Goal: Obtain resource: Download file/media

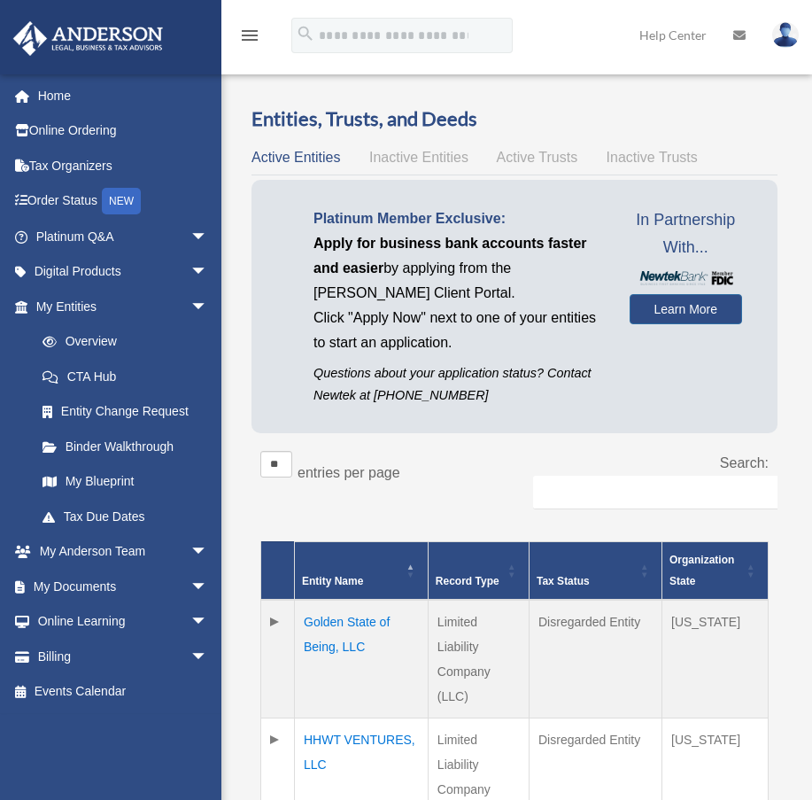
scroll to position [941, 0]
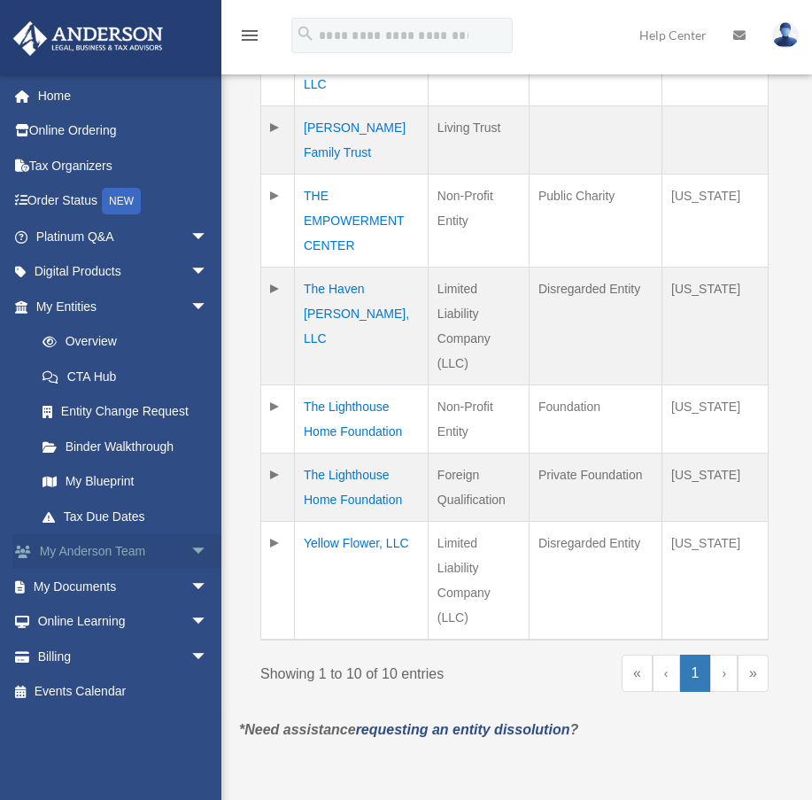
click at [106, 548] on link "My Anderson Team arrow_drop_down" at bounding box center [123, 551] width 222 height 35
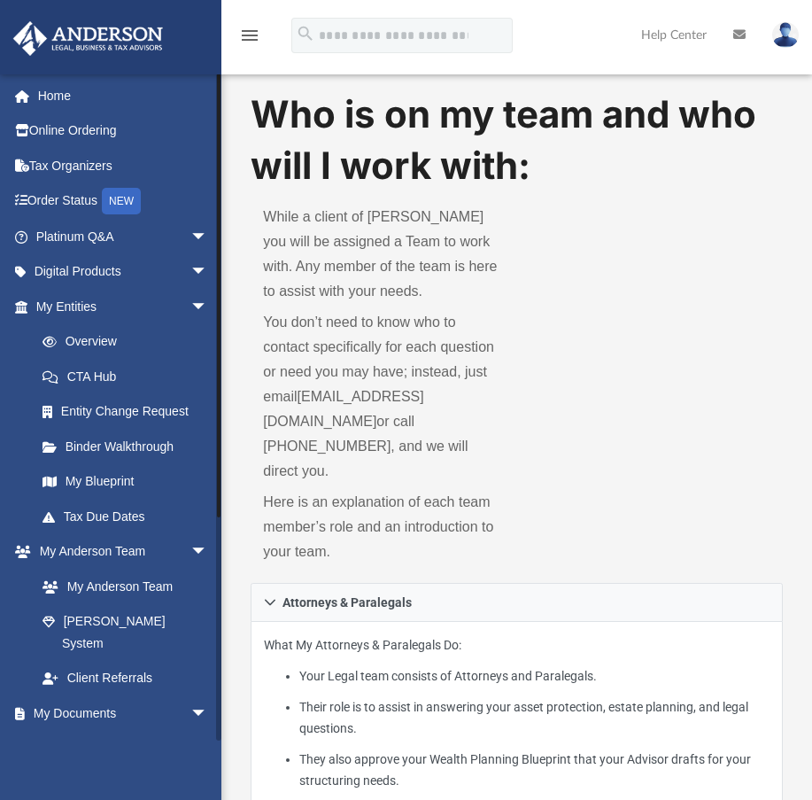
click at [75, 731] on link "Box" at bounding box center [130, 748] width 210 height 35
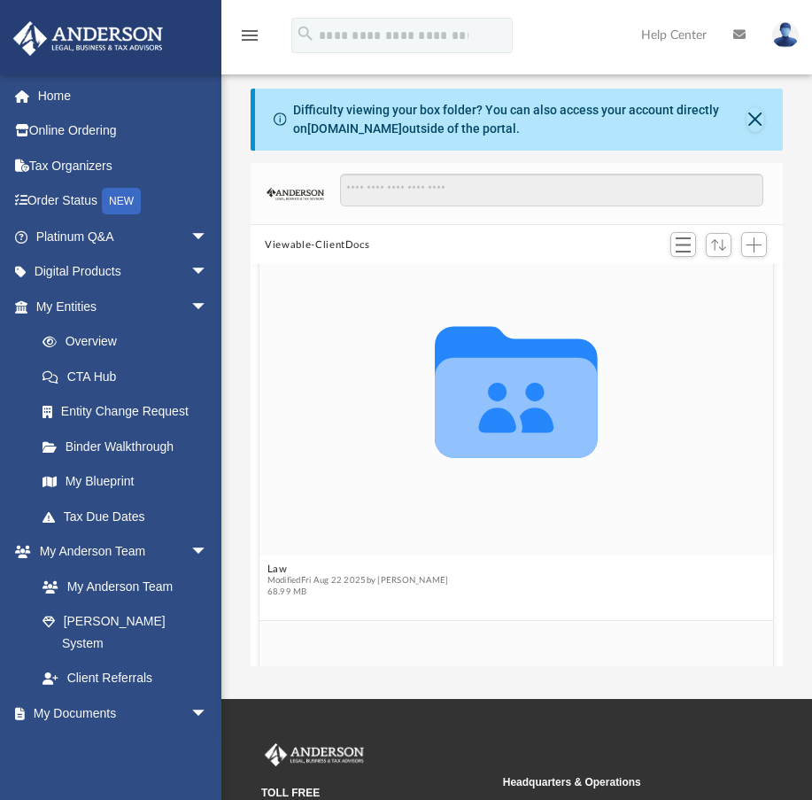
scroll to position [1329, 0]
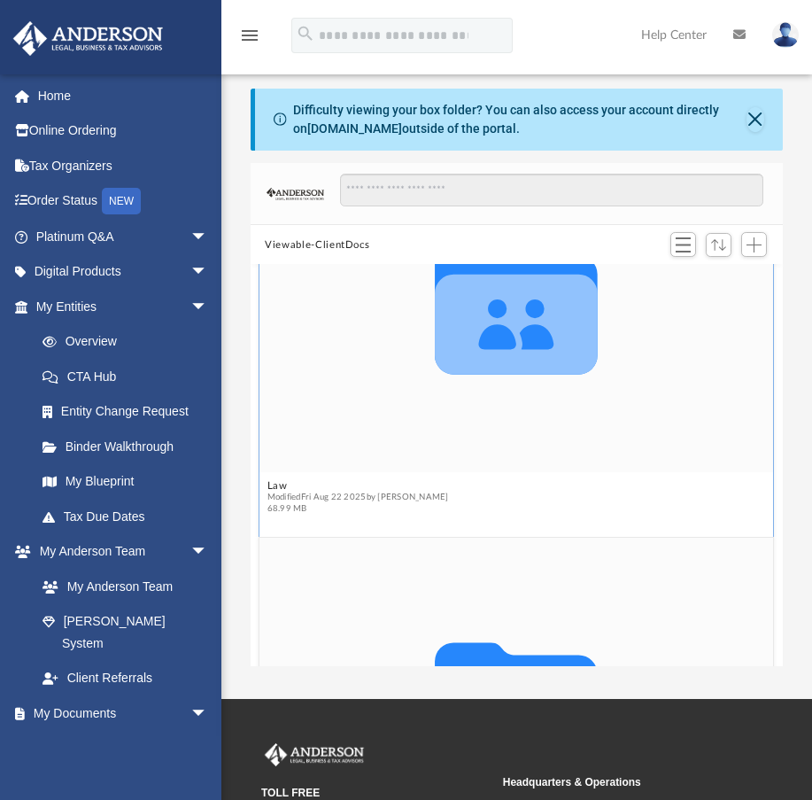
click at [524, 327] on icon "grid" at bounding box center [516, 309] width 163 height 132
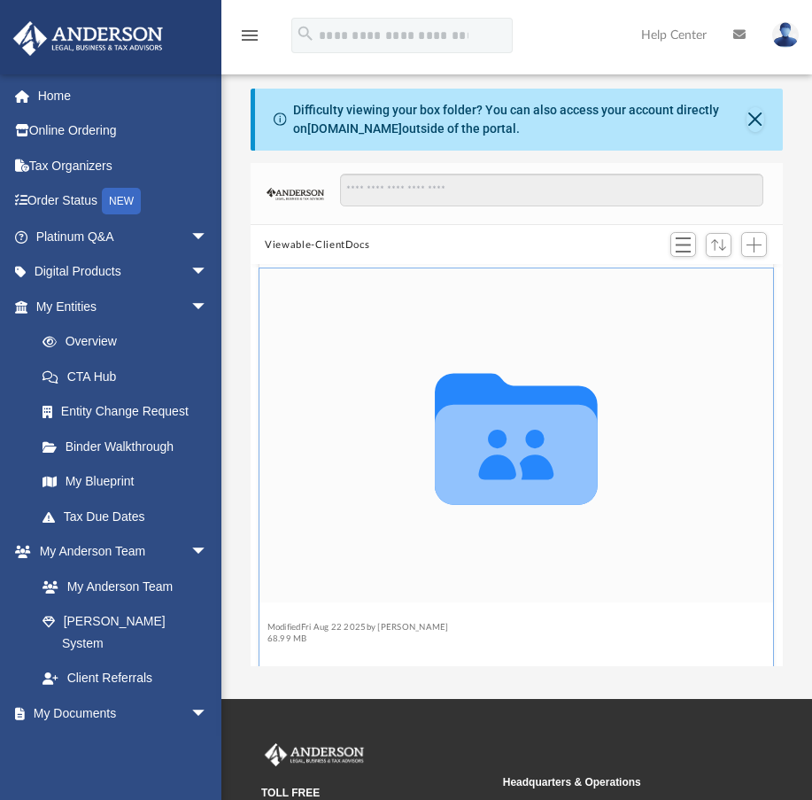
click at [276, 478] on figure "Collaborated Folder Law Modified [DATE] by [PERSON_NAME] 68.99 MB" at bounding box center [517, 459] width 515 height 383
click at [275, 615] on button "Law" at bounding box center [359, 616] width 182 height 12
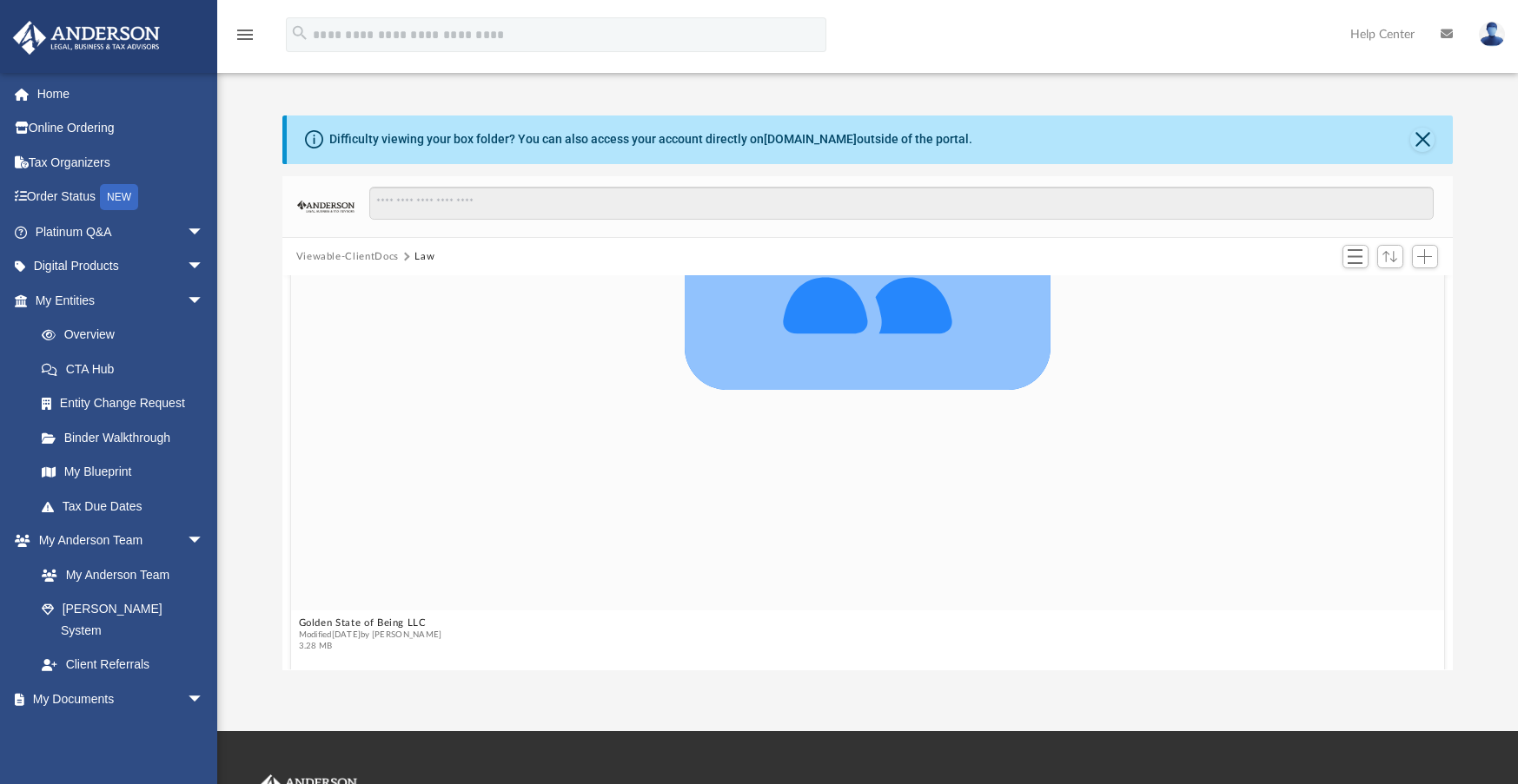
scroll to position [0, 0]
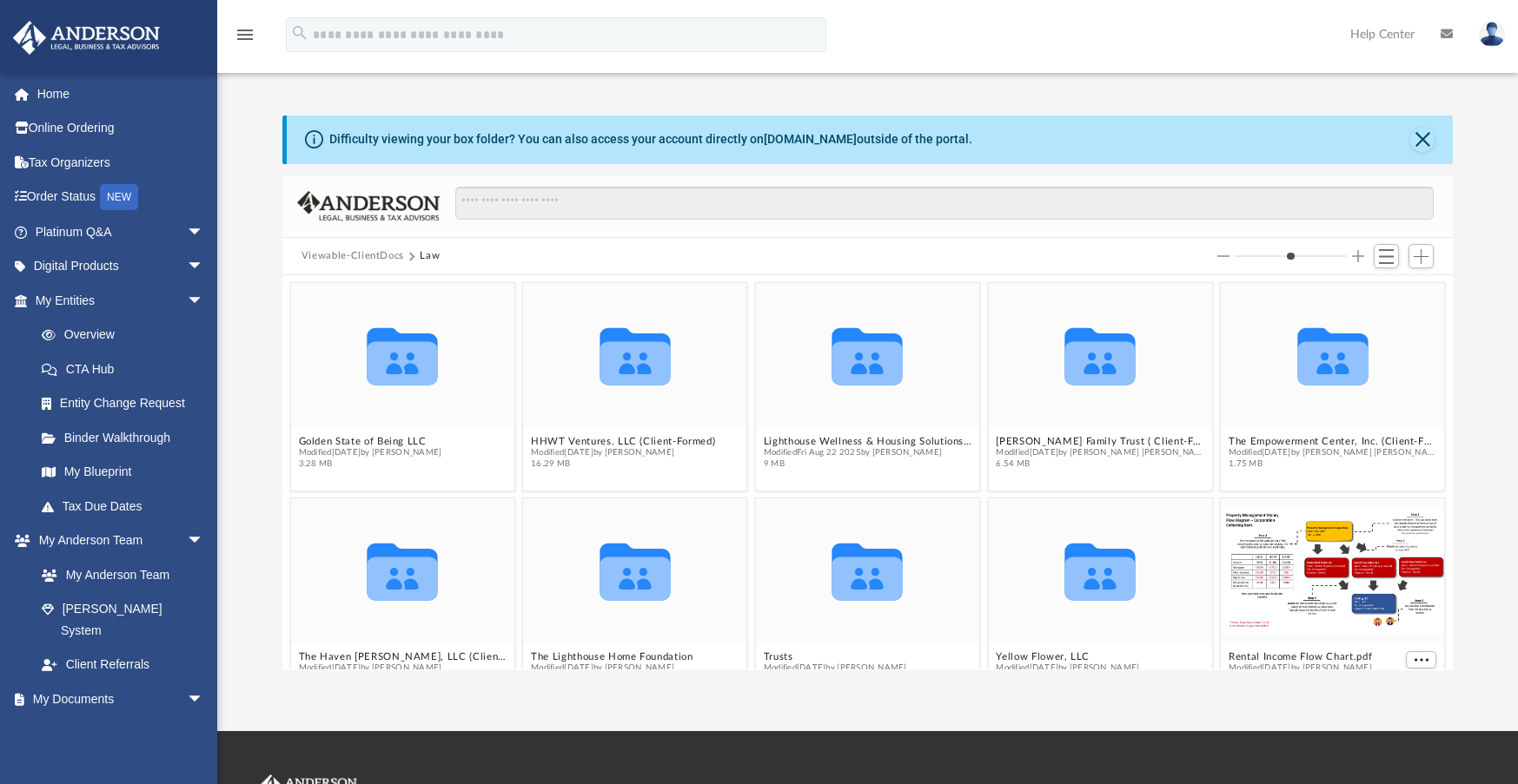
drag, startPoint x: 1265, startPoint y: 259, endPoint x: 1209, endPoint y: 259, distance: 56.0
type input "*"
click at [809, 259] on input "Column size" at bounding box center [1290, 256] width 112 height 12
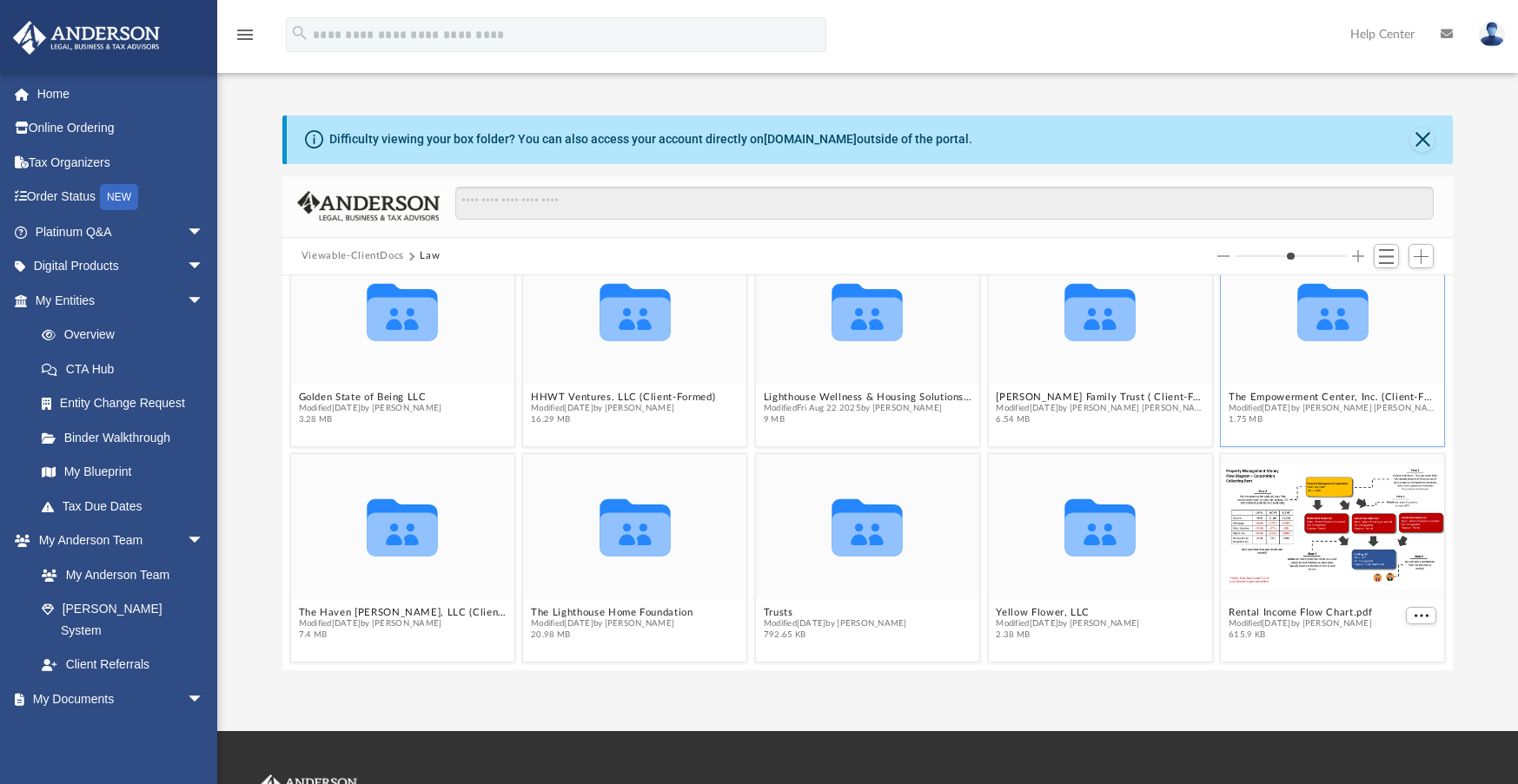
click at [809, 318] on icon "grid" at bounding box center [1333, 319] width 71 height 43
click at [809, 392] on button "The Empowerment Center, Inc. (Client-Formed)" at bounding box center [1333, 398] width 208 height 12
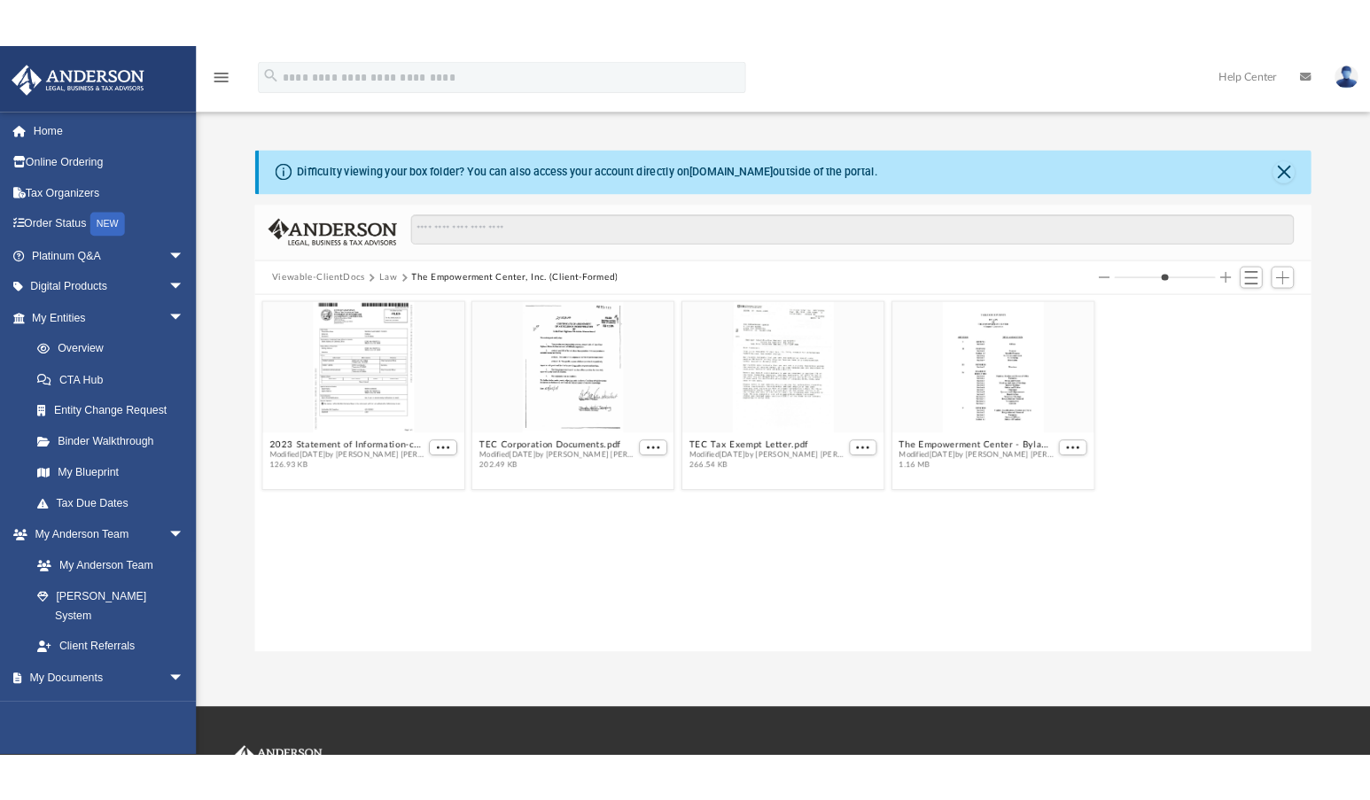
scroll to position [0, 0]
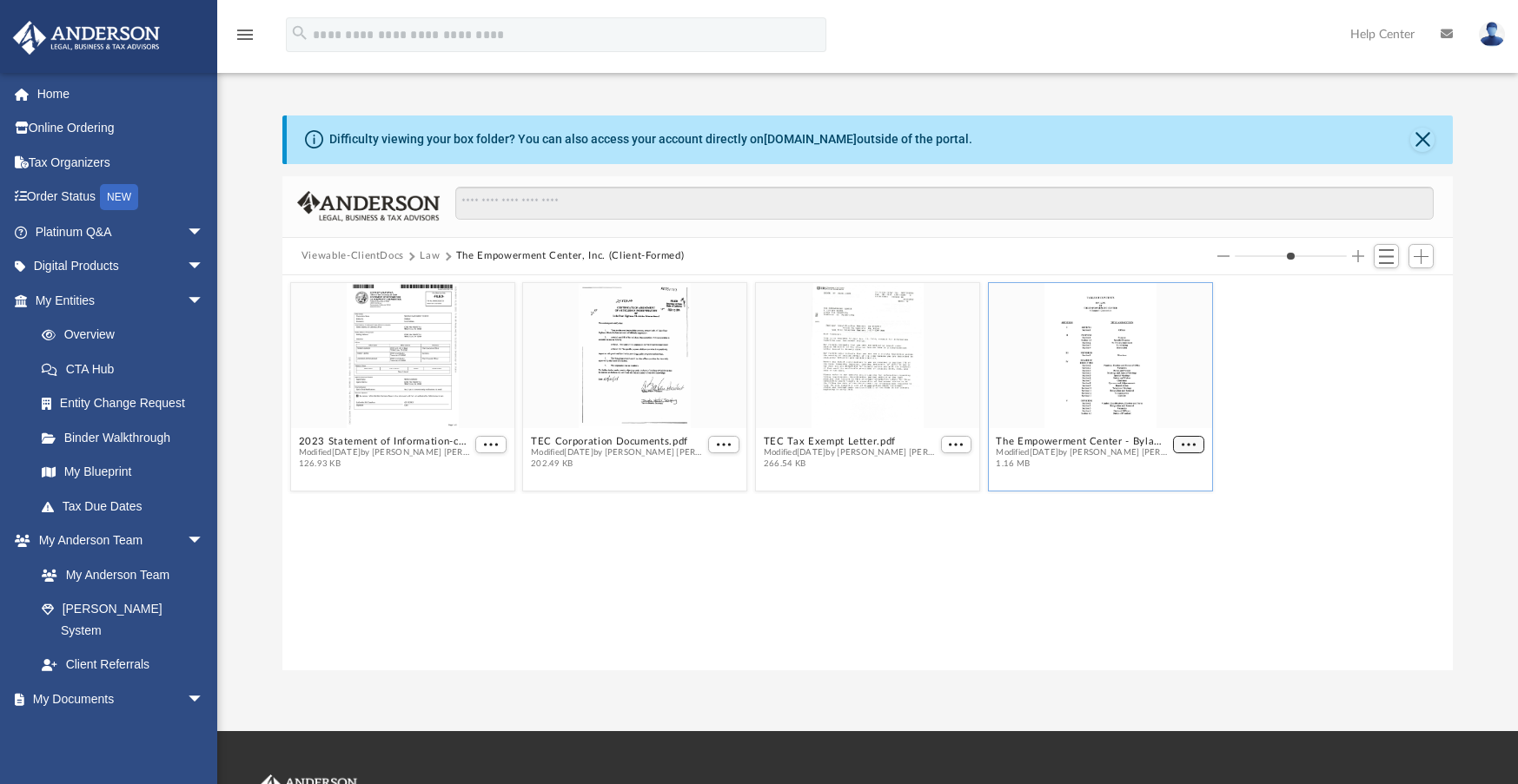
click at [809, 443] on span "More options" at bounding box center [1189, 444] width 14 height 9
click at [809, 416] on div "grid" at bounding box center [1100, 356] width 224 height 145
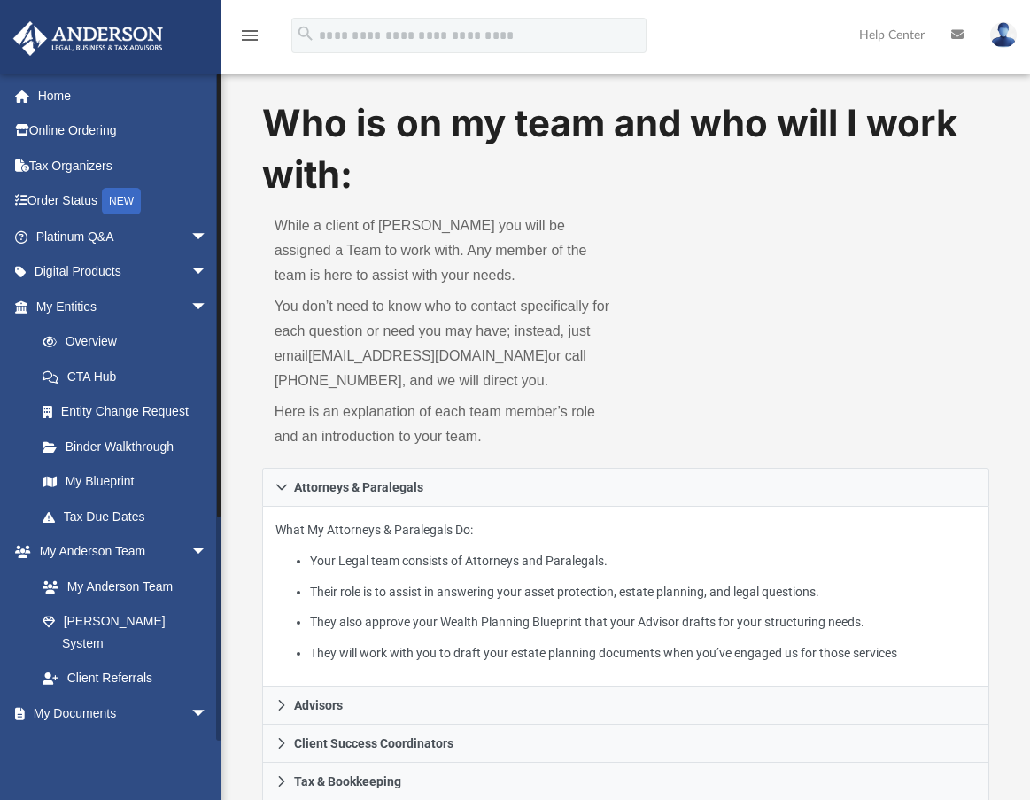
click at [66, 731] on link "Box" at bounding box center [130, 748] width 210 height 35
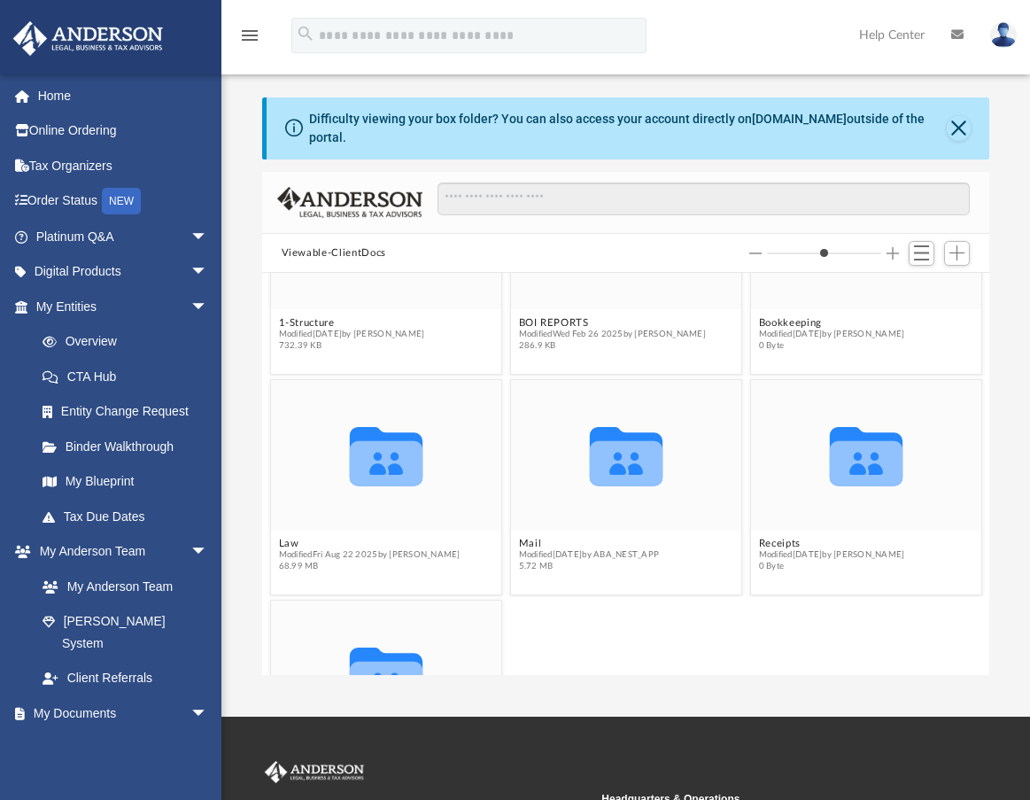
scroll to position [89, 0]
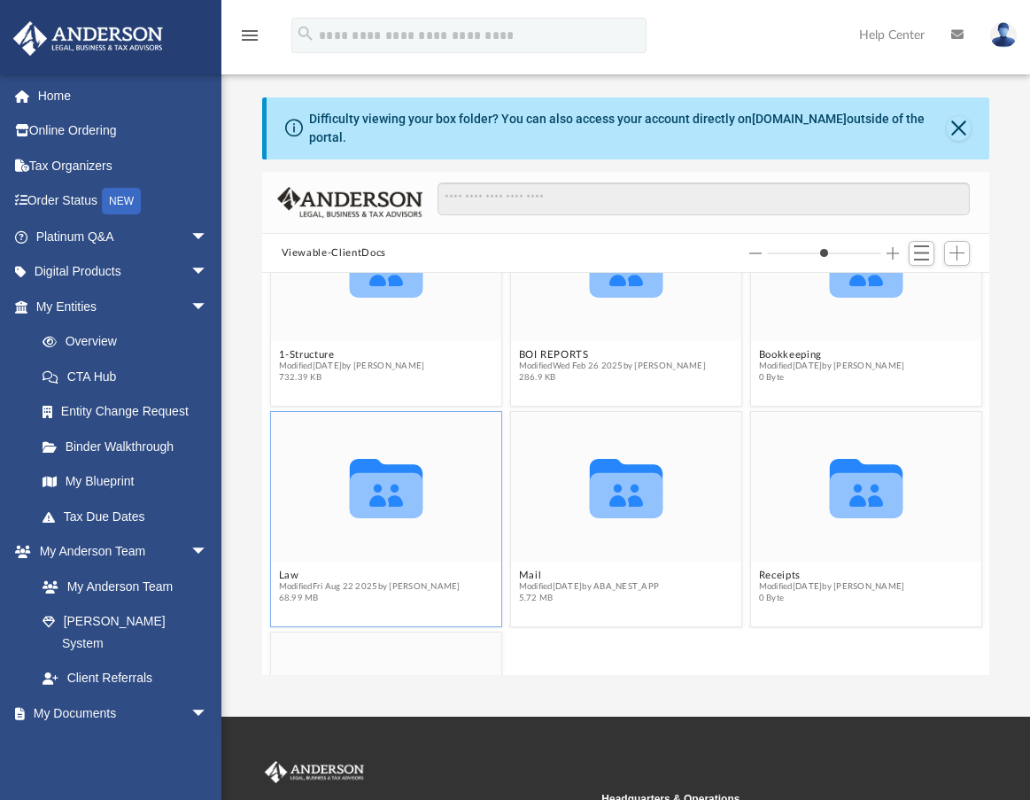
click at [378, 479] on icon "grid" at bounding box center [385, 495] width 73 height 45
click at [605, 183] on input "Search files and folders" at bounding box center [704, 200] width 533 height 34
type input "*"
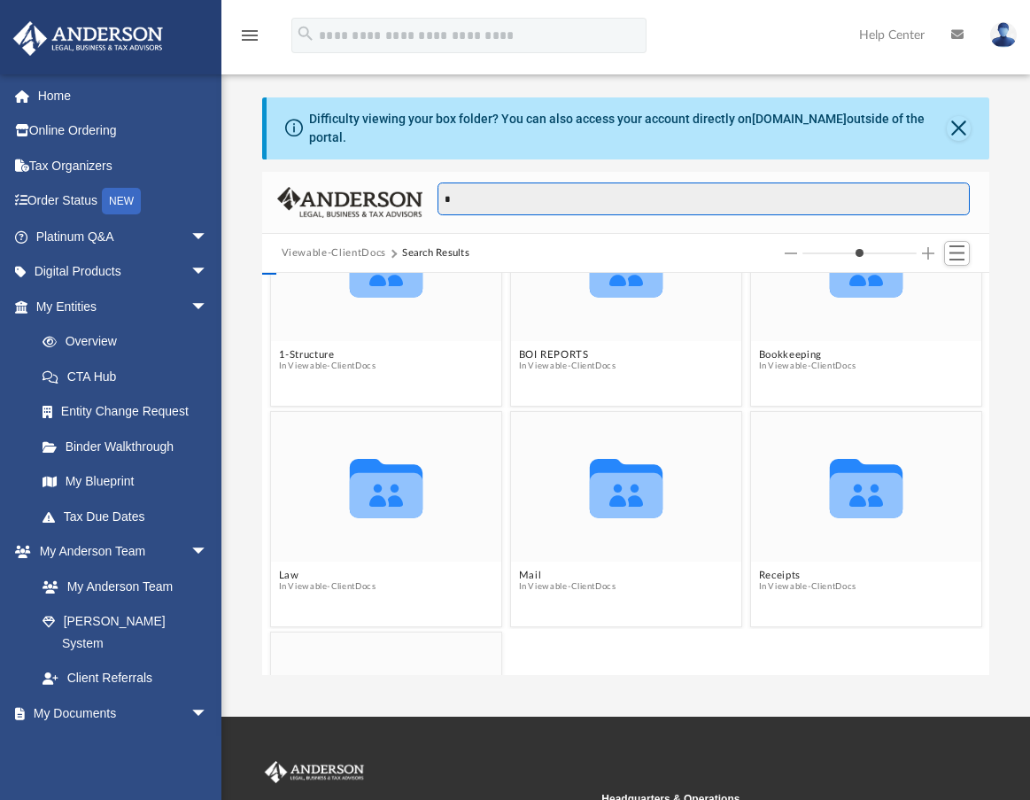
type input "**"
type input "*"
type input "***"
type input "*"
type input "****"
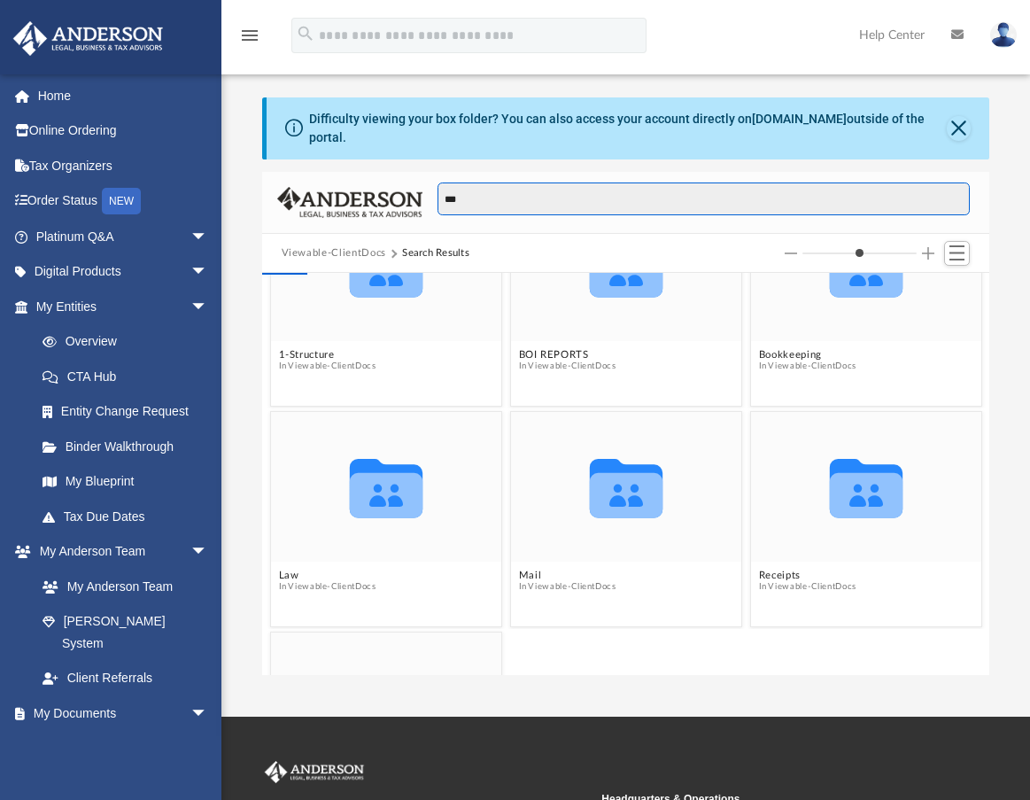
type input "*"
type input "*****"
type input "*"
type input "******"
type input "*"
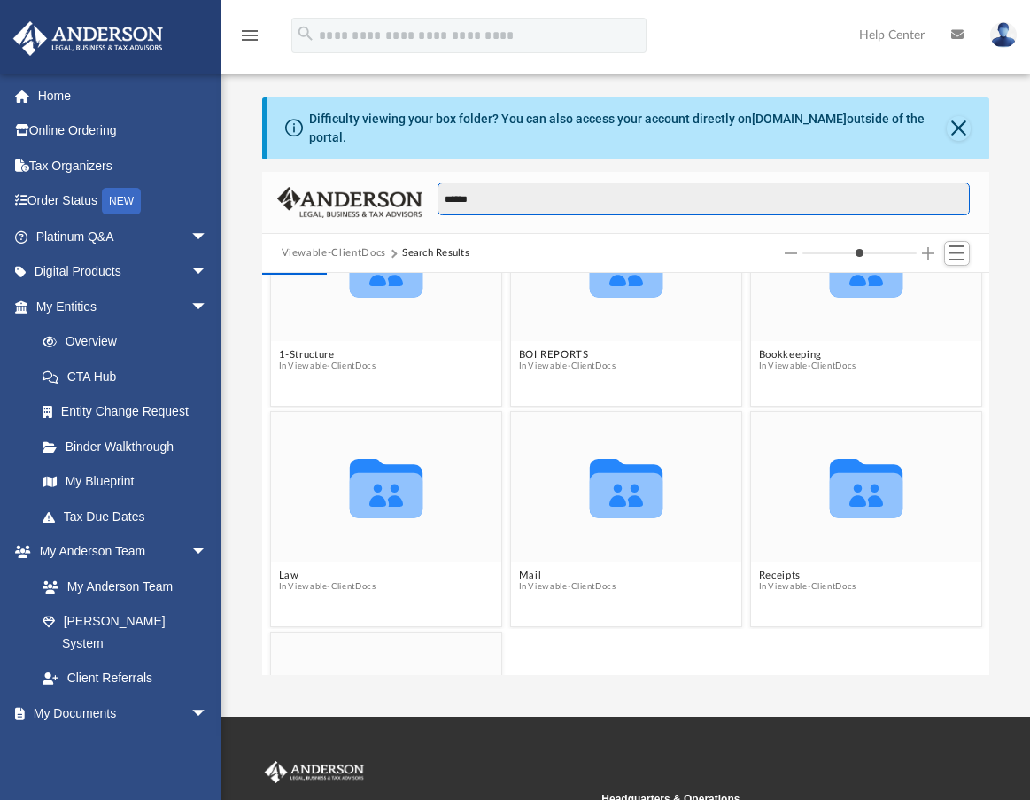
type input "*******"
type input "*"
type input "*******"
type input "*"
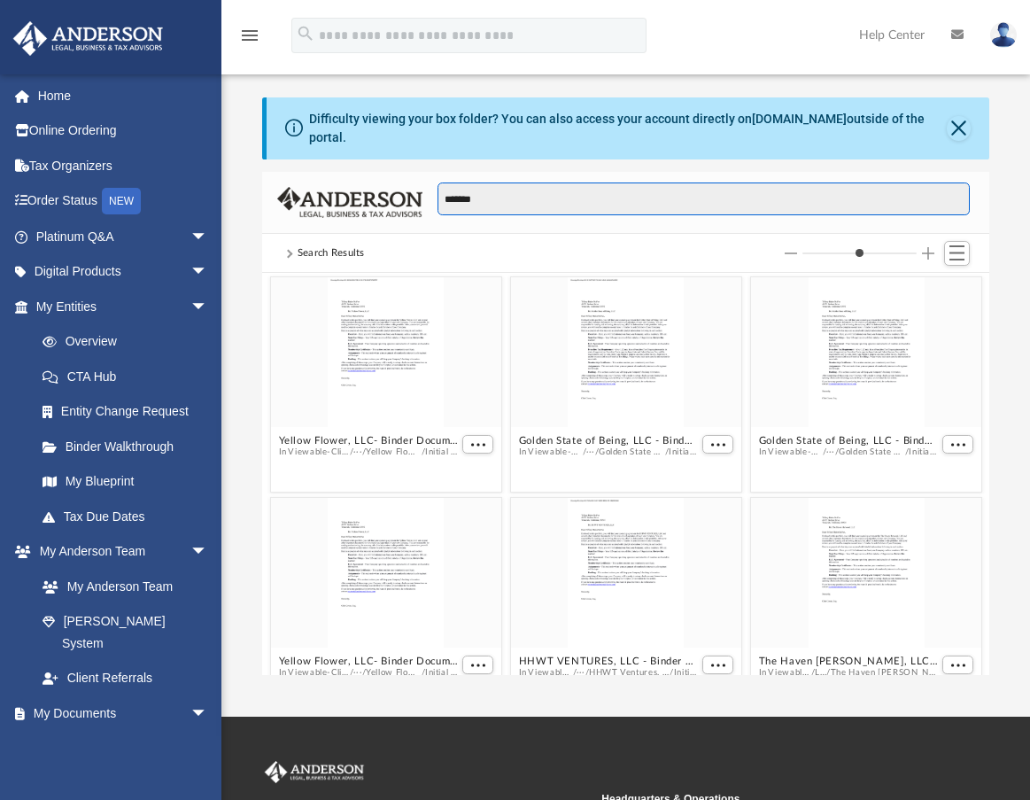
scroll to position [0, 0]
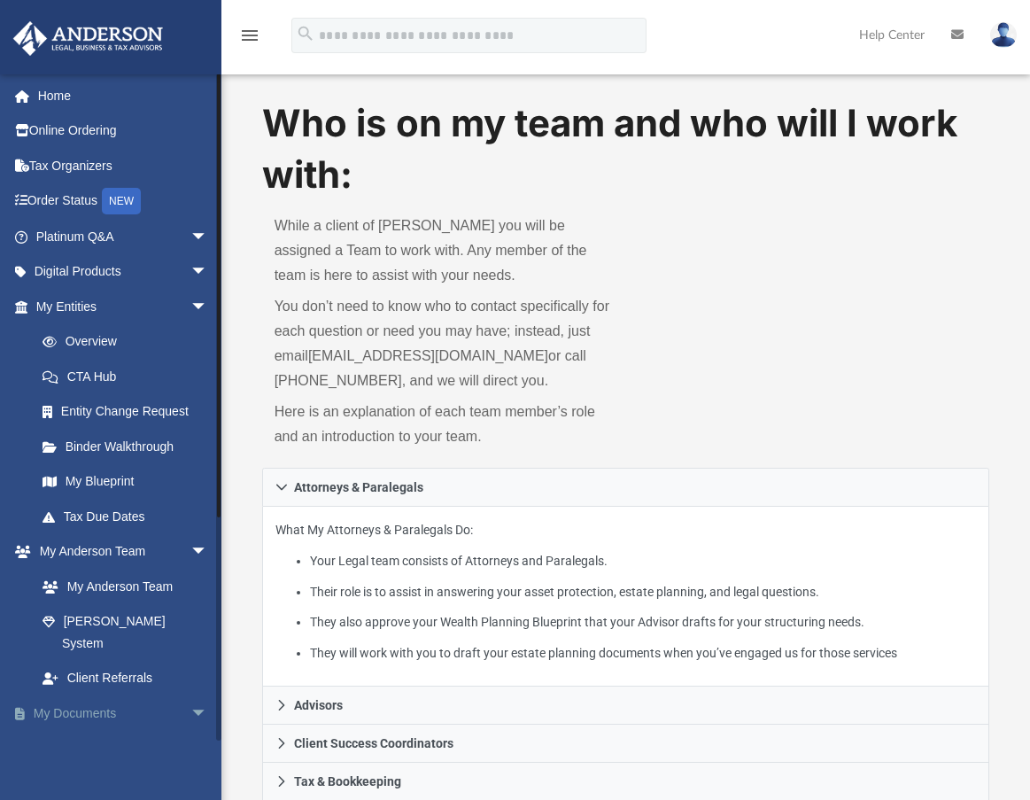
click at [75, 697] on link "My Documents arrow_drop_down" at bounding box center [123, 713] width 222 height 35
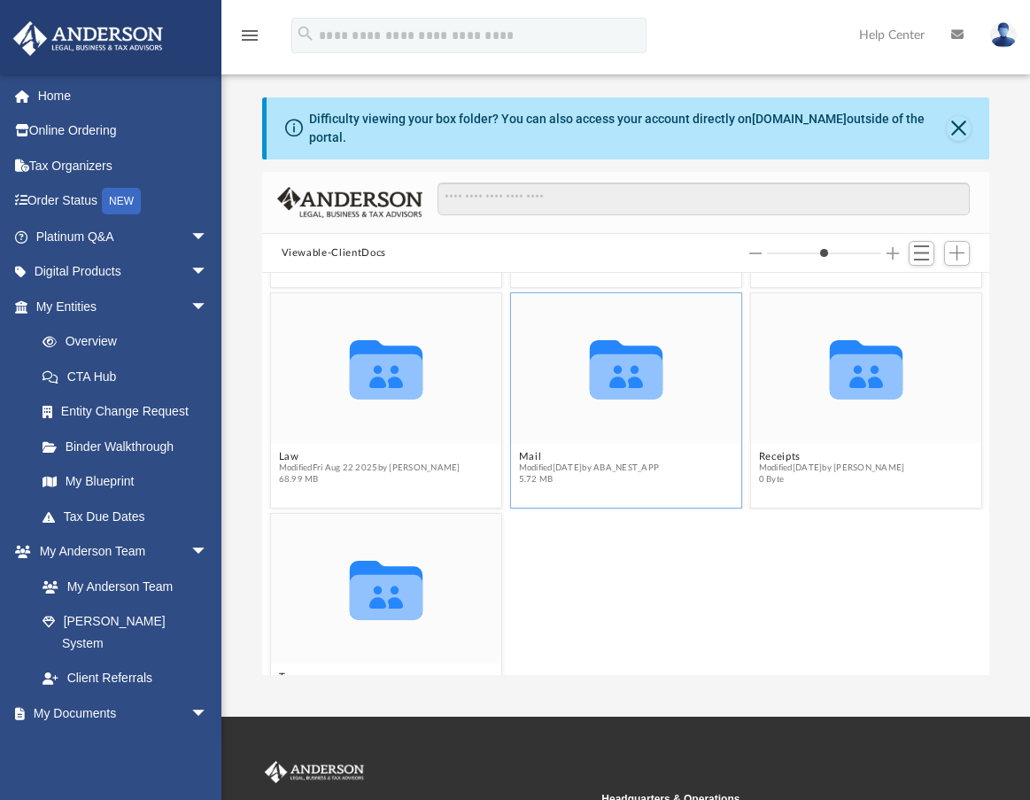
scroll to position [266, 0]
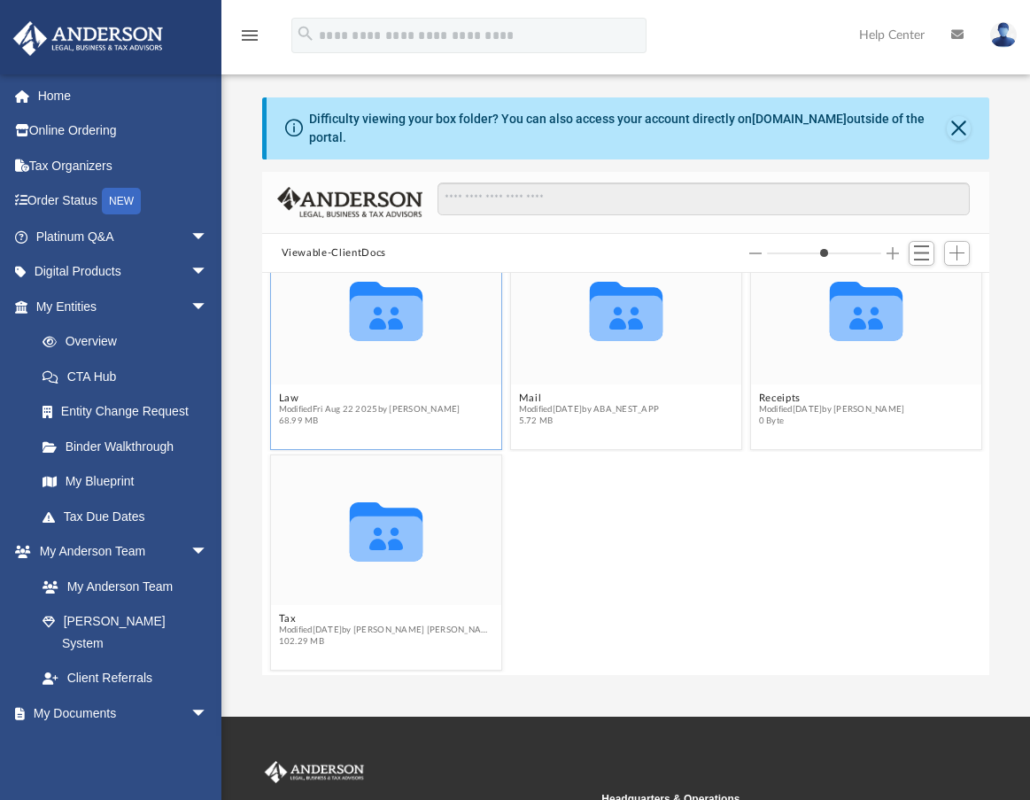
click at [373, 404] on span "Modified Fri Aug 22 2025 by Sahil Shaikh" at bounding box center [369, 410] width 182 height 12
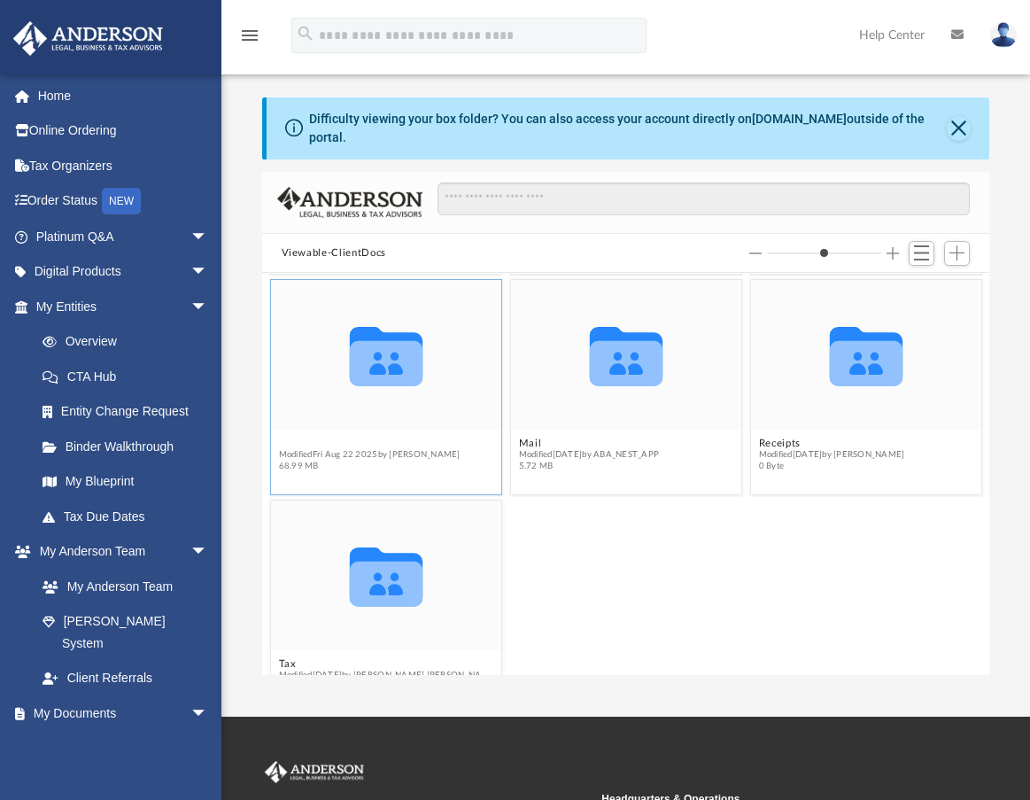
click at [284, 383] on figure "Collaborated Folder Law Modified [DATE] by [PERSON_NAME] 68.99 MB" at bounding box center [385, 379] width 230 height 198
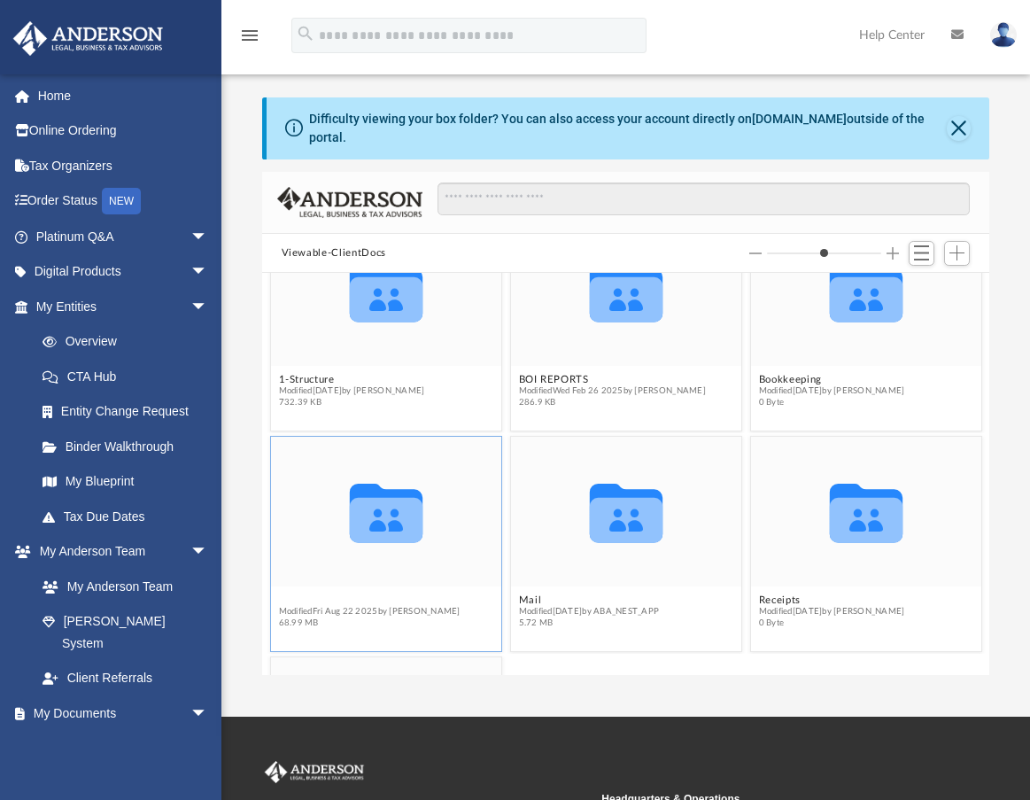
scroll to position [266, 0]
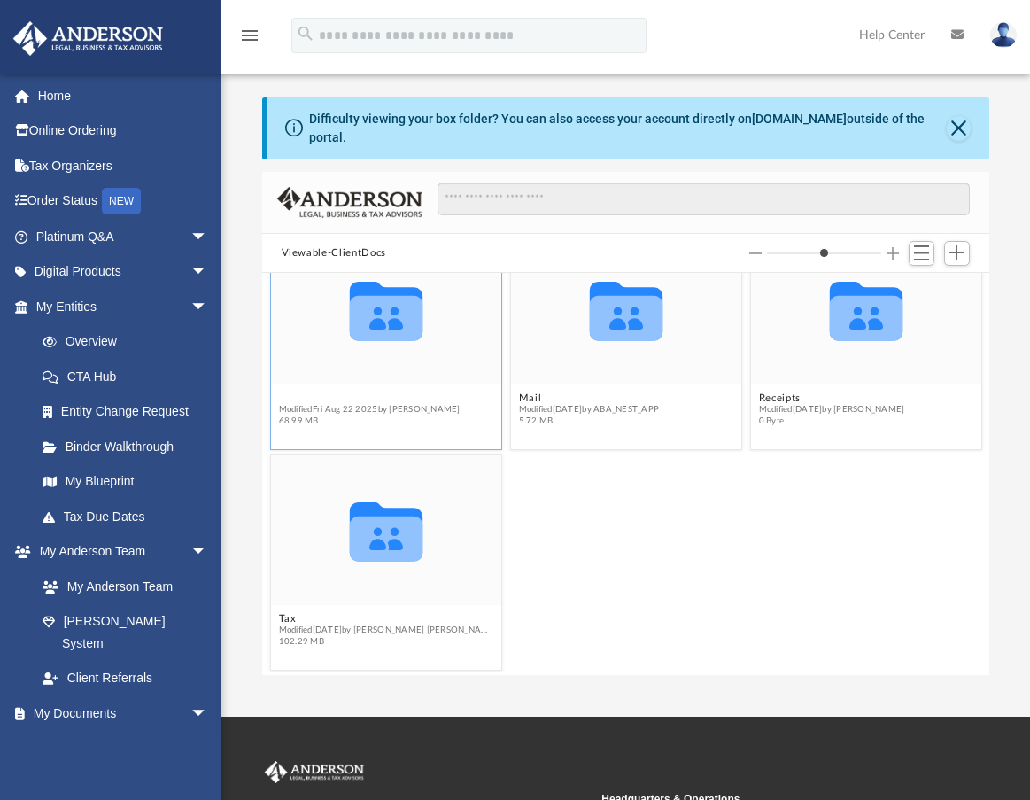
click at [330, 393] on button "Law" at bounding box center [369, 399] width 182 height 12
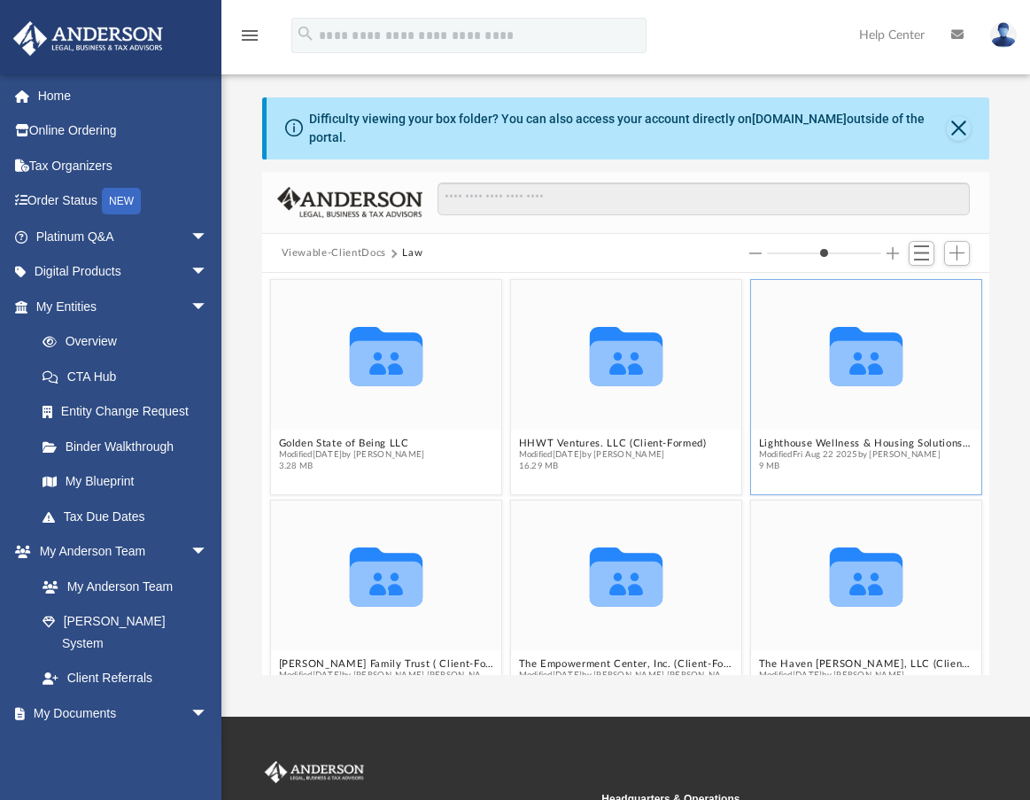
click at [825, 363] on icon "grid" at bounding box center [865, 363] width 73 height 45
click at [795, 438] on button "Lighthouse Wellness & Housing Solutions LLC (formerly: The Strengths Advantage …" at bounding box center [865, 444] width 215 height 12
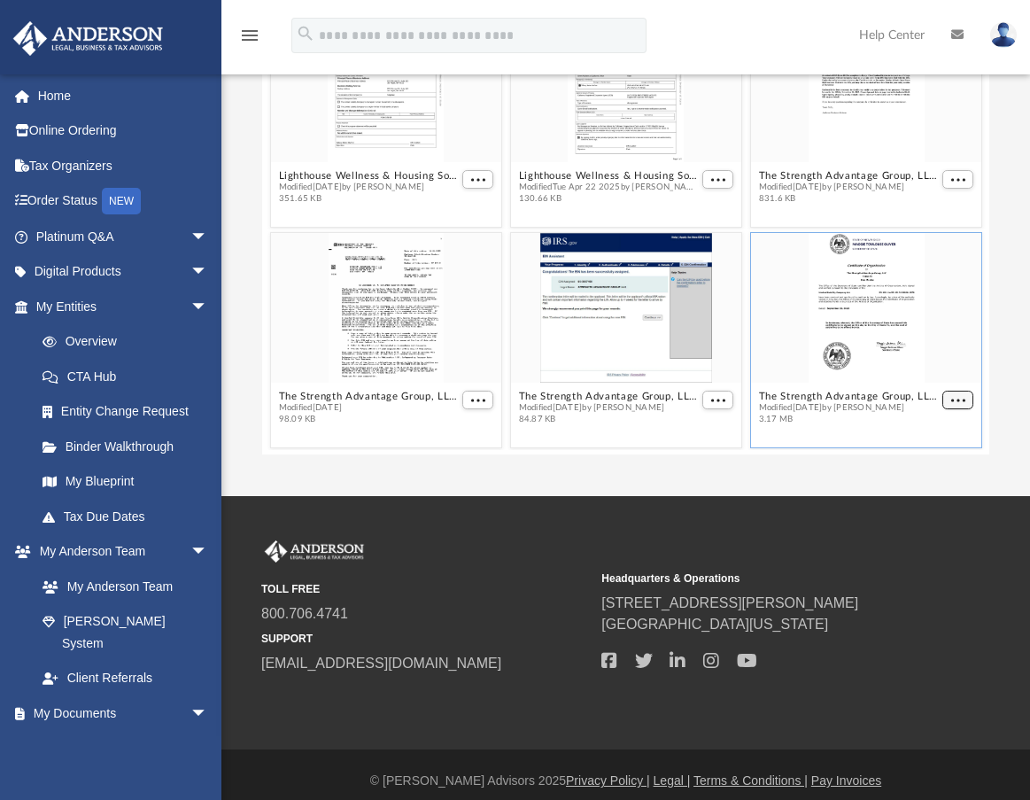
scroll to position [701, 0]
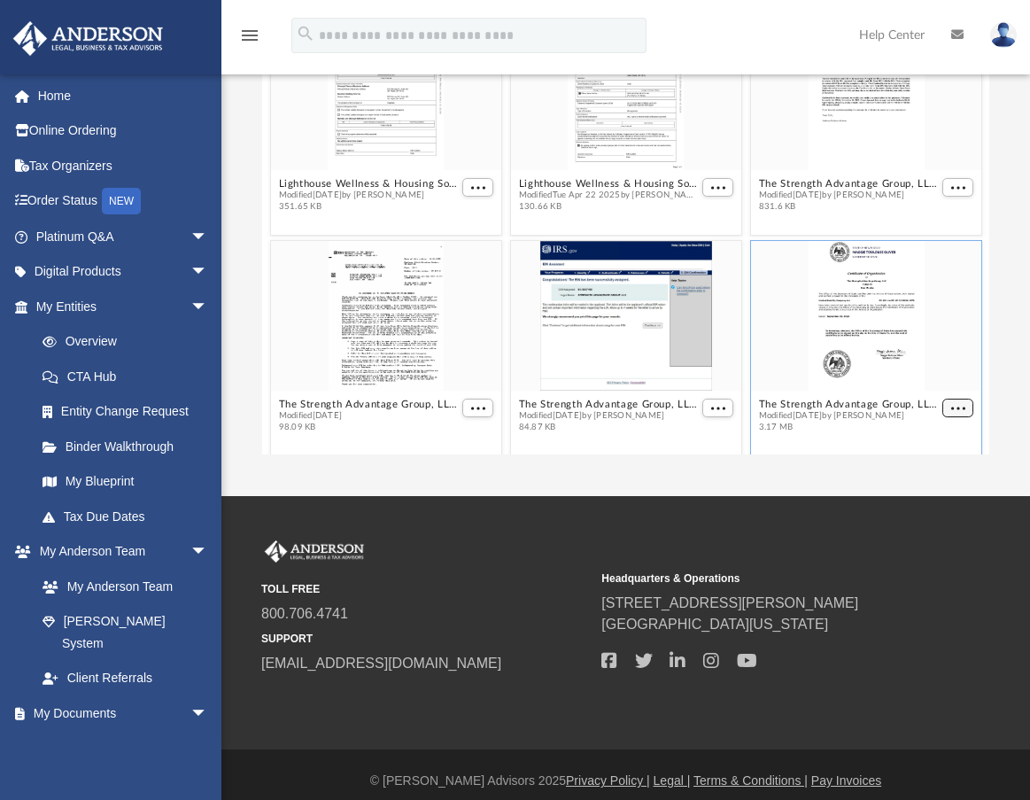
click at [825, 399] on button "More options" at bounding box center [959, 408] width 32 height 19
click at [825, 285] on div "grid" at bounding box center [866, 316] width 230 height 150
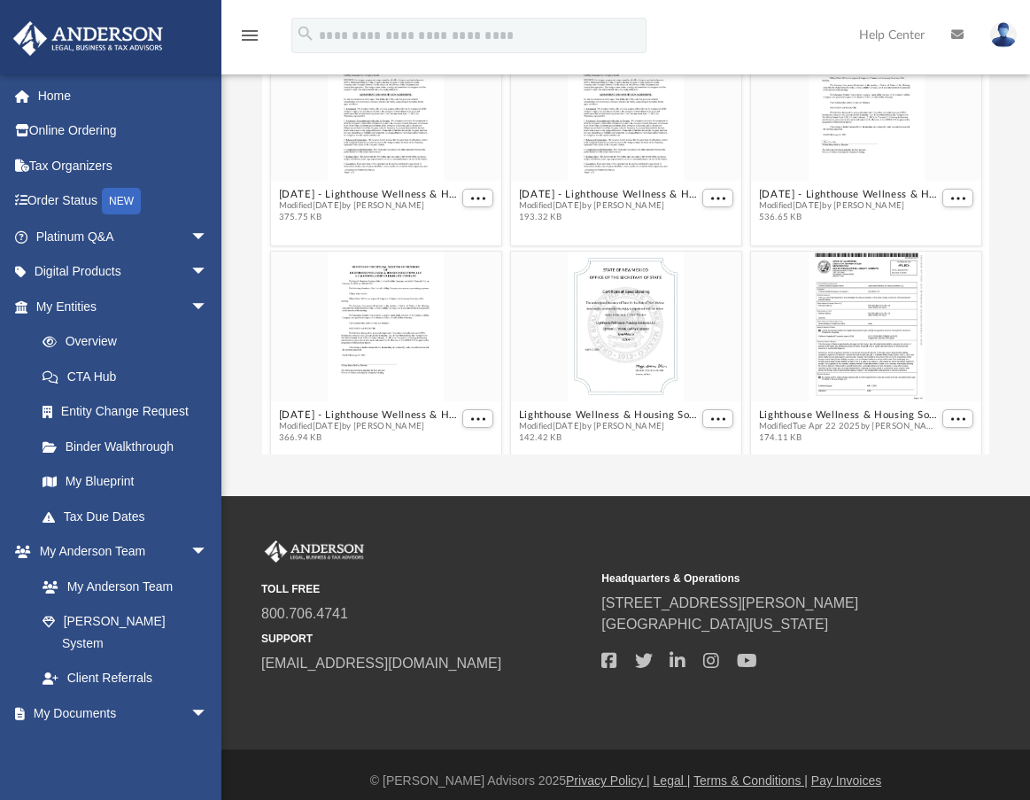
scroll to position [258, 0]
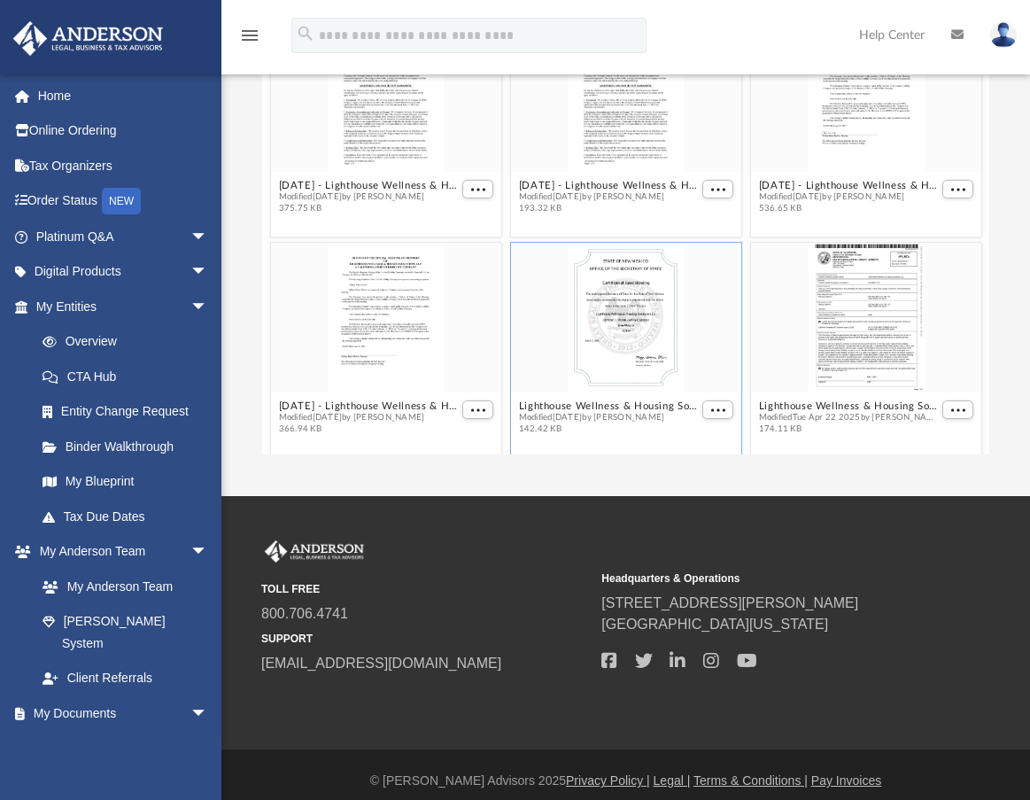
click at [566, 344] on div "grid" at bounding box center [625, 318] width 230 height 150
click at [711, 404] on span "More options" at bounding box center [718, 408] width 14 height 9
click at [640, 290] on div "grid" at bounding box center [625, 316] width 230 height 150
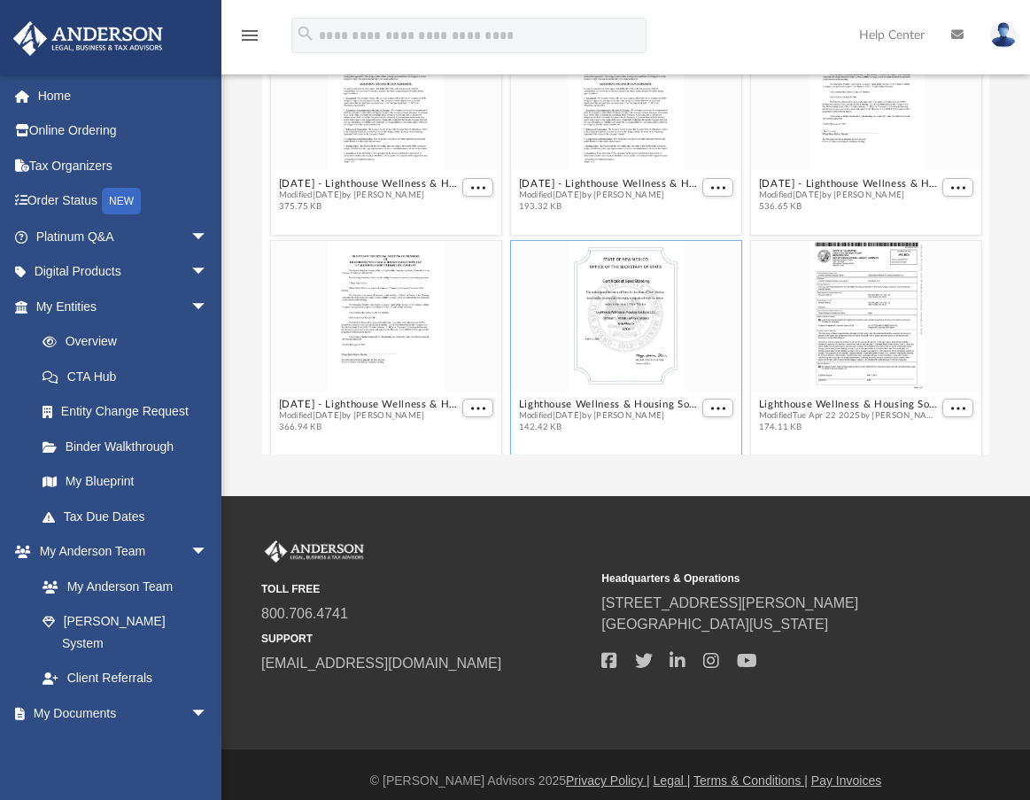
click at [640, 290] on div "grid" at bounding box center [625, 316] width 230 height 150
click at [703, 399] on button "More options" at bounding box center [719, 408] width 32 height 19
click at [698, 360] on li "Download" at bounding box center [688, 360] width 51 height 19
click at [698, 360] on div "grid" at bounding box center [625, 316] width 230 height 150
click at [703, 399] on button "More options" at bounding box center [719, 408] width 32 height 19
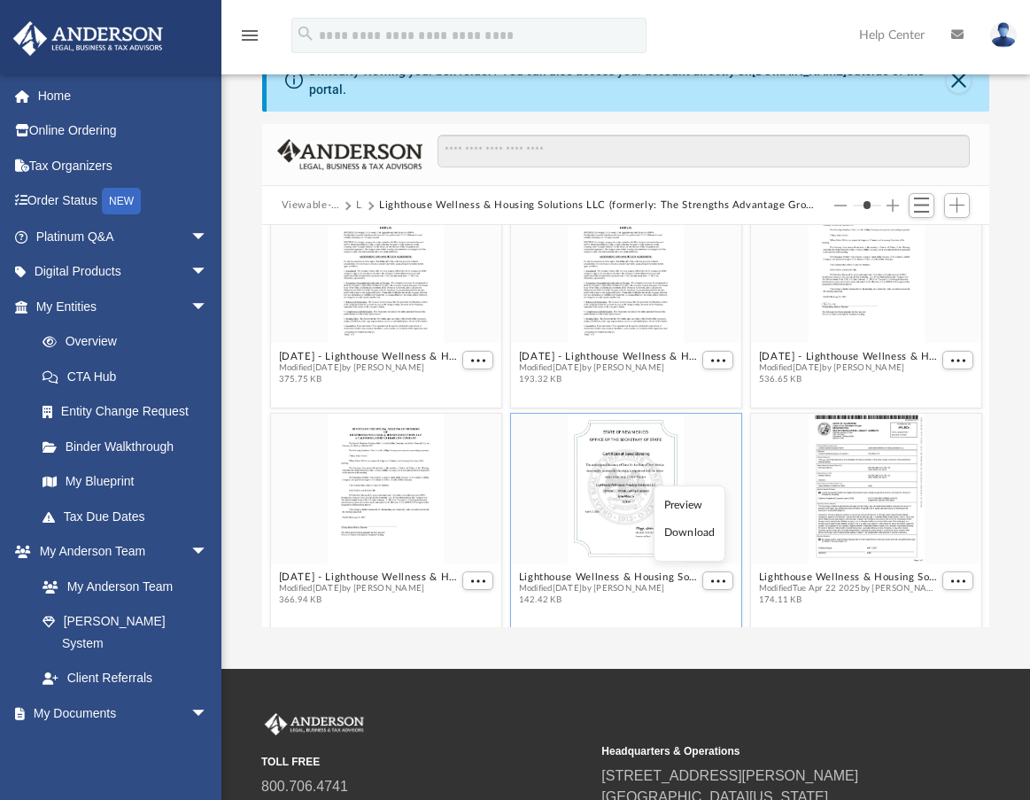
scroll to position [43, 0]
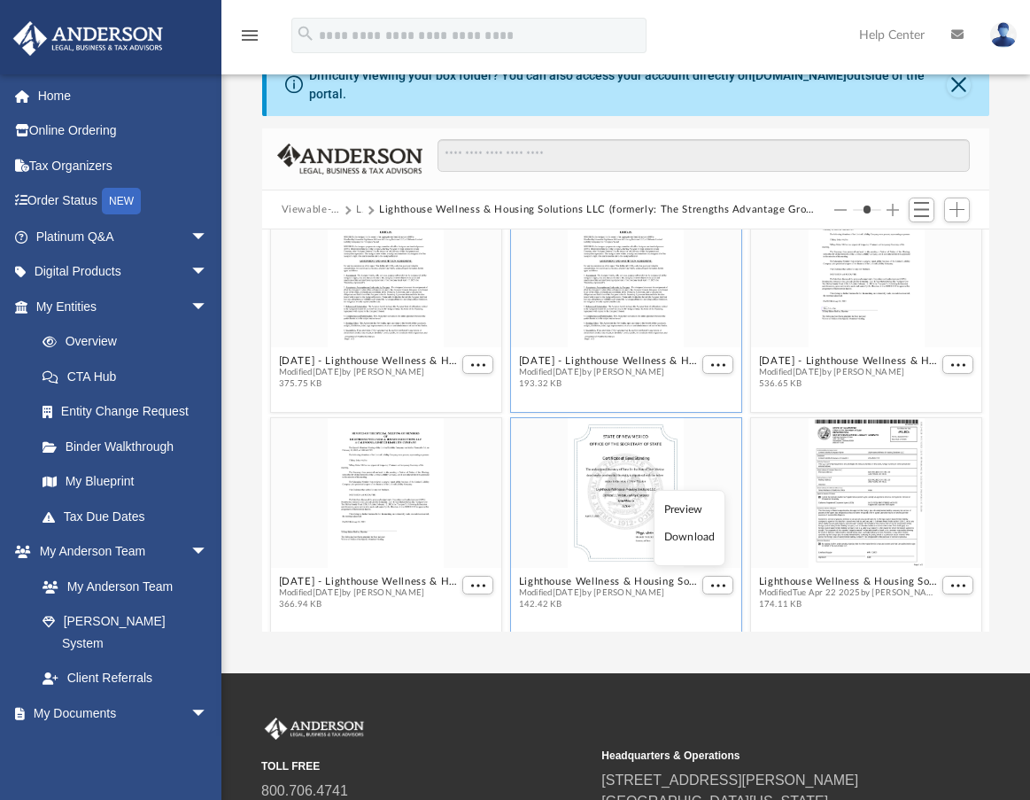
click at [609, 283] on div "grid" at bounding box center [625, 273] width 230 height 150
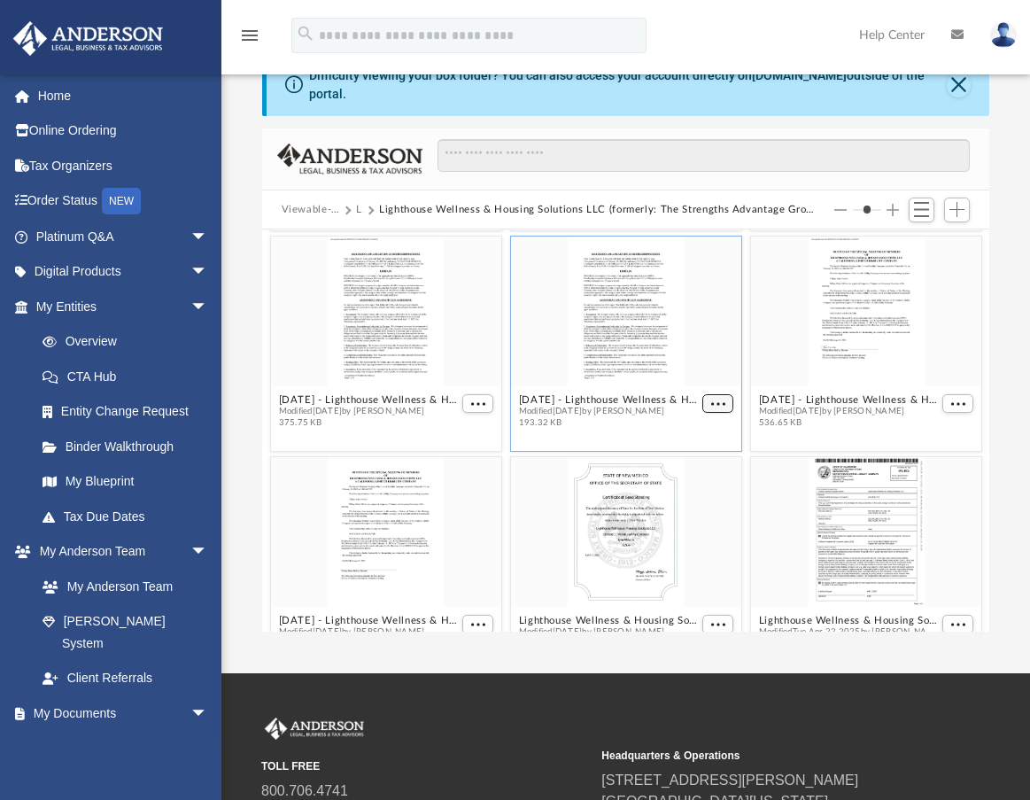
click at [718, 354] on figure "2025.02.20 - Lighthouse Wellness & Housing Solutions LLC - Assignment of Intere…" at bounding box center [625, 336] width 230 height 198
click at [711, 400] on span "More options" at bounding box center [718, 404] width 14 height 9
click at [709, 394] on button "More options" at bounding box center [719, 403] width 32 height 19
click at [673, 453] on li "Download" at bounding box center [688, 449] width 51 height 19
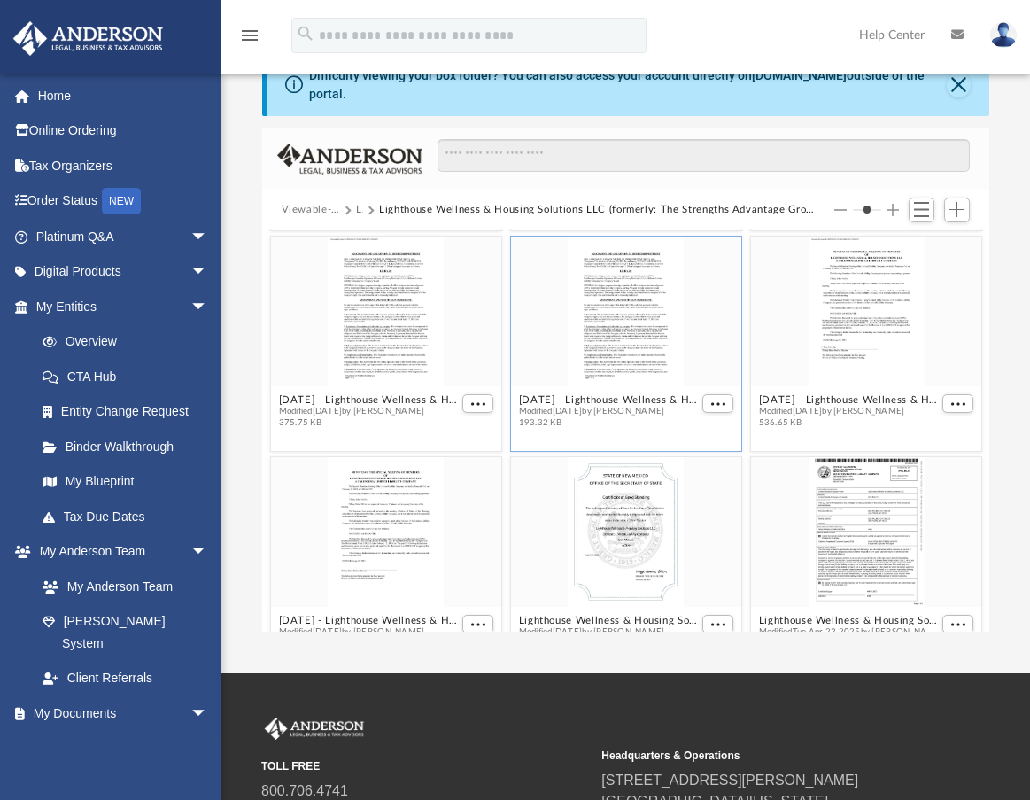
click at [245, 150] on div "Difficulty viewing your box folder? You can also access your account directly o…" at bounding box center [626, 343] width 809 height 579
click at [825, 399] on button "More options" at bounding box center [959, 403] width 32 height 19
click at [825, 451] on li "Download" at bounding box center [923, 449] width 51 height 19
click at [727, 272] on div "grid" at bounding box center [625, 312] width 230 height 150
click at [438, 315] on div "grid" at bounding box center [385, 312] width 230 height 150
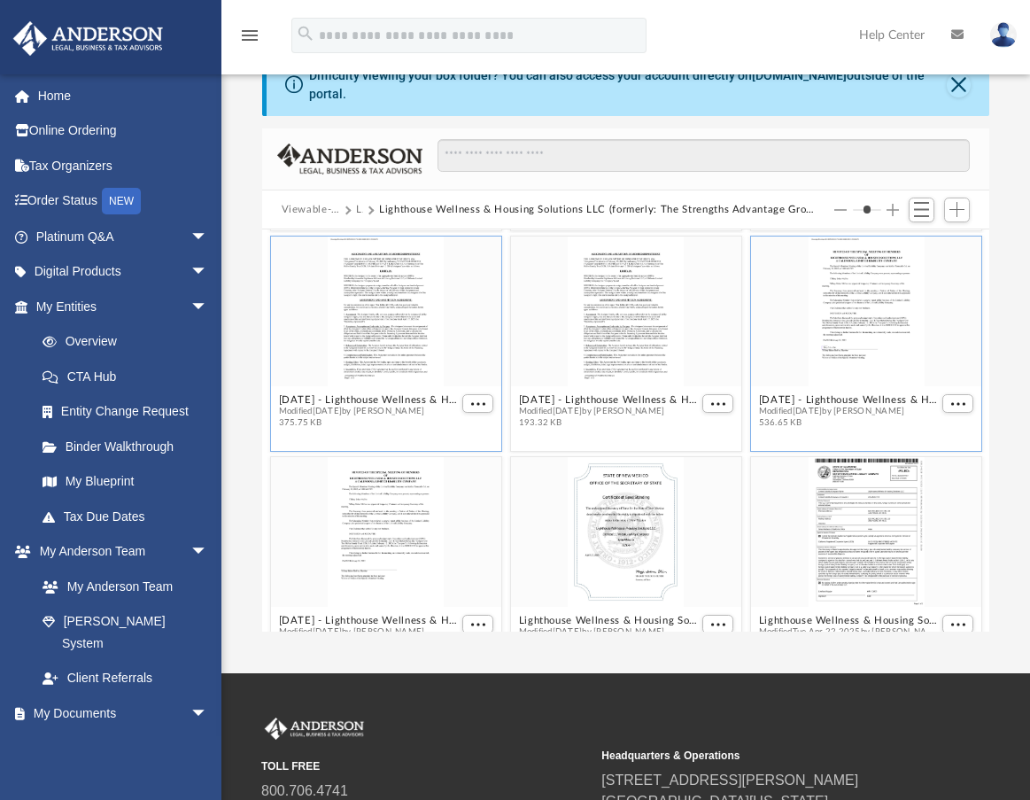
click at [478, 400] on div "grid" at bounding box center [475, 405] width 35 height 22
click at [478, 400] on span "More options" at bounding box center [477, 404] width 14 height 9
click at [465, 451] on li "Download" at bounding box center [452, 449] width 51 height 19
click at [407, 364] on div "grid" at bounding box center [385, 312] width 230 height 150
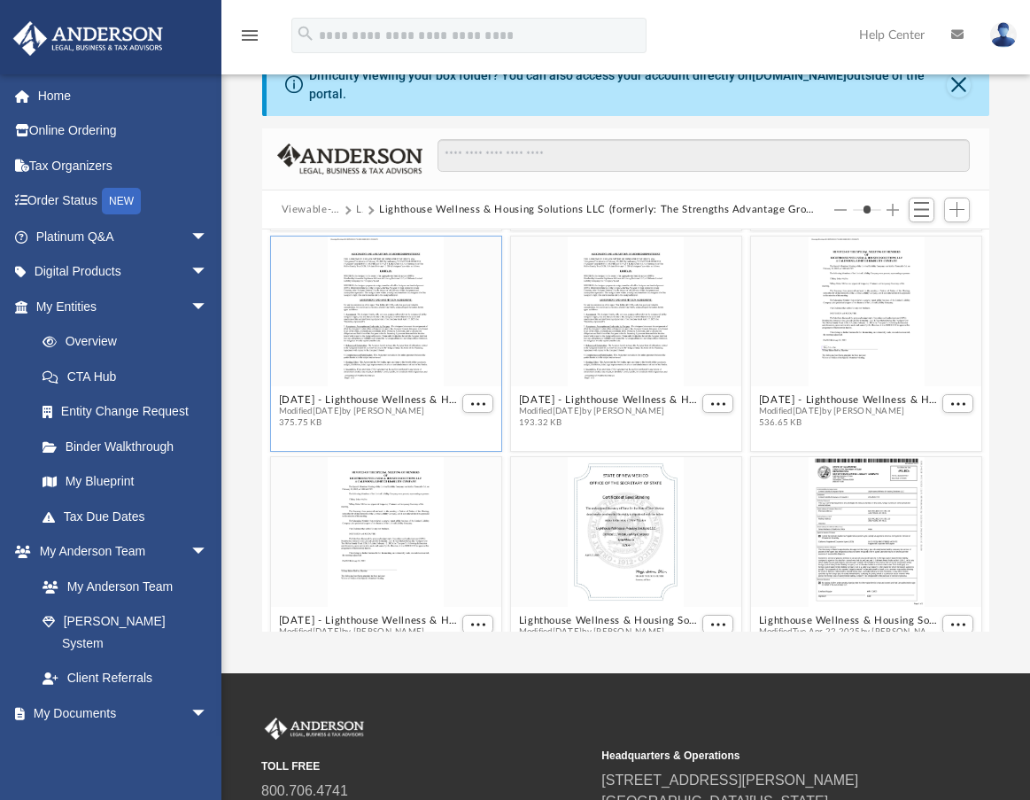
click at [407, 364] on div "grid" at bounding box center [385, 312] width 230 height 150
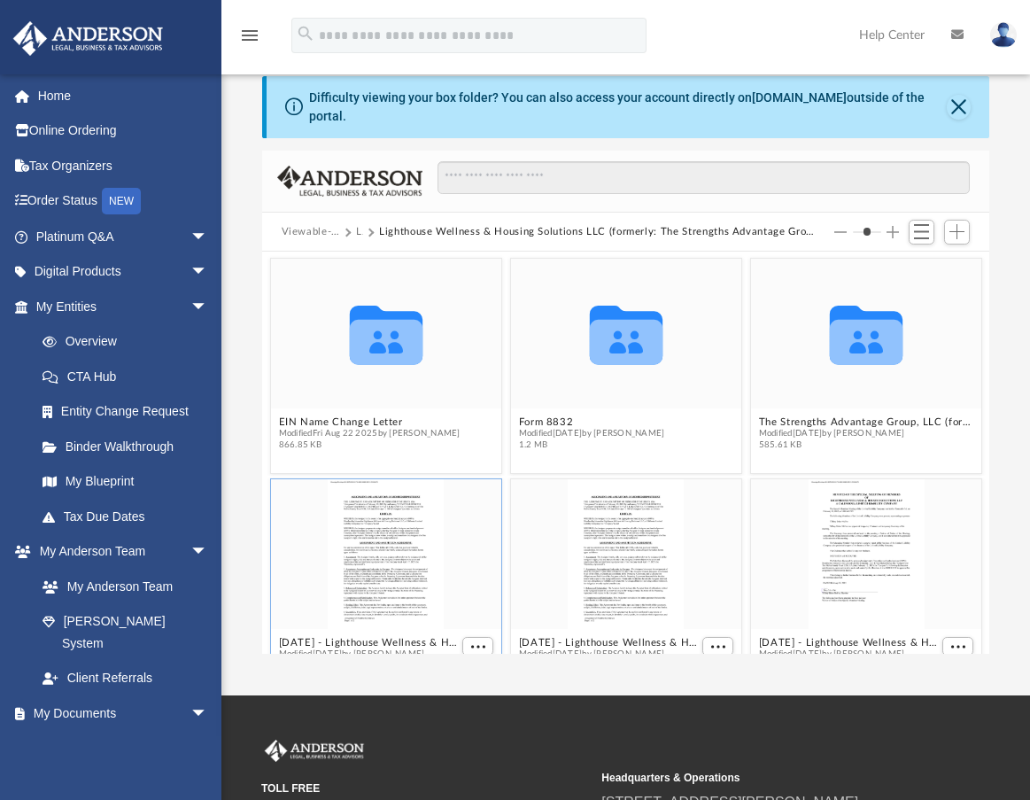
scroll to position [0, 0]
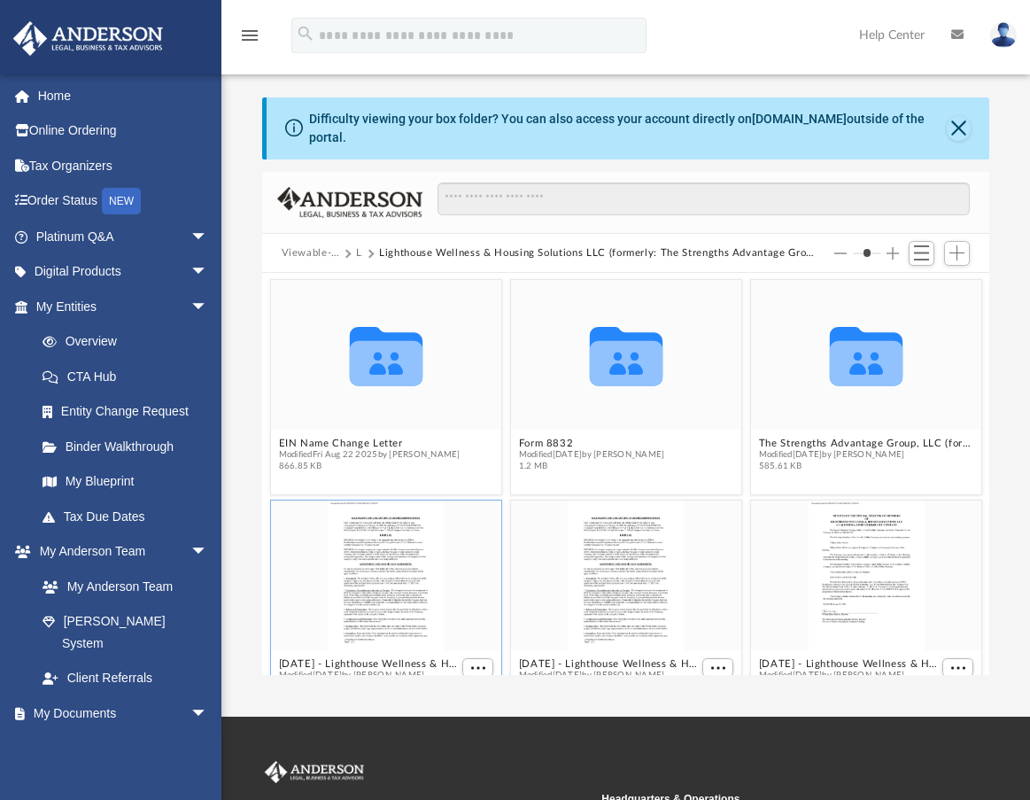
click at [231, 228] on div "Difficulty viewing your box folder? You can also access your account directly o…" at bounding box center [626, 386] width 809 height 579
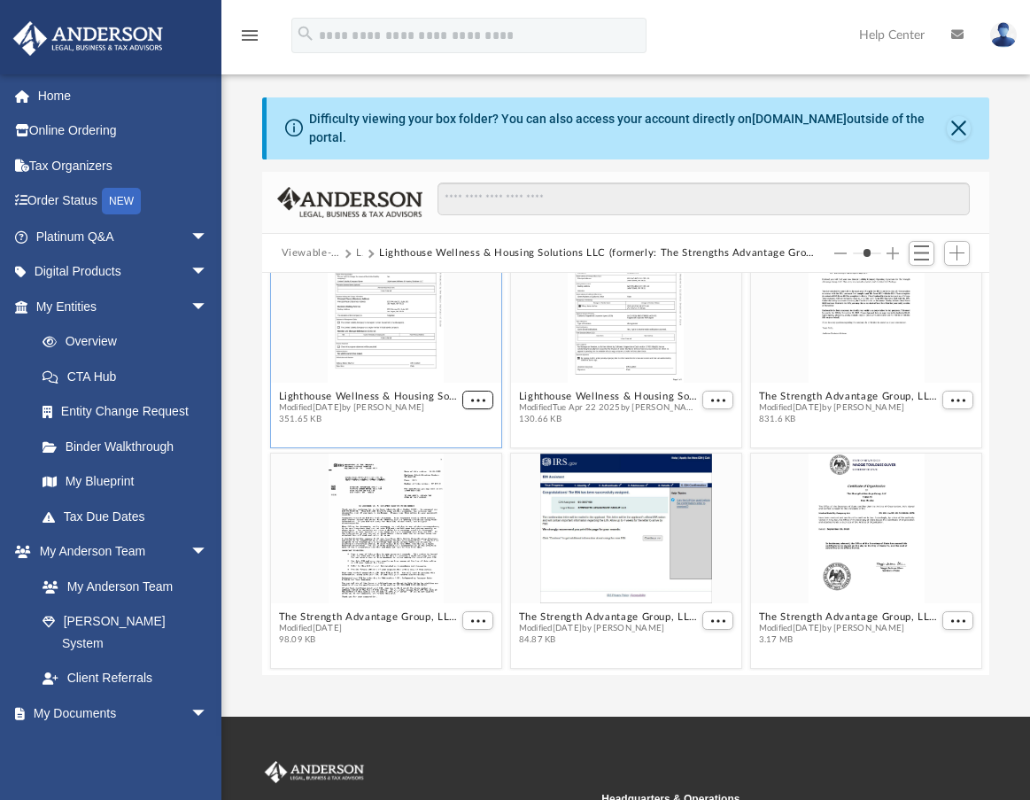
scroll to position [662, 0]
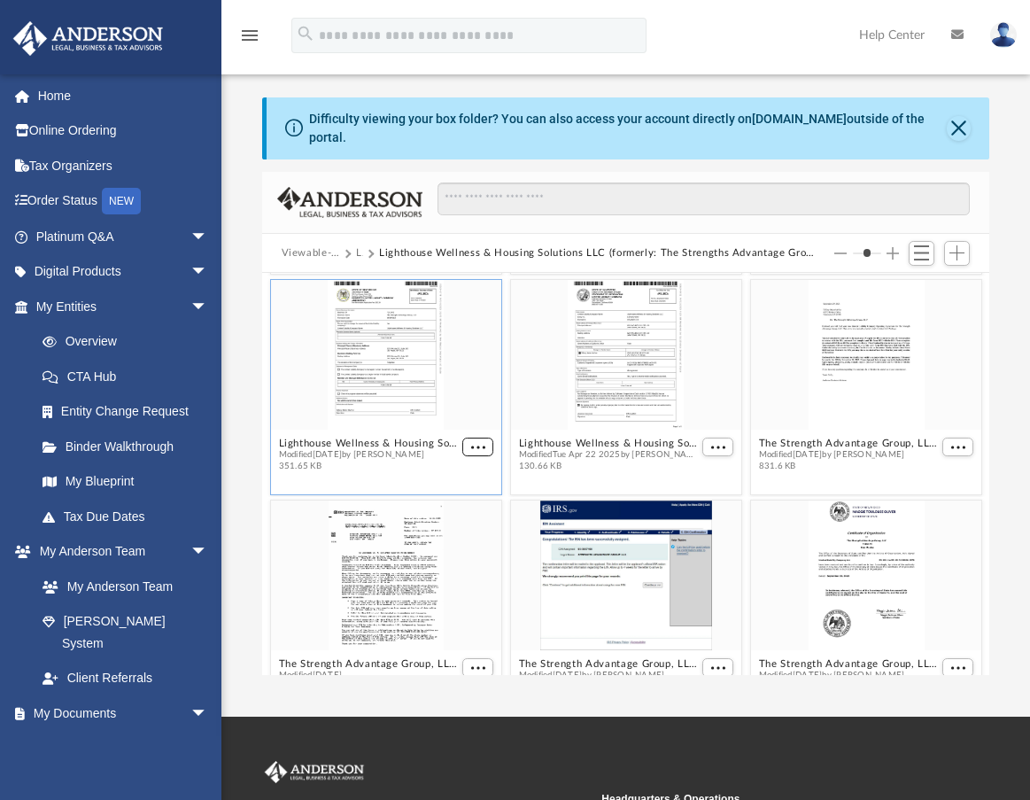
click at [479, 388] on figure "Lighthouse Wellness & Housing Solutions LLC - Filed Name Change.pdf Modified Tu…" at bounding box center [385, 379] width 230 height 198
click at [825, 439] on button "More options" at bounding box center [959, 447] width 32 height 19
click at [825, 393] on div "grid" at bounding box center [866, 355] width 230 height 150
click at [825, 443] on span "More options" at bounding box center [958, 447] width 14 height 9
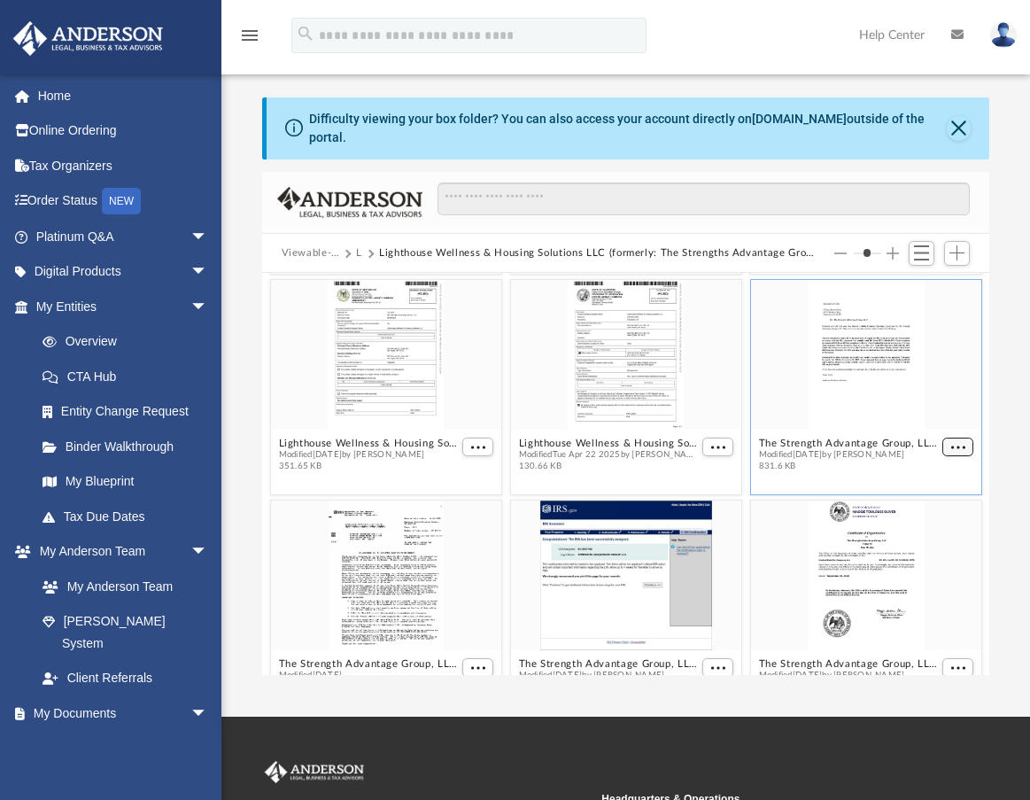
click at [825, 443] on span "More options" at bounding box center [958, 447] width 14 height 9
click at [825, 490] on li "Download" at bounding box center [923, 493] width 51 height 19
click at [420, 90] on div "Difficulty viewing your box folder? You can also access your account directly o…" at bounding box center [626, 368] width 809 height 616
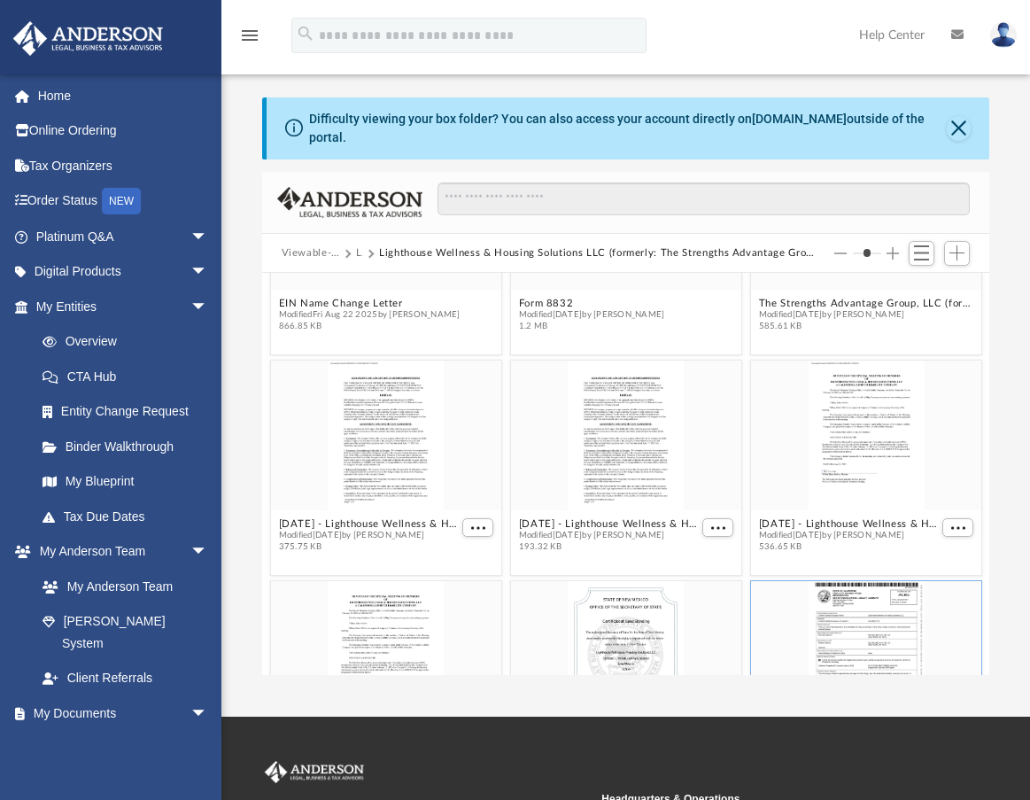
scroll to position [42, 0]
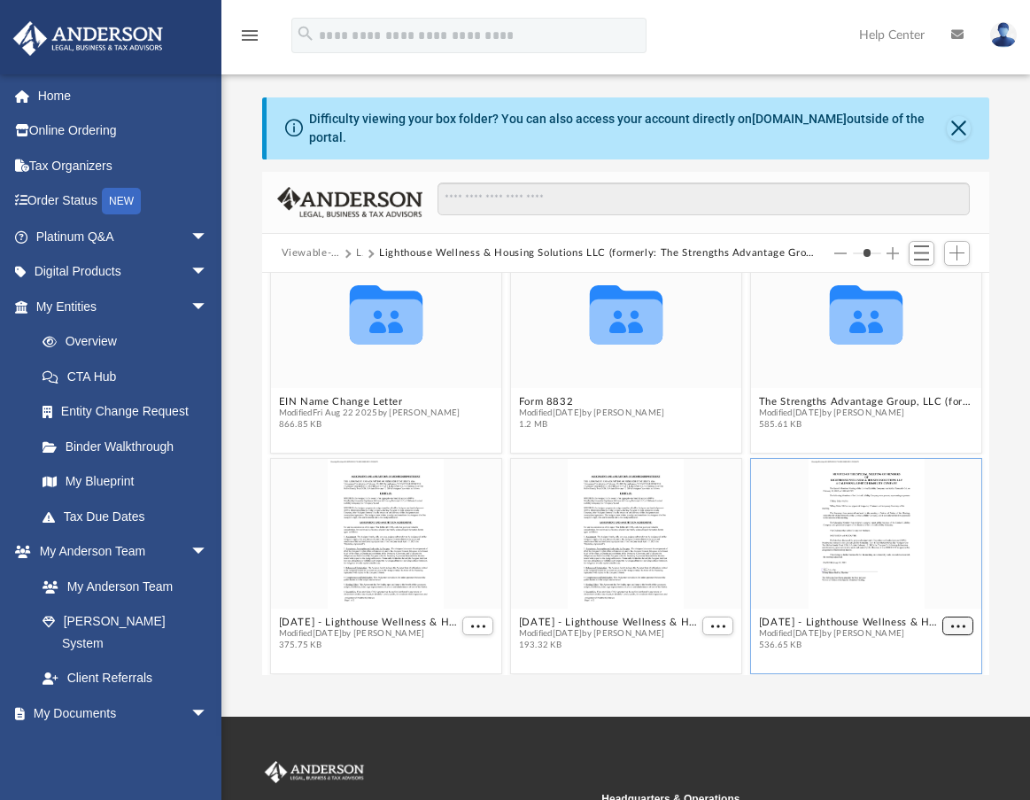
click at [825, 622] on span "More options" at bounding box center [958, 626] width 14 height 9
click at [825, 571] on li "Download" at bounding box center [923, 578] width 51 height 19
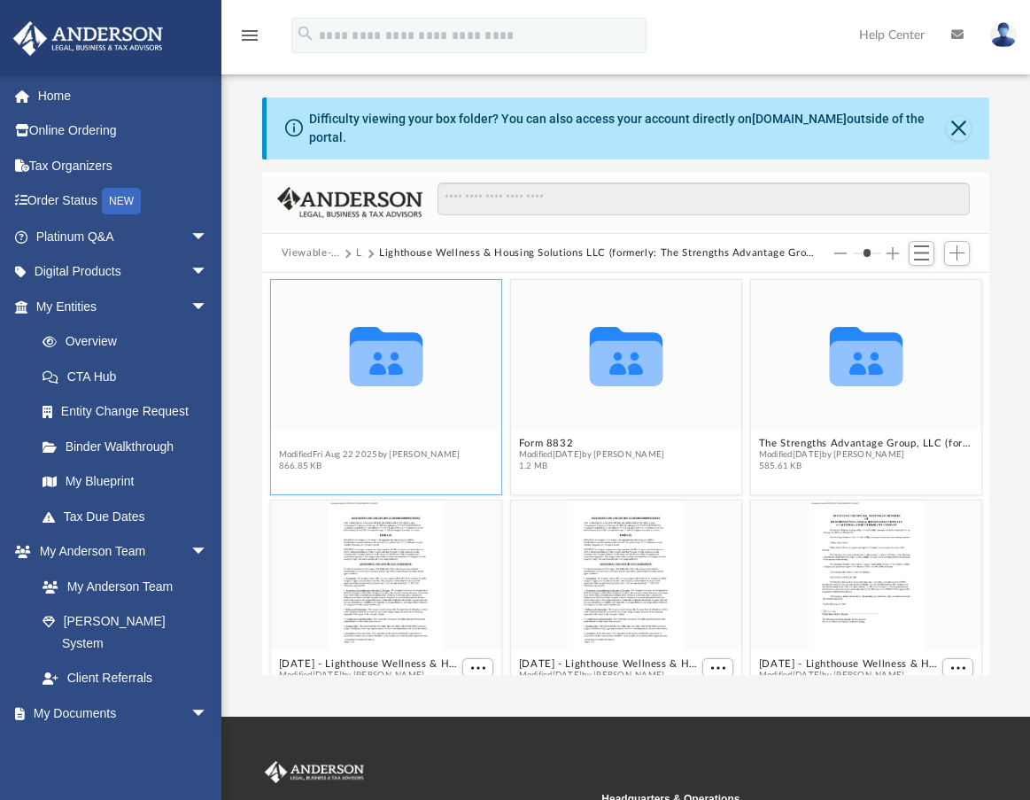
click at [360, 387] on figure "Collaborated Folder EIN Name Change Letter Modified Fri Aug 22 2025 by Sahil Sh…" at bounding box center [385, 379] width 230 height 198
click at [371, 367] on icon "grid" at bounding box center [385, 363] width 73 height 45
click at [353, 449] on span "Modified Fri Aug 22 2025 by Sahil Shaikh" at bounding box center [369, 455] width 182 height 12
click at [368, 341] on icon "grid" at bounding box center [385, 363] width 73 height 45
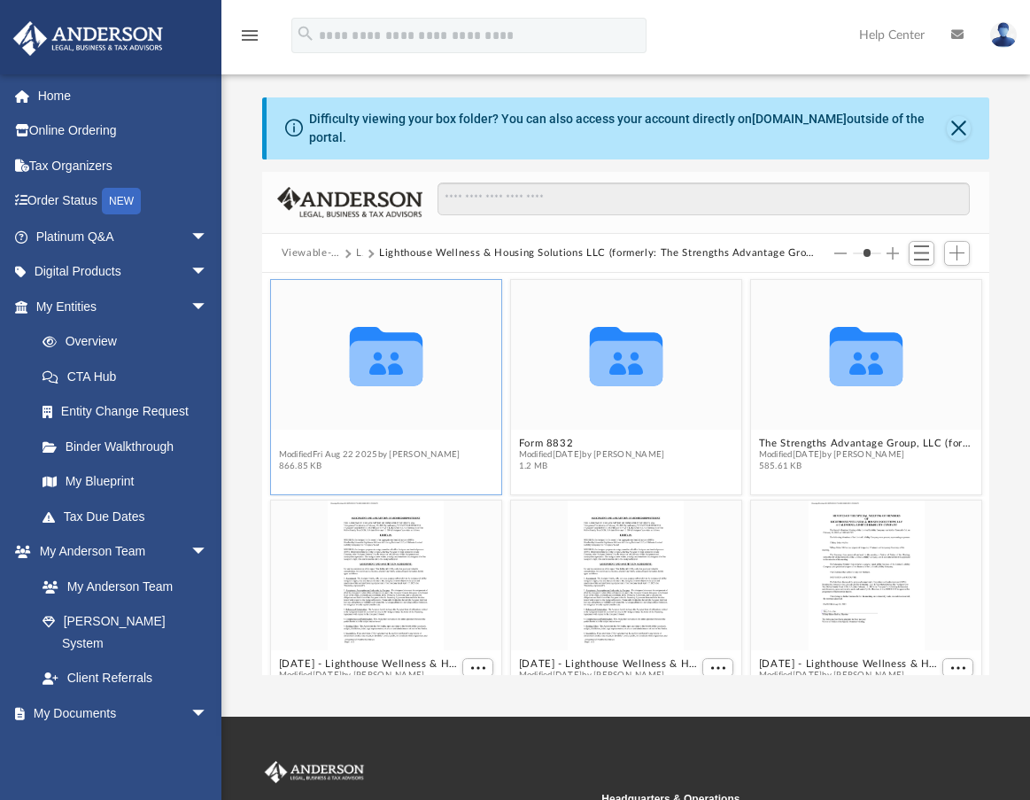
click at [296, 438] on button "EIN Name Change Letter" at bounding box center [369, 444] width 182 height 12
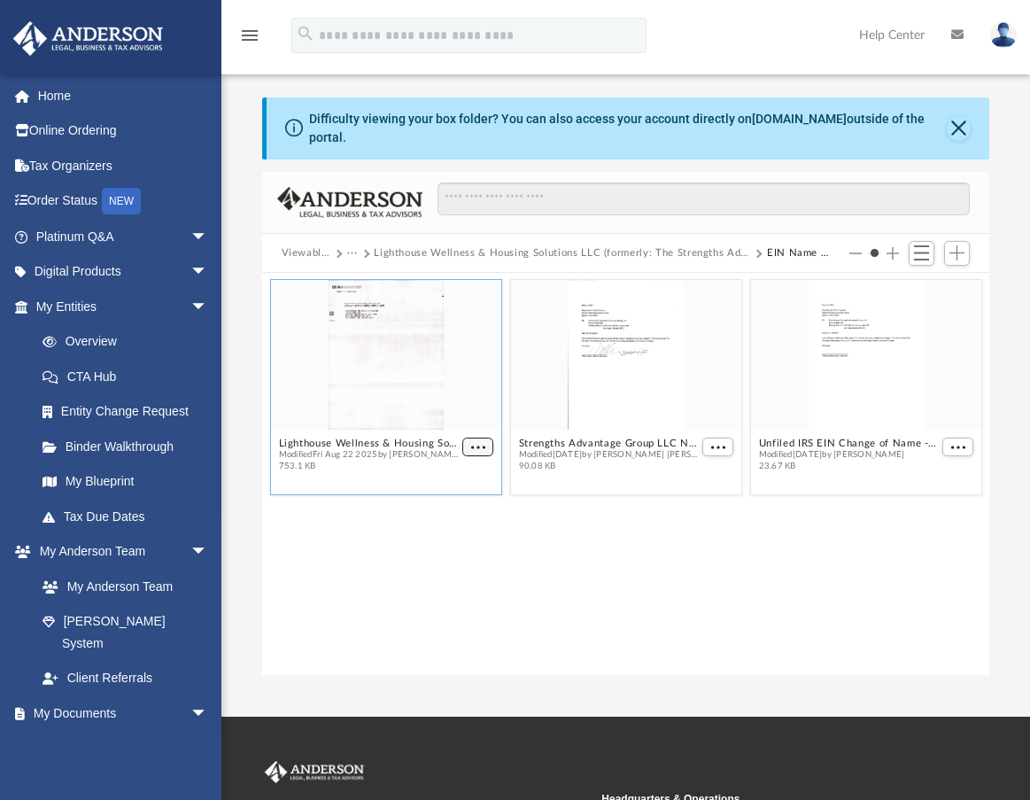
click at [478, 443] on span "More options" at bounding box center [477, 447] width 14 height 9
click at [457, 489] on li "Download" at bounding box center [456, 495] width 51 height 19
click at [719, 443] on span "More options" at bounding box center [718, 447] width 14 height 9
click at [825, 354] on div "grid" at bounding box center [866, 355] width 230 height 150
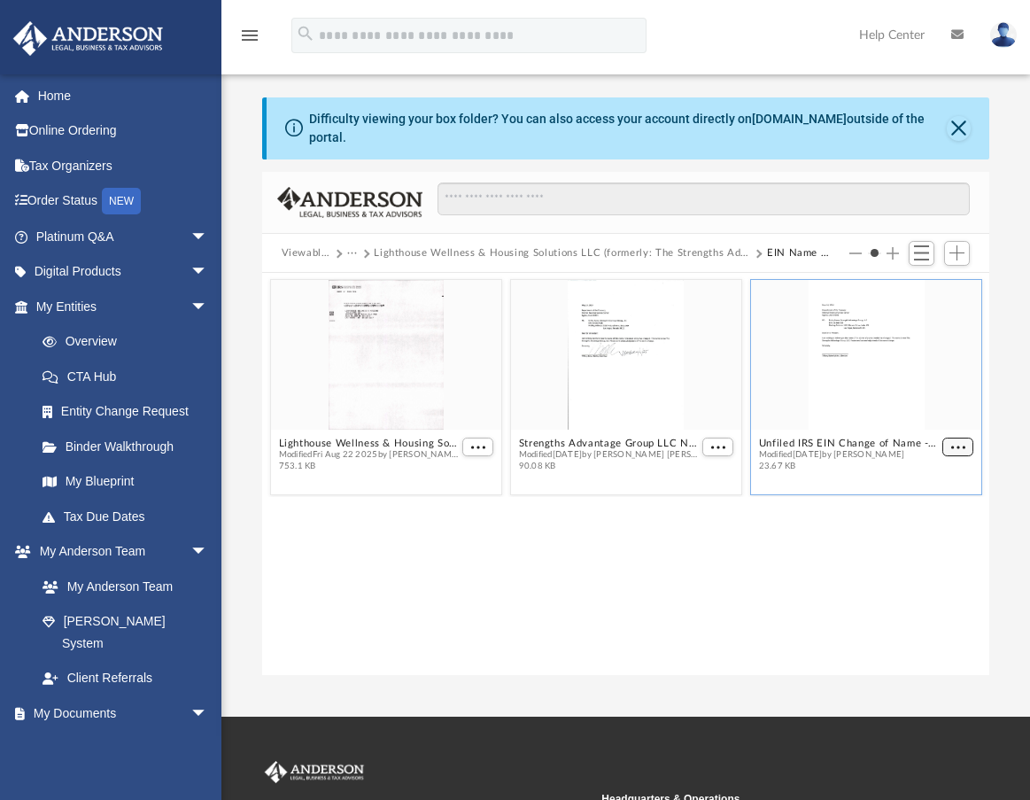
click at [825, 443] on span "More options" at bounding box center [958, 447] width 14 height 9
drag, startPoint x: 954, startPoint y: 454, endPoint x: 945, endPoint y: 463, distance: 13.8
click at [825, 463] on ul "Preview Download" at bounding box center [938, 485] width 72 height 76
click at [825, 463] on li "Preview" at bounding box center [937, 467] width 51 height 19
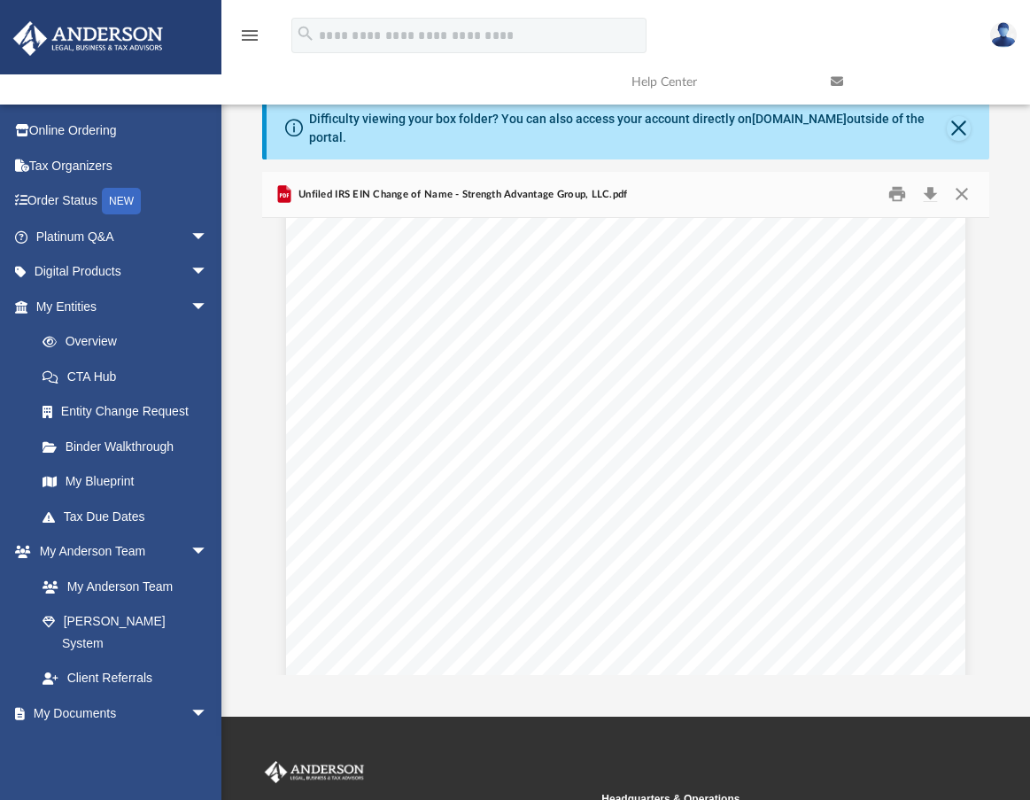
scroll to position [89, 0]
click at [825, 187] on button "Close" at bounding box center [962, 194] width 32 height 27
type input "*"
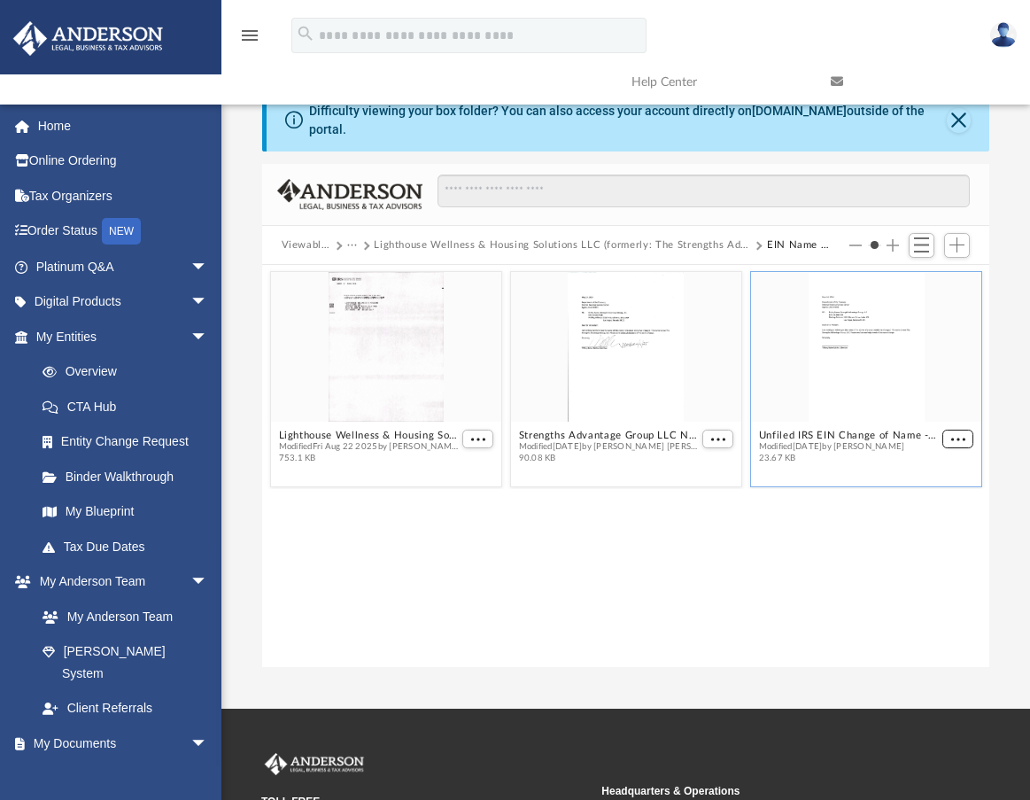
scroll to position [0, 0]
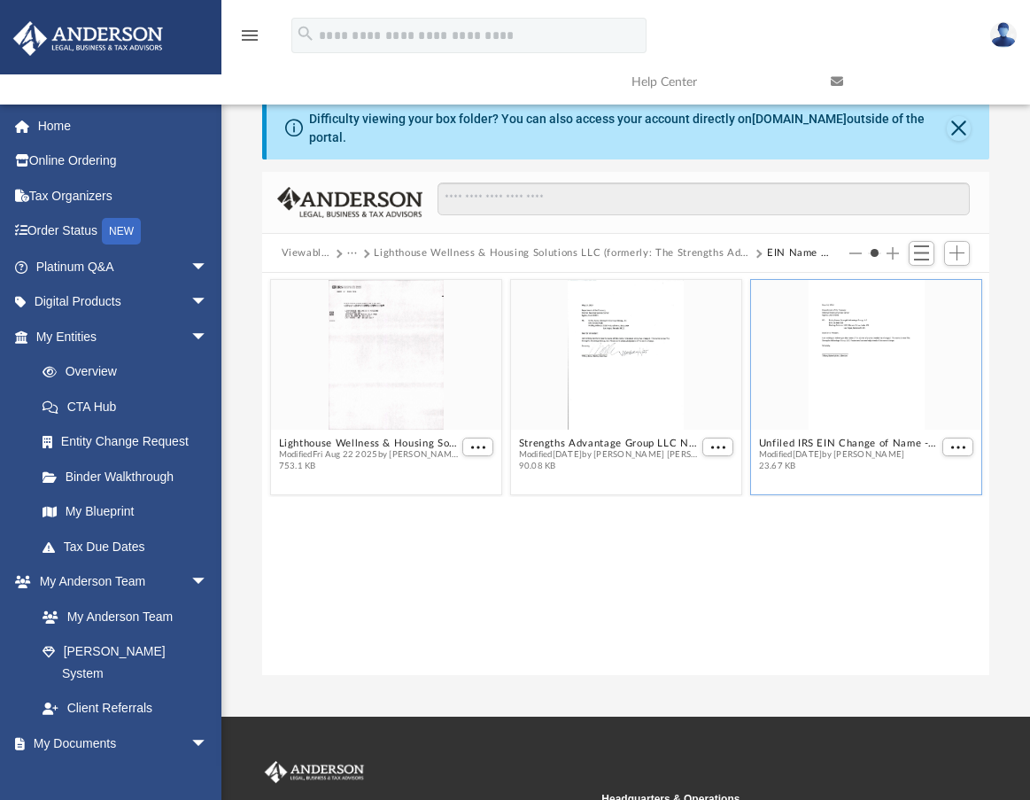
click at [825, 113] on link at bounding box center [917, 82] width 199 height 70
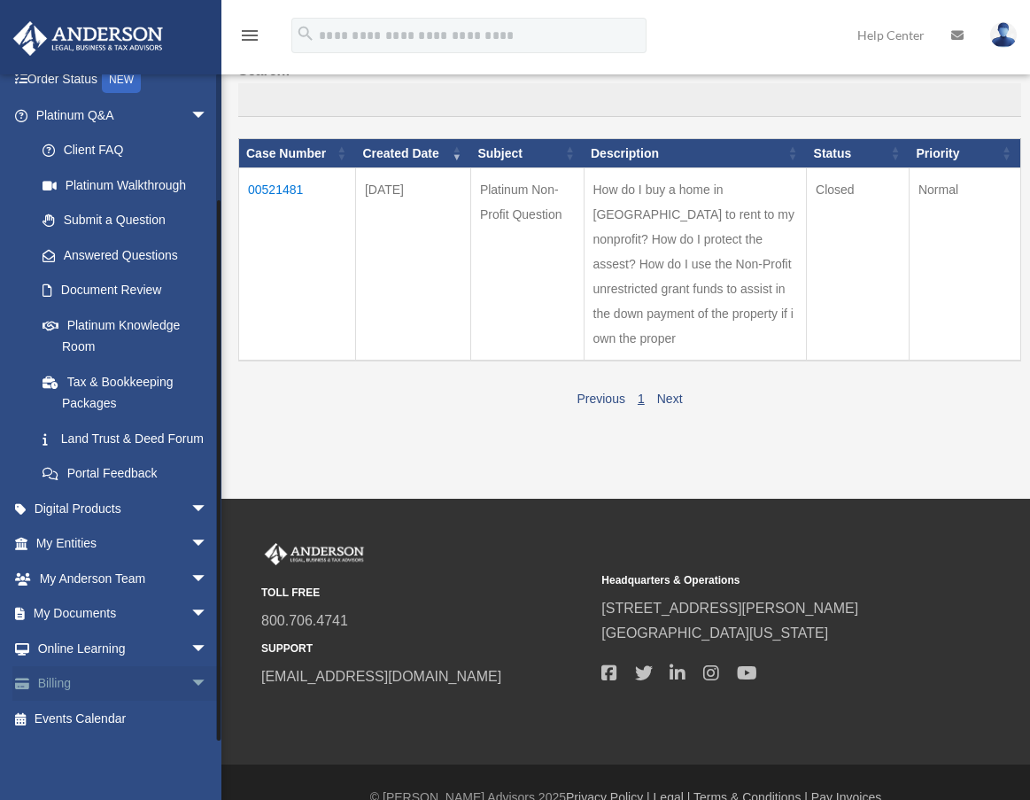
scroll to position [228, 0]
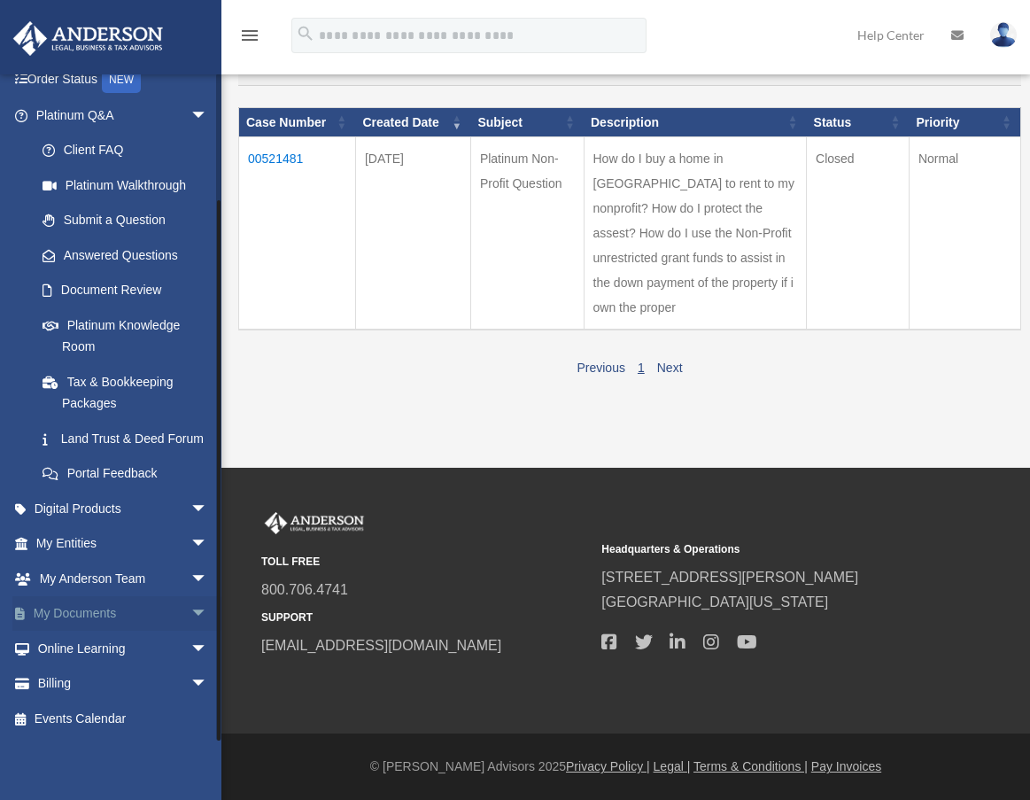
click at [25, 620] on span at bounding box center [29, 614] width 9 height 12
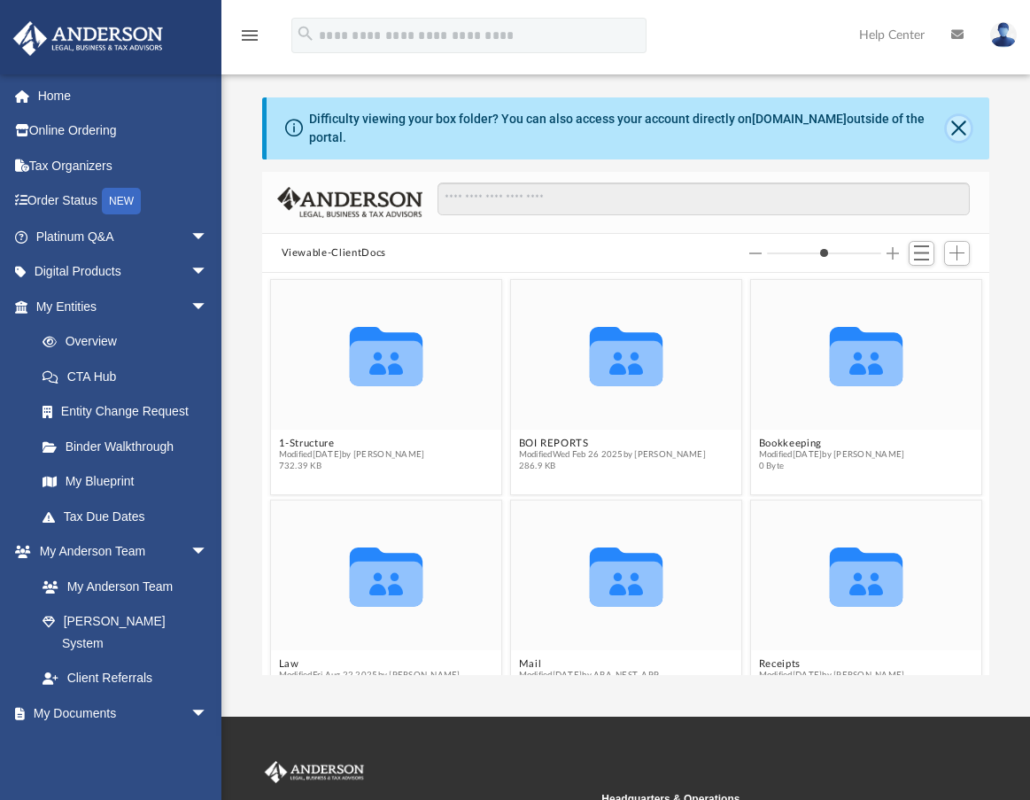
scroll to position [390, 714]
click at [961, 121] on button "Close" at bounding box center [959, 128] width 24 height 25
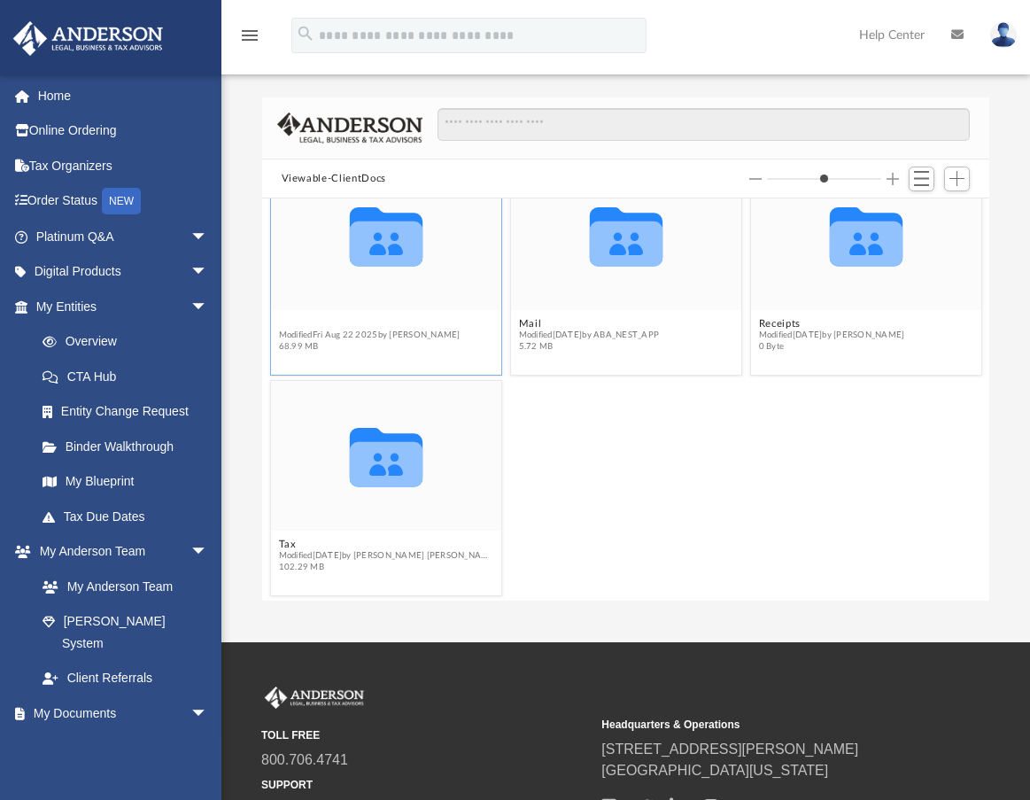
scroll to position [221, 0]
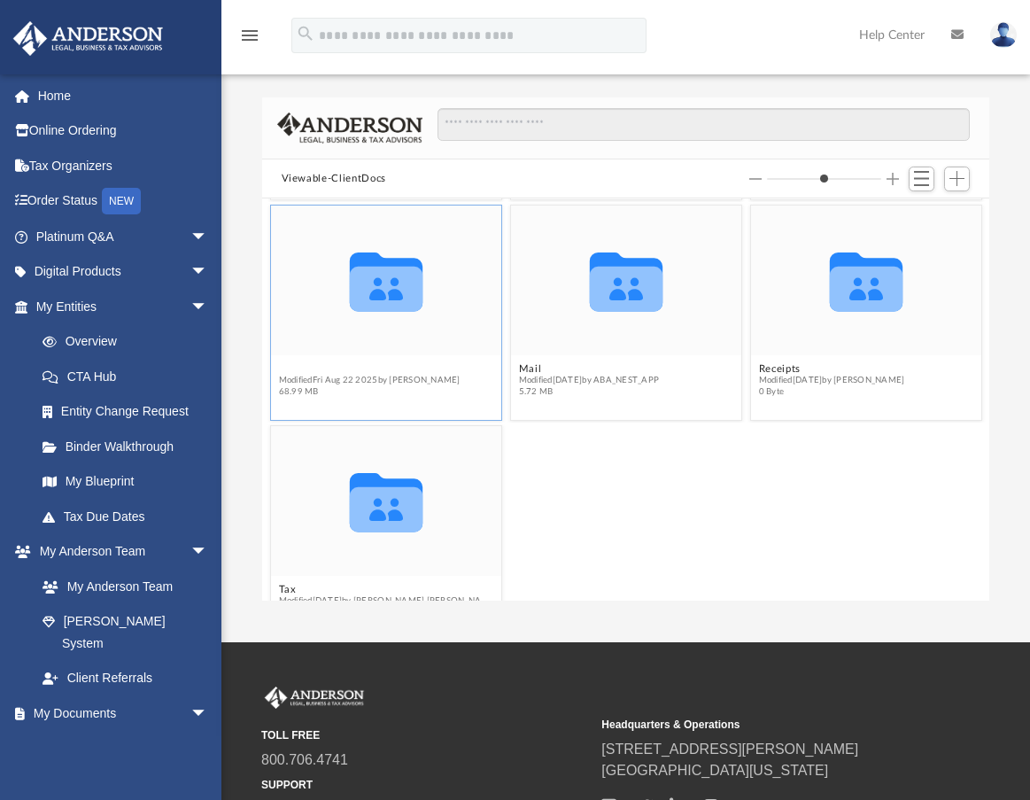
click at [311, 322] on figure "Collaborated Folder Law Modified [DATE] by [PERSON_NAME] 68.99 MB" at bounding box center [385, 305] width 230 height 198
click at [371, 261] on icon "grid" at bounding box center [385, 282] width 73 height 59
click at [287, 368] on button "Law" at bounding box center [369, 369] width 182 height 12
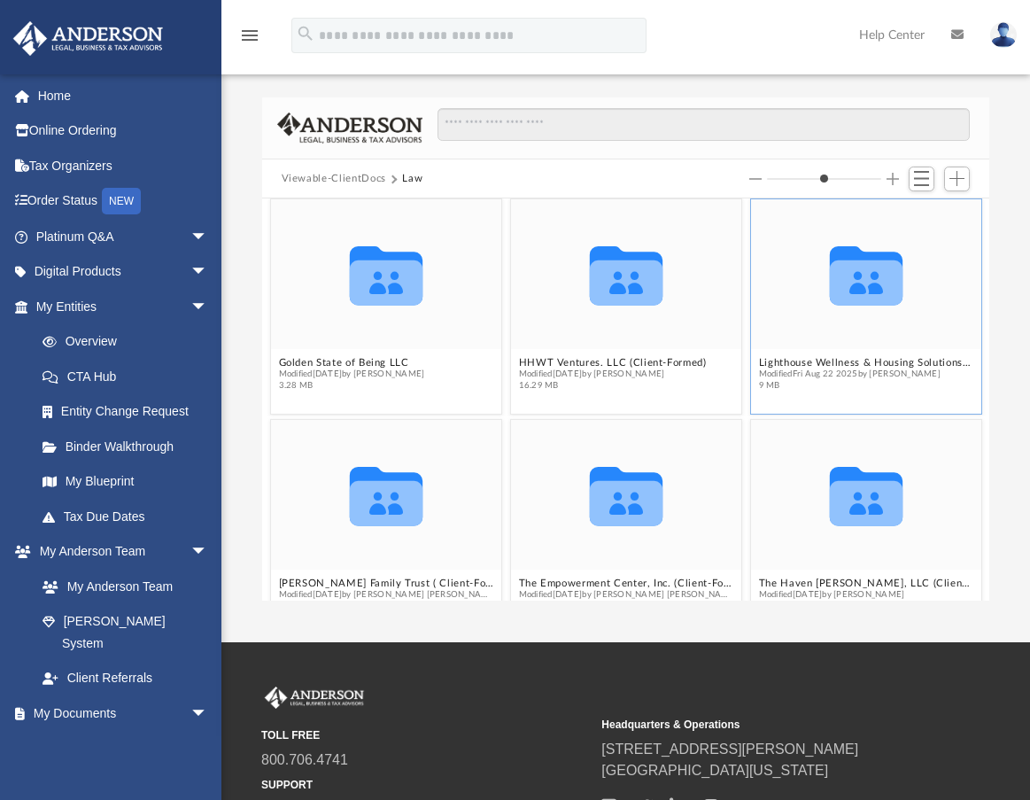
scroll to position [0, 0]
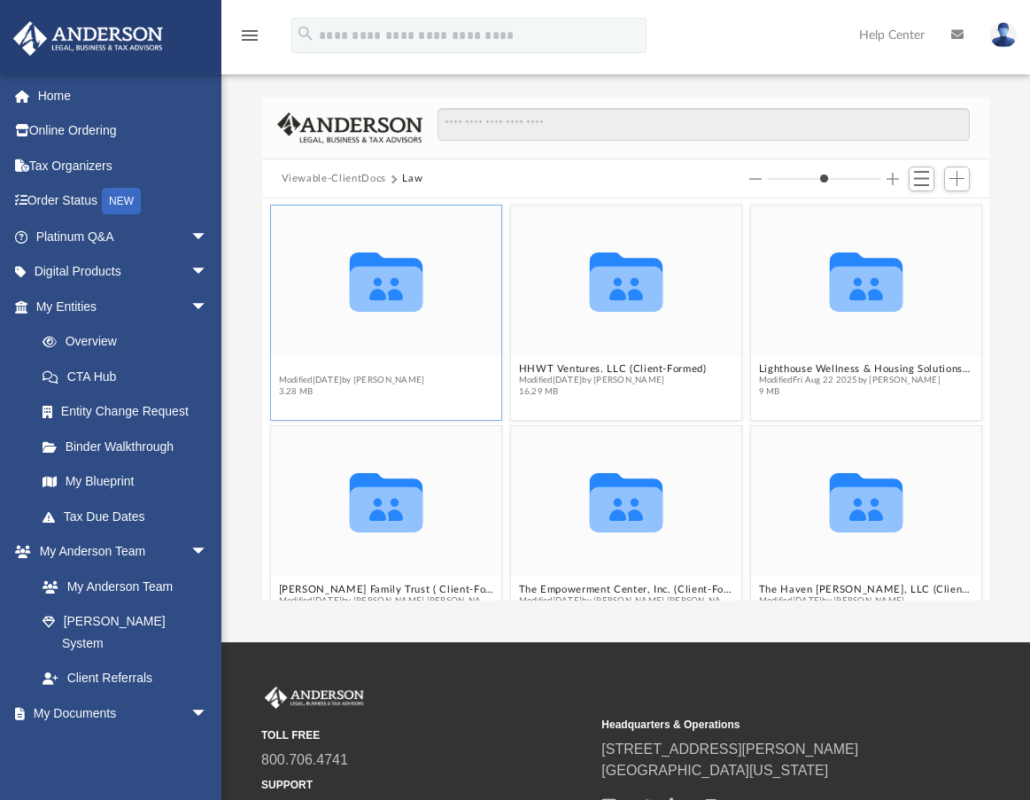
click at [299, 366] on button "Golden State of Being LLC" at bounding box center [351, 369] width 146 height 12
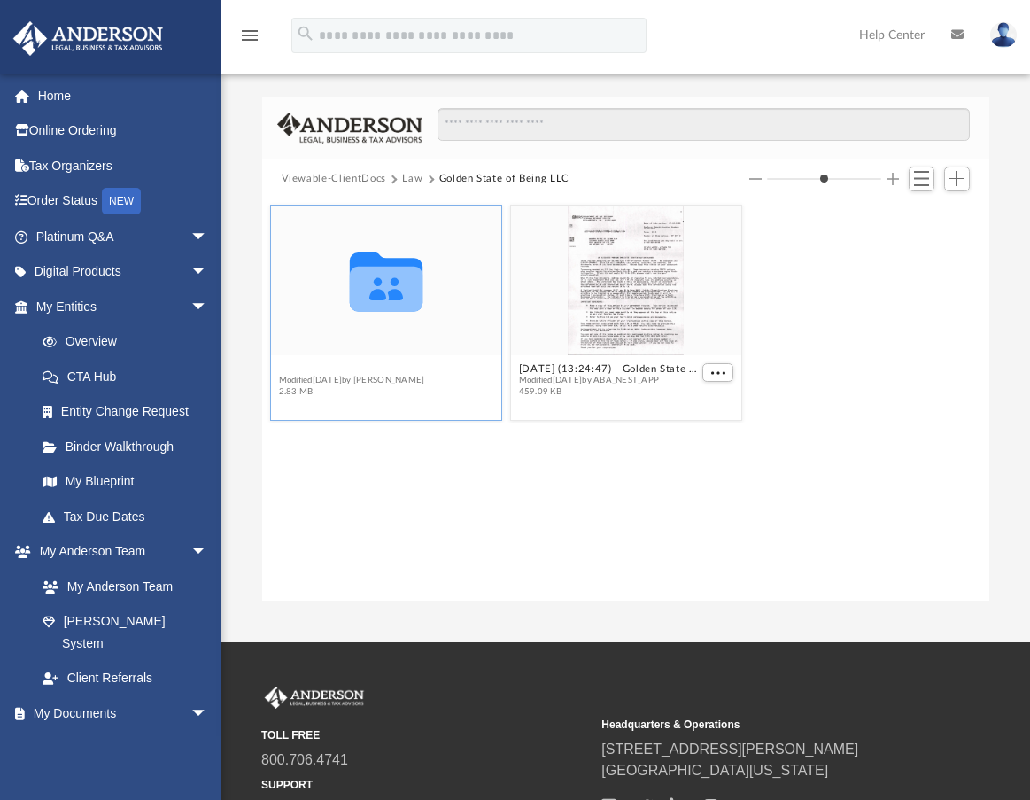
click at [306, 367] on button "Initial Docs" at bounding box center [351, 369] width 146 height 12
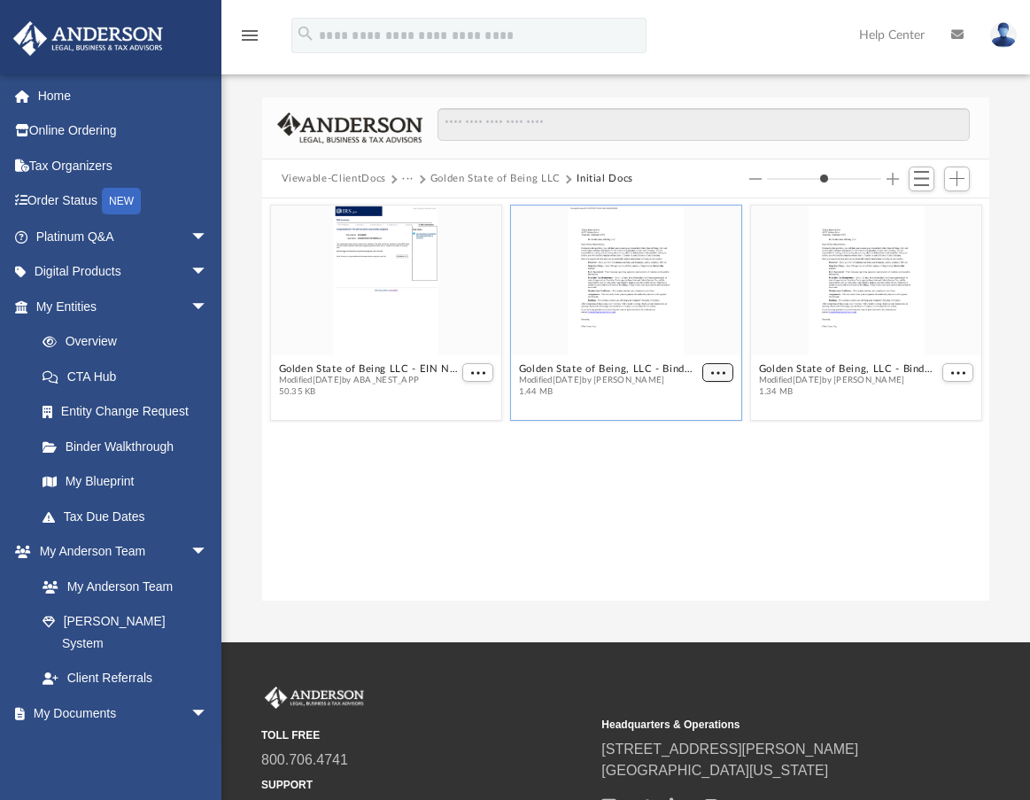
click at [726, 375] on button "More options" at bounding box center [719, 372] width 32 height 19
click at [652, 323] on div "grid" at bounding box center [625, 281] width 230 height 150
click at [696, 367] on button "Golden State of Being, LLC - Binder Documents - DocuSigned.pdf" at bounding box center [608, 369] width 180 height 12
type input "*"
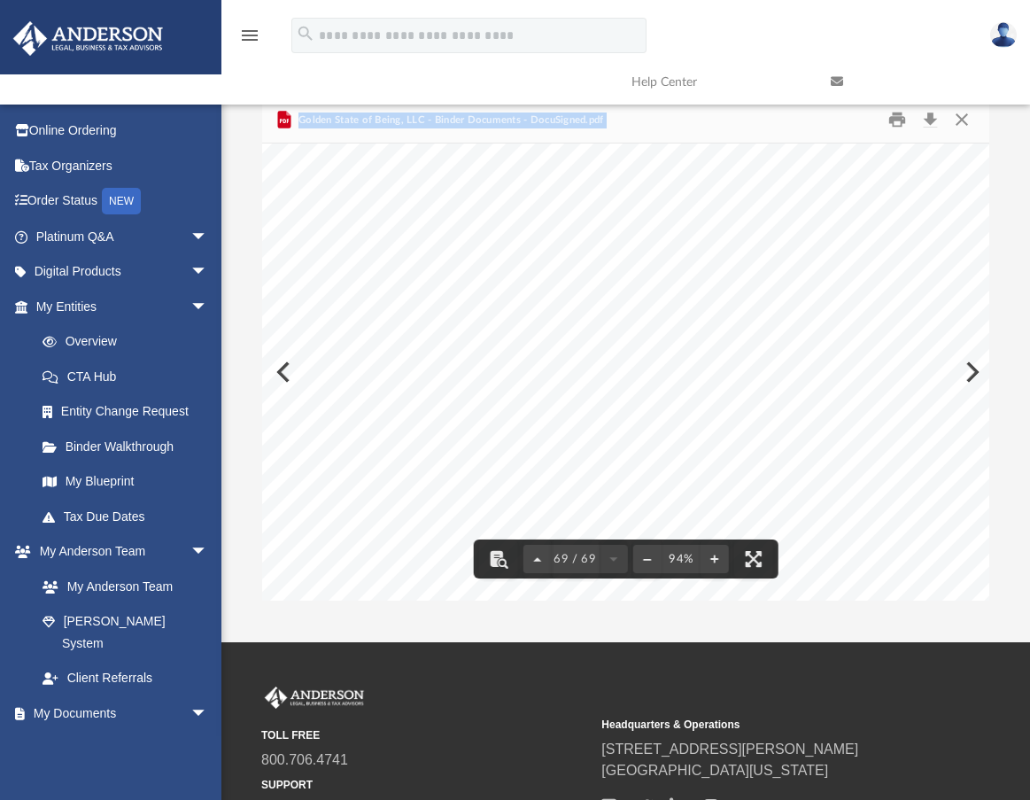
scroll to position [61673, 165]
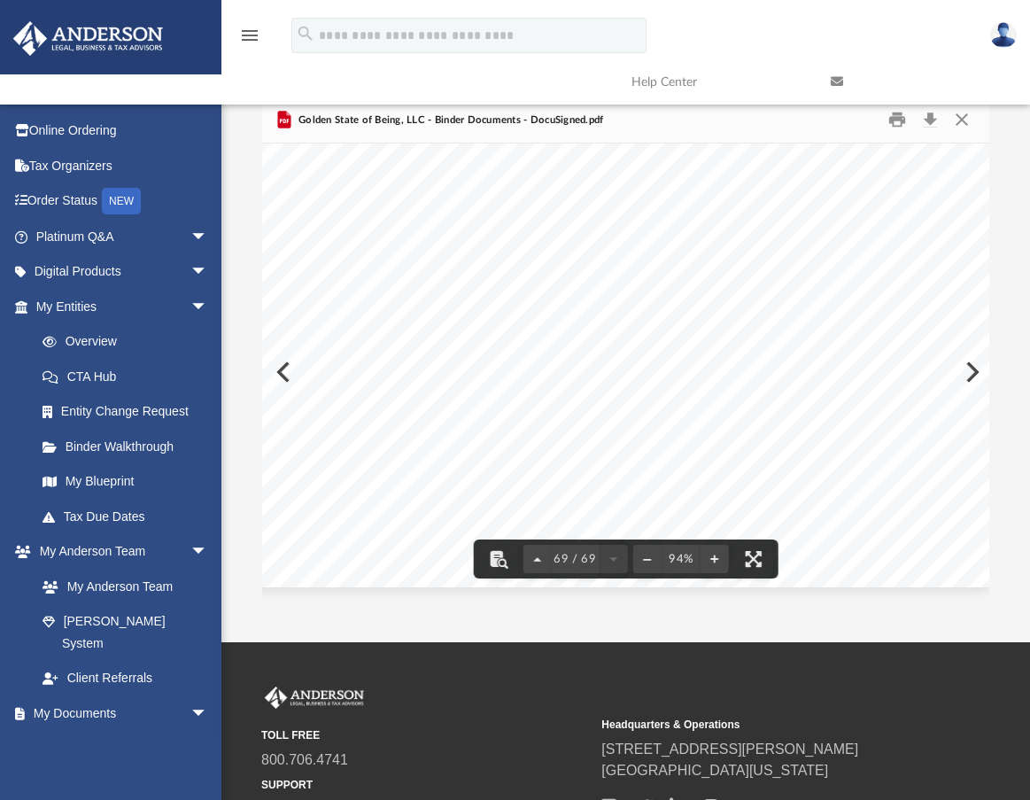
drag, startPoint x: 363, startPoint y: 299, endPoint x: 906, endPoint y: 569, distance: 606.7
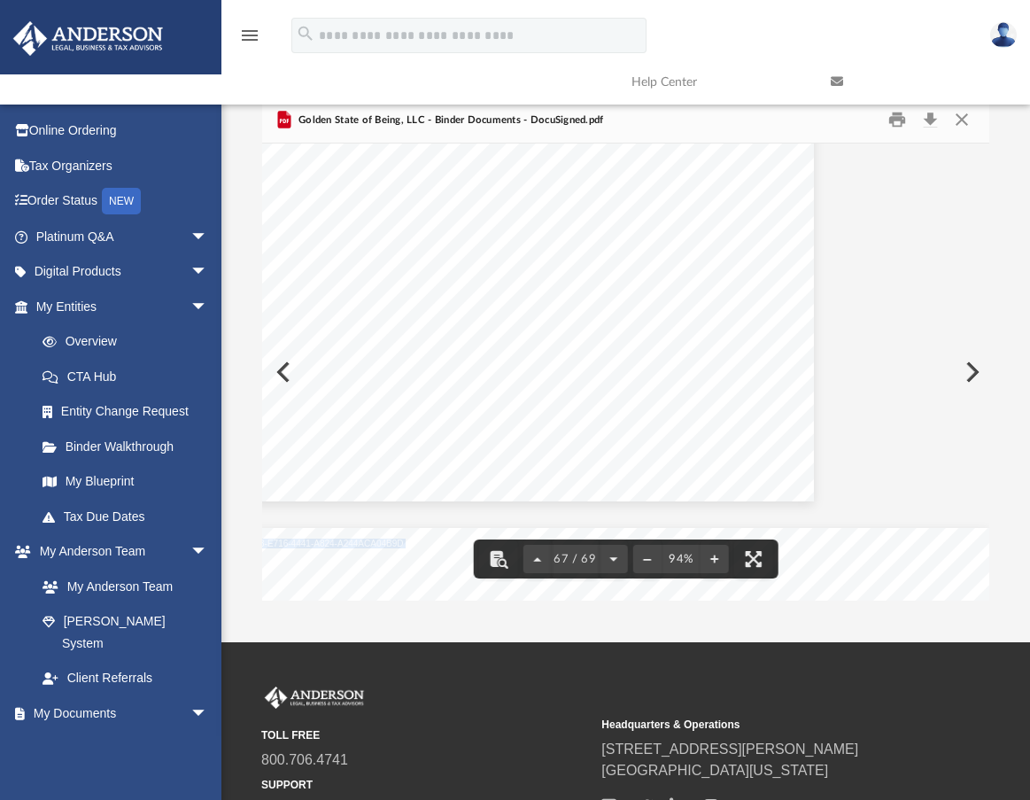
scroll to position [60255, 165]
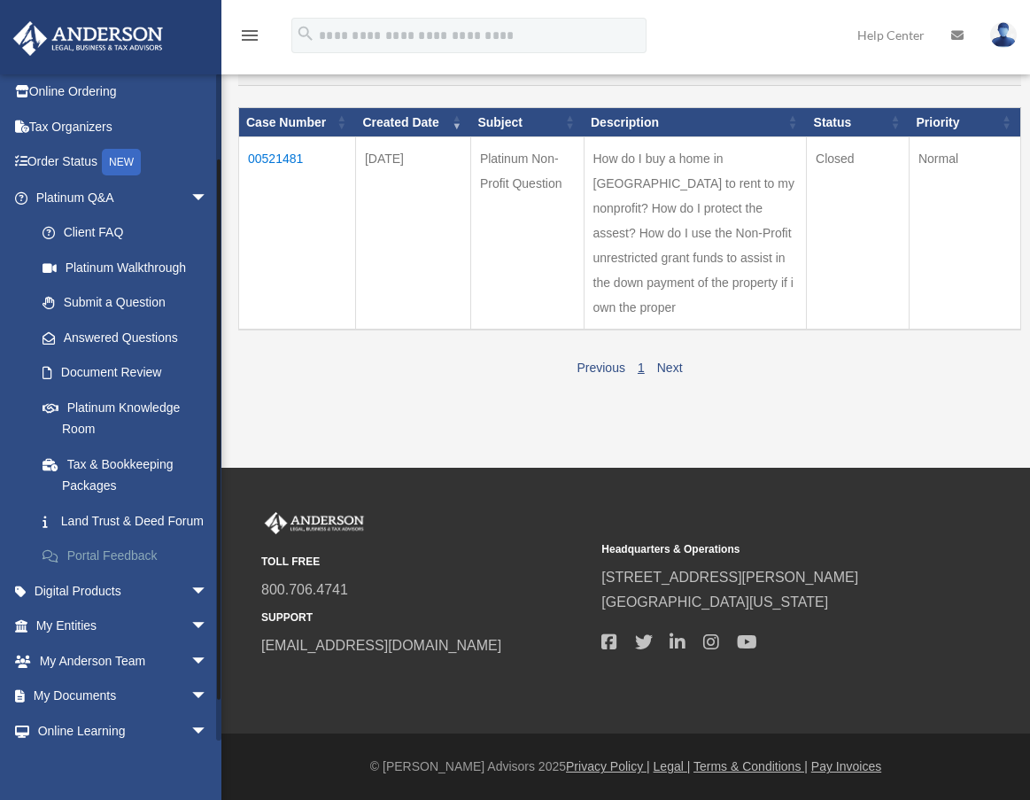
scroll to position [143, 0]
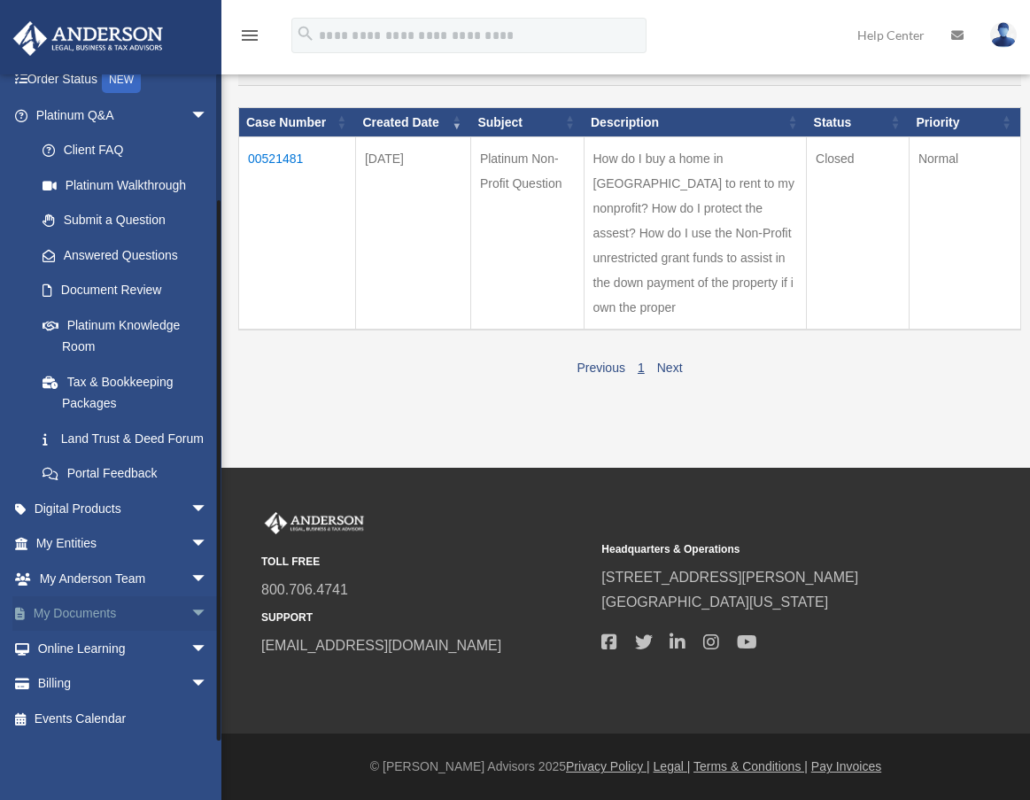
click at [98, 602] on link "My Documents arrow_drop_down" at bounding box center [123, 613] width 222 height 35
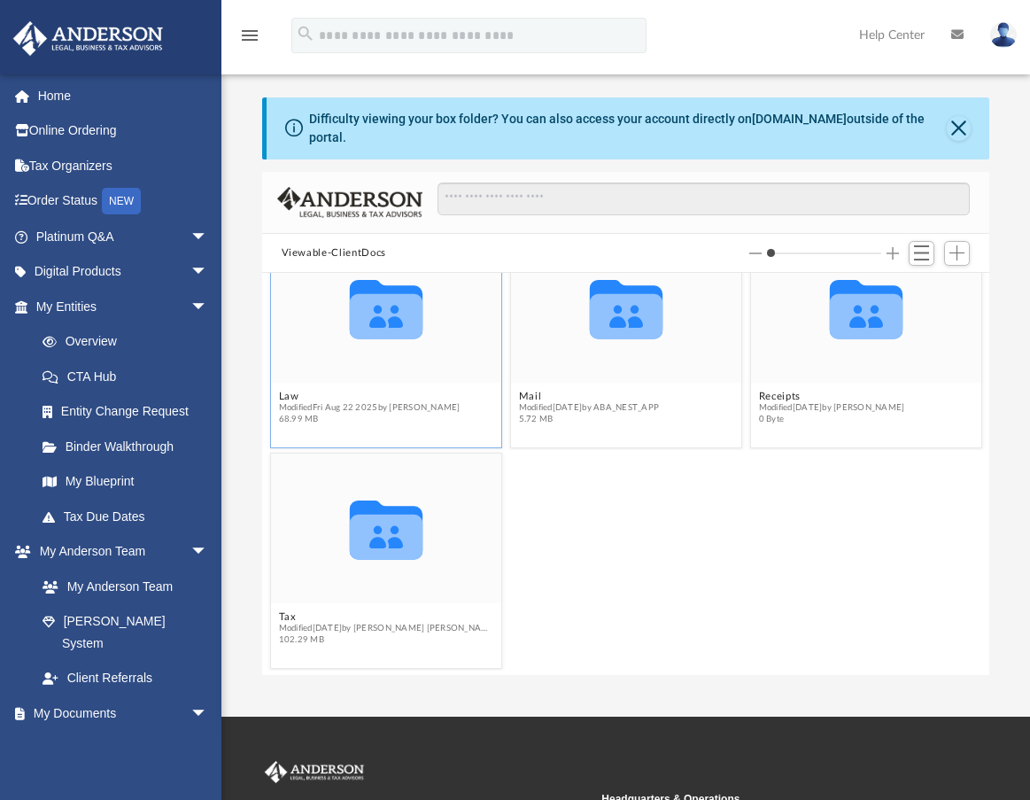
click at [378, 340] on div "Collaborated Folder" at bounding box center [385, 308] width 230 height 150
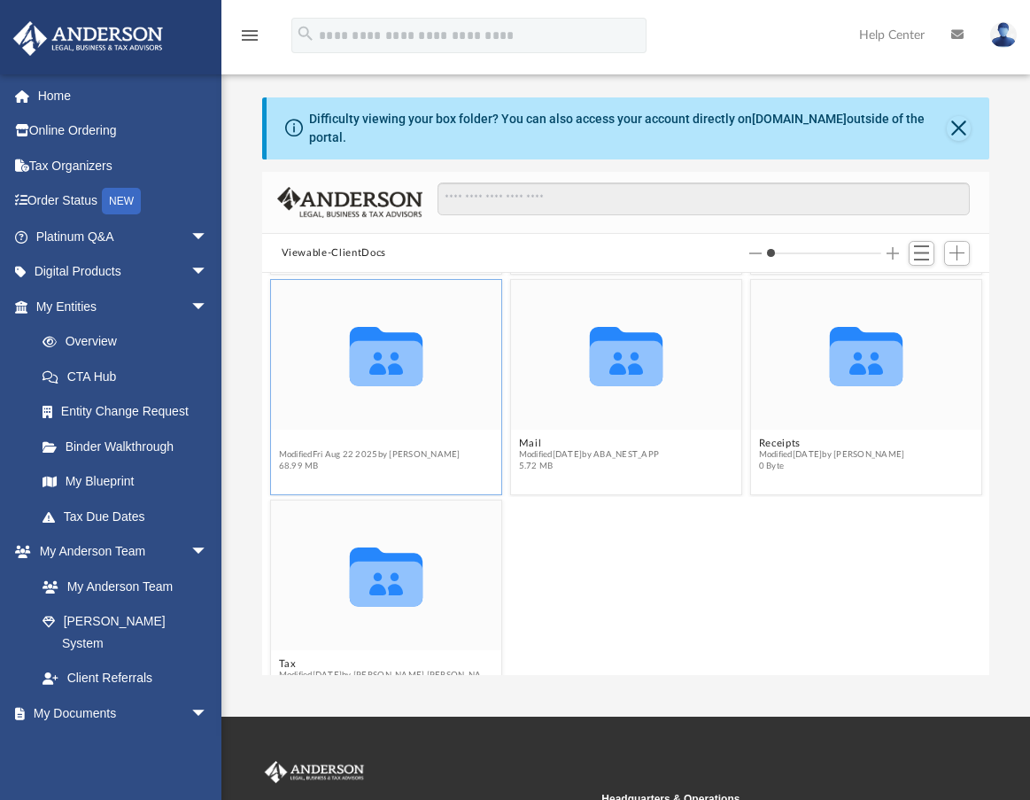
click at [296, 378] on figure "Collaborated Folder Law Modified [DATE] by [PERSON_NAME] 68.99 MB" at bounding box center [385, 379] width 230 height 198
drag, startPoint x: 389, startPoint y: 343, endPoint x: 390, endPoint y: 354, distance: 11.6
click at [390, 354] on icon "grid" at bounding box center [385, 356] width 73 height 59
click at [287, 438] on button "Law" at bounding box center [369, 444] width 182 height 12
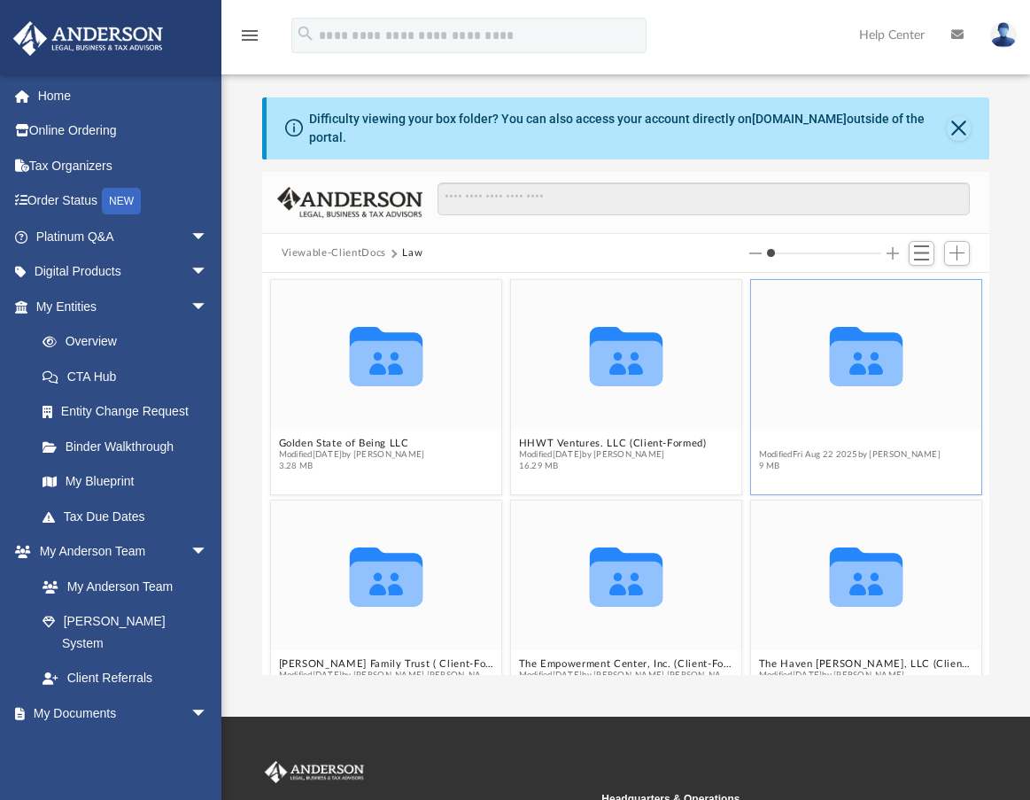
click at [824, 438] on button "Lighthouse Wellness & Housing Solutions LLC (formerly: The Strengths Advantage …" at bounding box center [865, 444] width 215 height 12
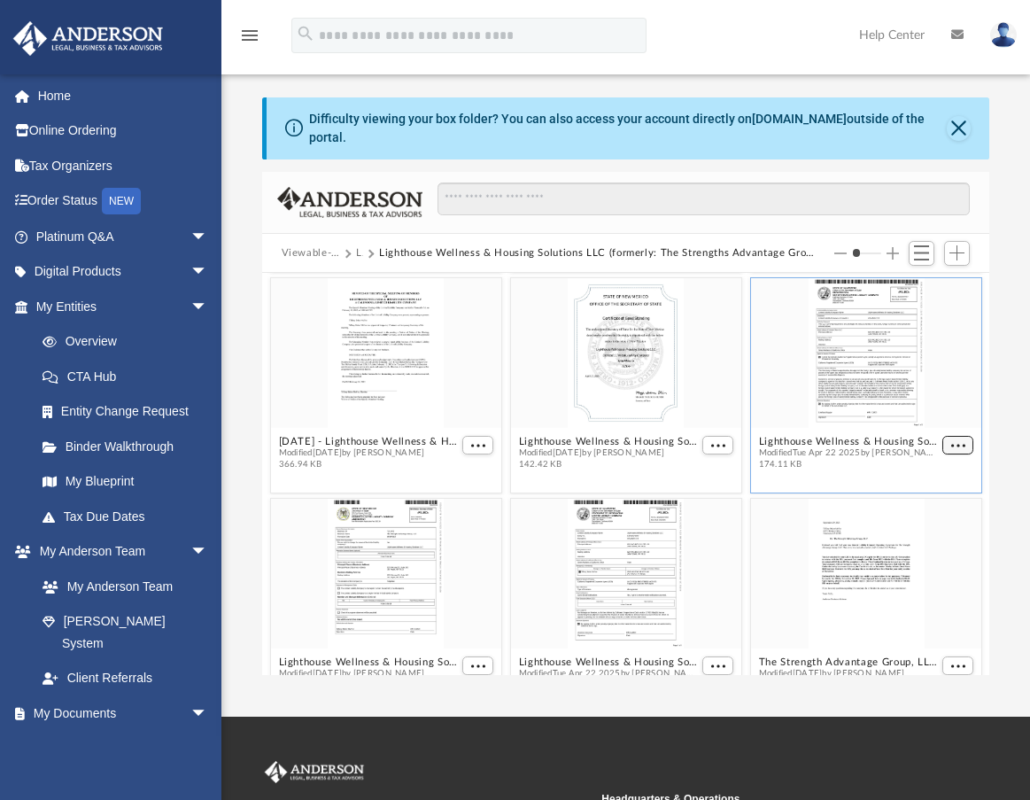
scroll to position [441, 0]
click at [955, 438] on button "More options" at bounding box center [959, 447] width 32 height 19
click at [913, 470] on li "Preview" at bounding box center [923, 465] width 51 height 19
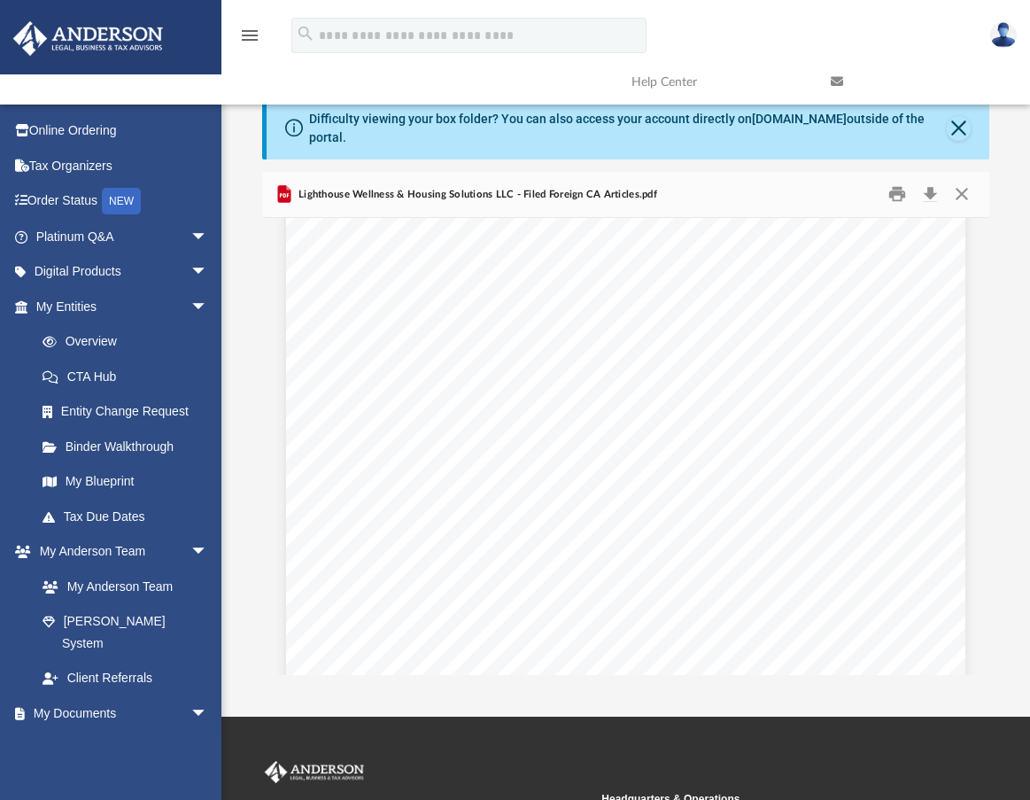
scroll to position [0, 0]
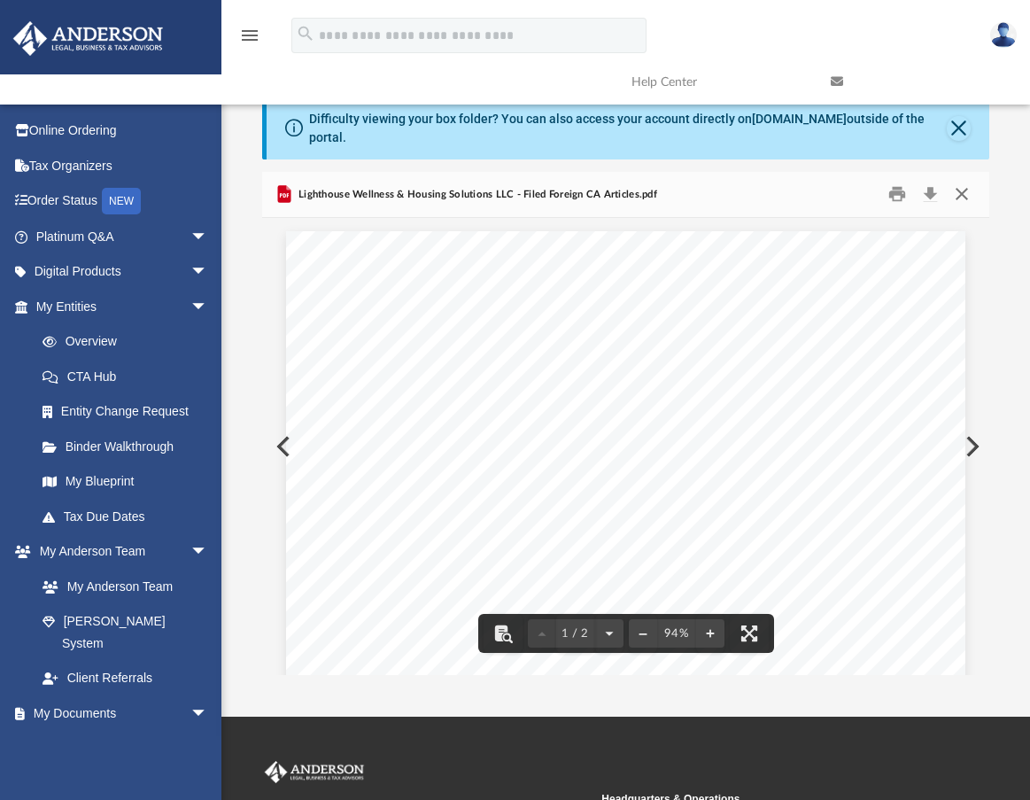
click at [964, 181] on button "Close" at bounding box center [962, 194] width 32 height 27
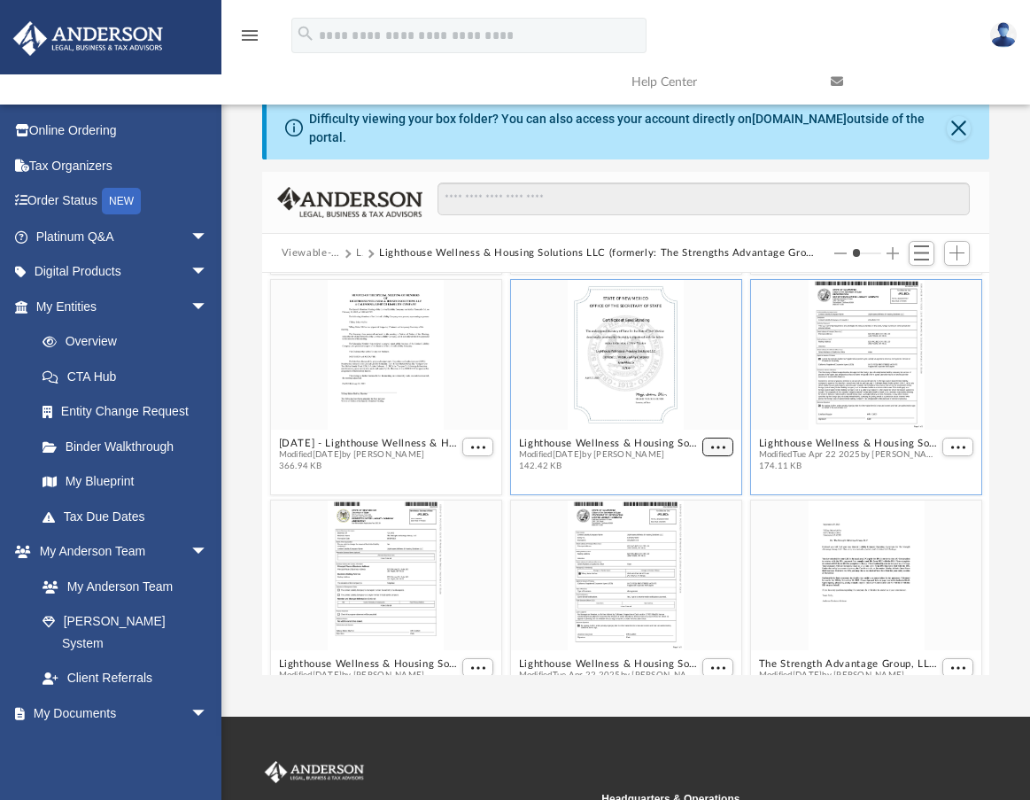
click at [711, 443] on span "More options" at bounding box center [718, 447] width 14 height 9
click at [684, 470] on li "Preview" at bounding box center [688, 465] width 51 height 19
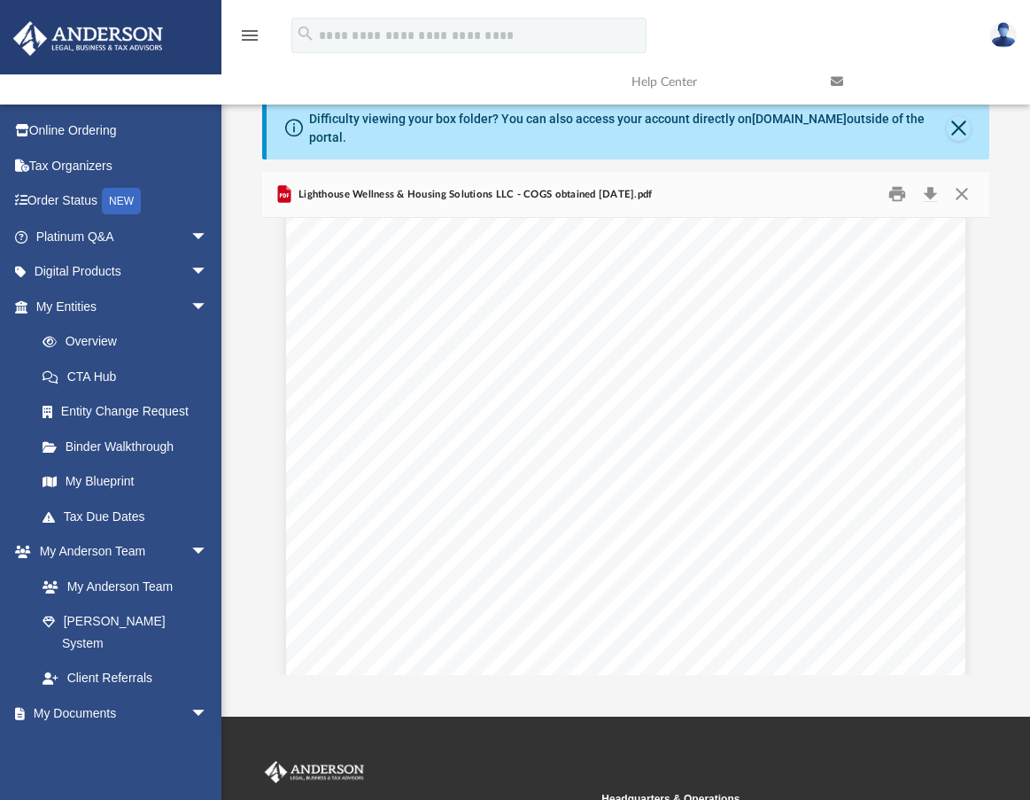
scroll to position [95, 0]
click at [961, 184] on button "Close" at bounding box center [962, 194] width 32 height 27
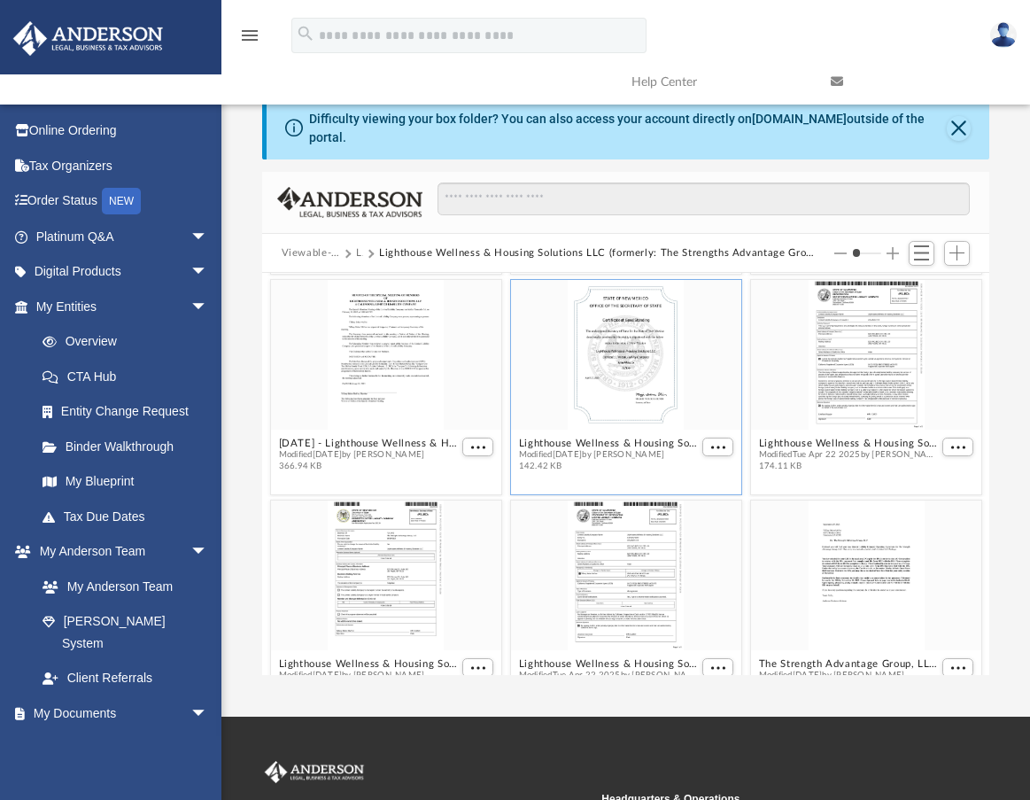
click at [597, 345] on div "grid" at bounding box center [625, 355] width 230 height 150
click at [706, 438] on button "More options" at bounding box center [719, 447] width 32 height 19
click at [700, 467] on li "Preview" at bounding box center [688, 465] width 51 height 19
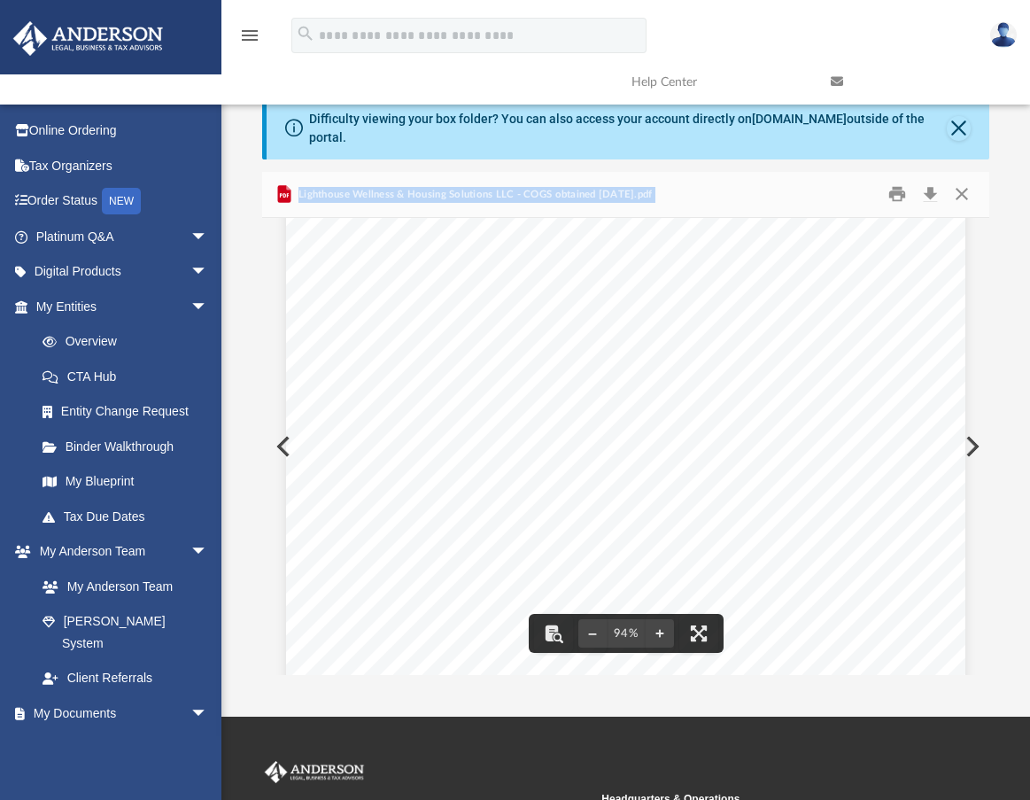
scroll to position [449, 0]
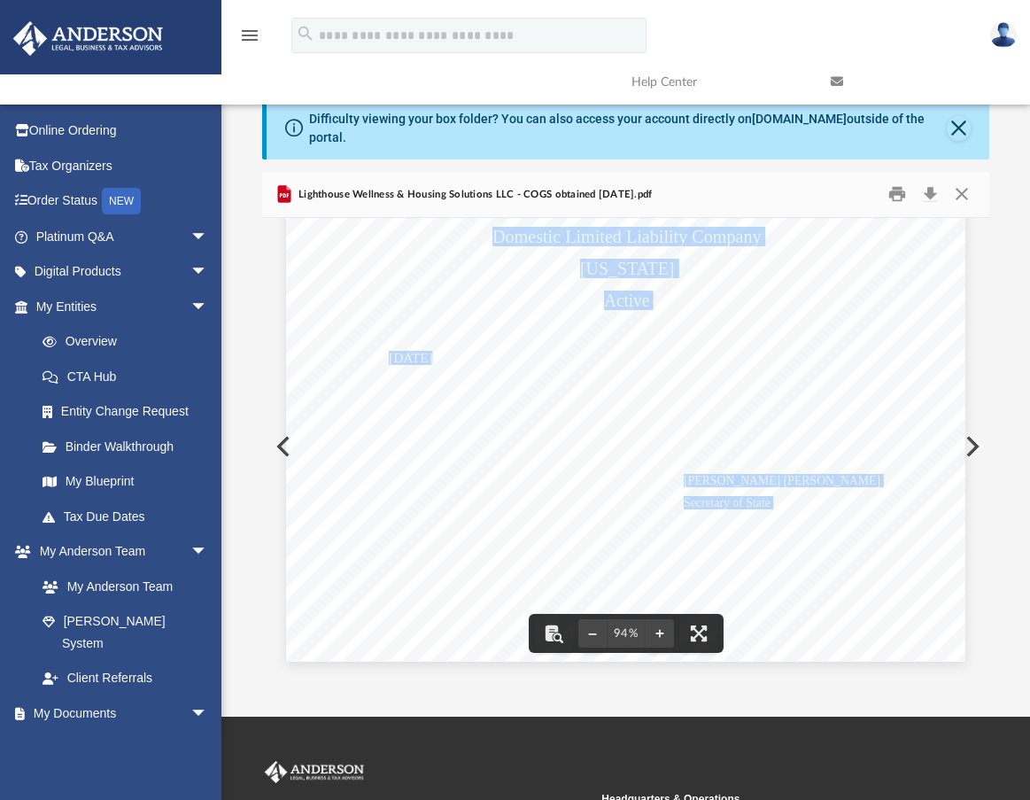
drag, startPoint x: 488, startPoint y: 324, endPoint x: 721, endPoint y: 548, distance: 322.7
click at [721, 548] on div "OFFICE OF THE SECRETARY OF STATE STATE OF NEW MEXICO Certificate of Good Standi…" at bounding box center [626, 222] width 680 height 880
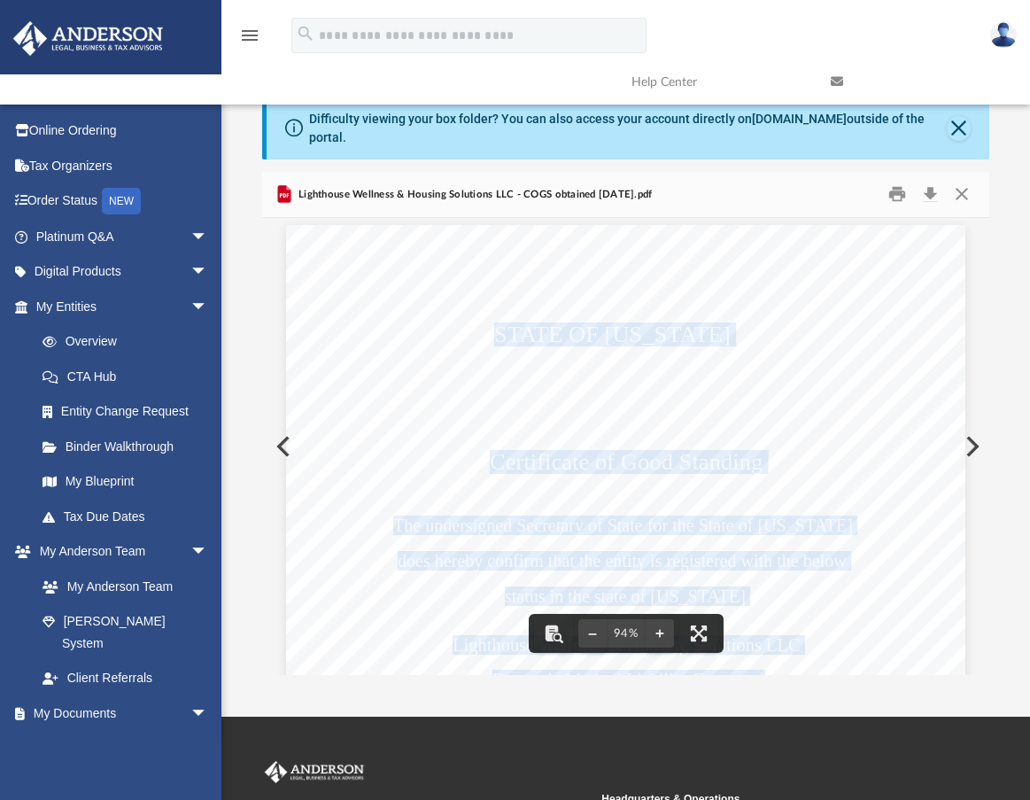
scroll to position [0, 0]
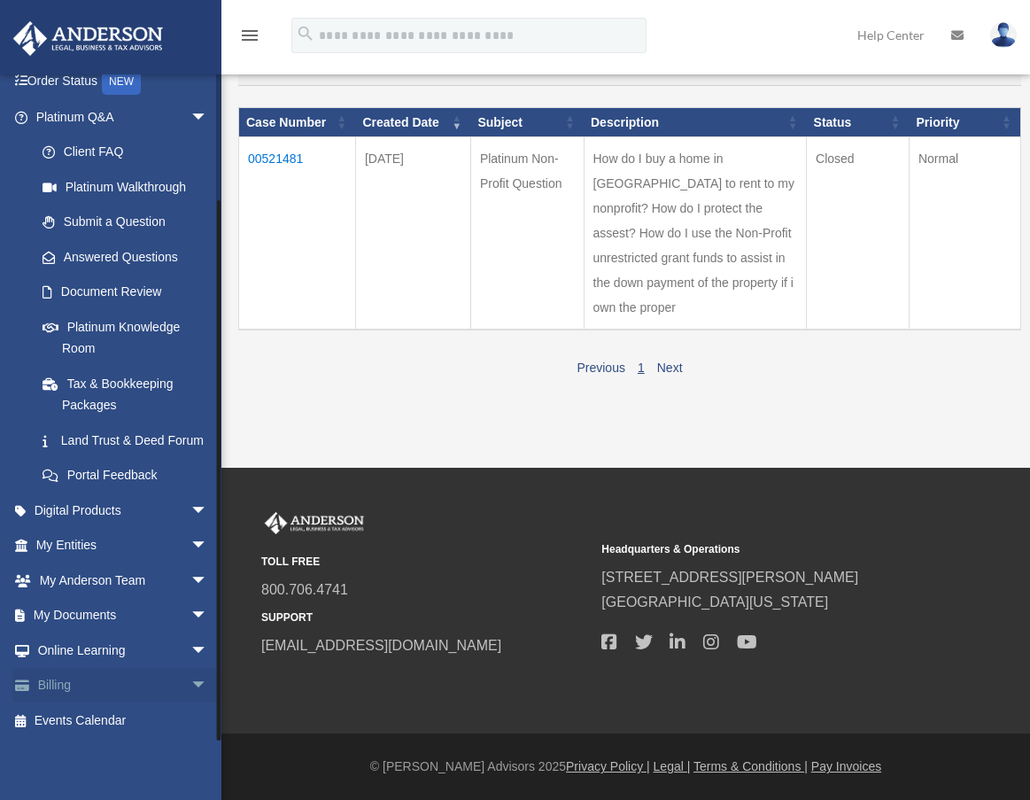
scroll to position [143, 0]
click at [100, 613] on link "My Documents arrow_drop_down" at bounding box center [123, 613] width 222 height 35
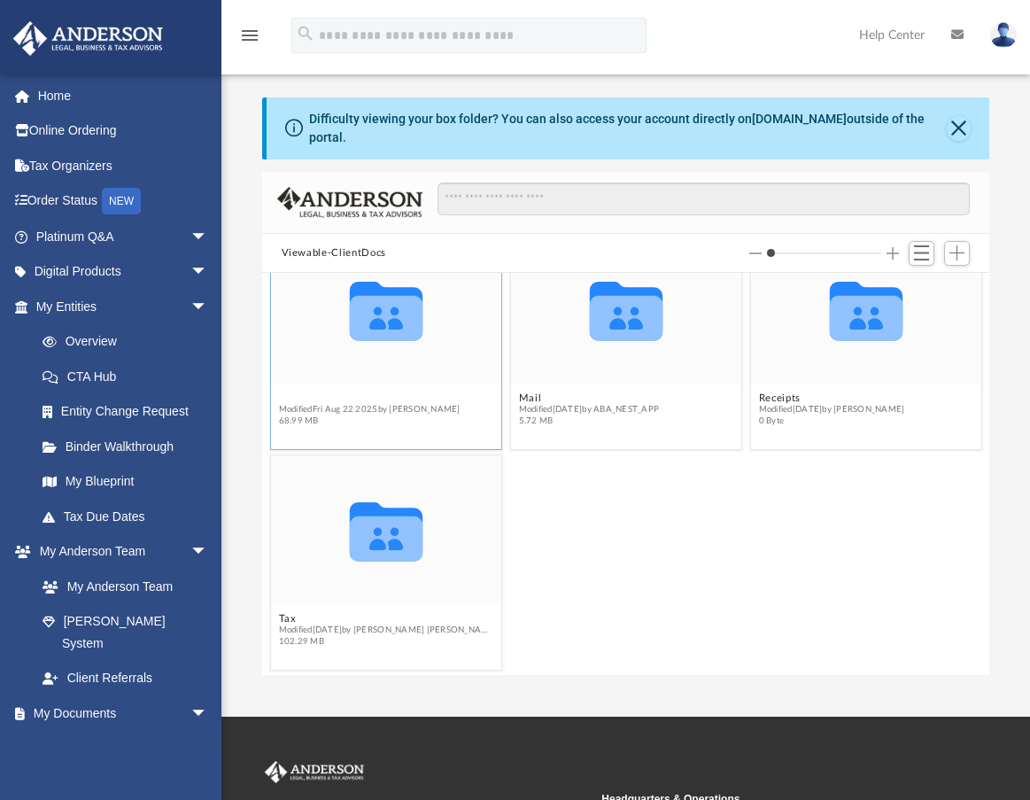
scroll to position [221, 0]
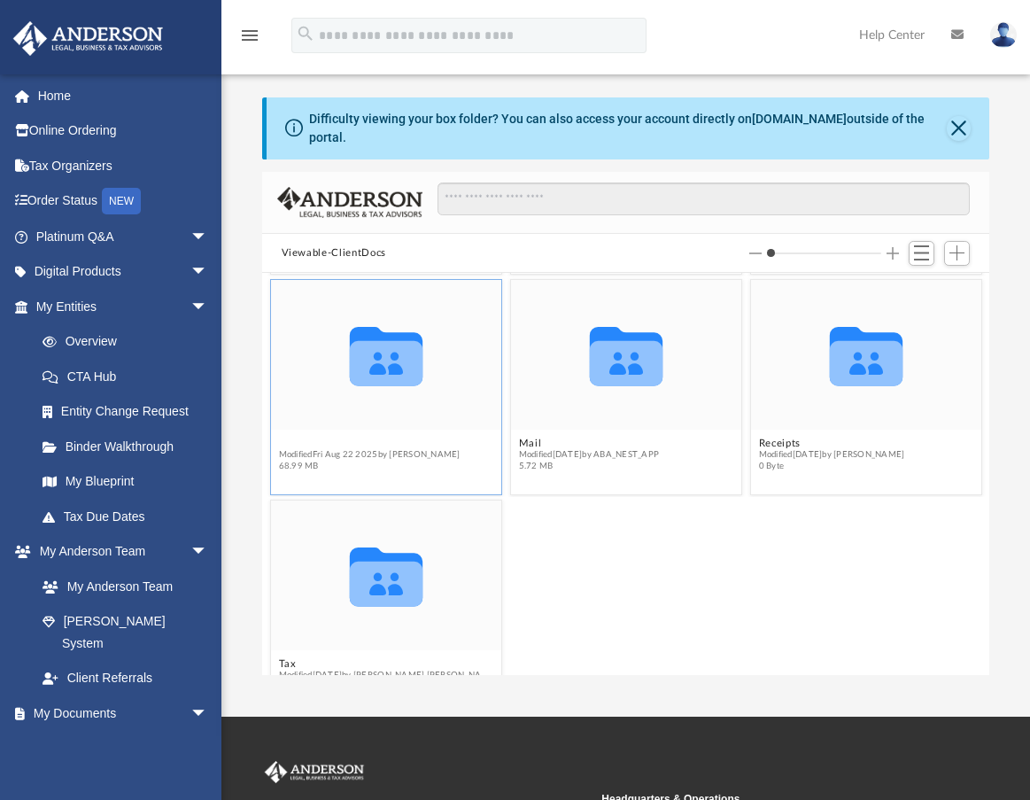
click at [287, 382] on figure "Collaborated Folder Law Modified [DATE] by [PERSON_NAME] 68.99 MB" at bounding box center [385, 379] width 230 height 198
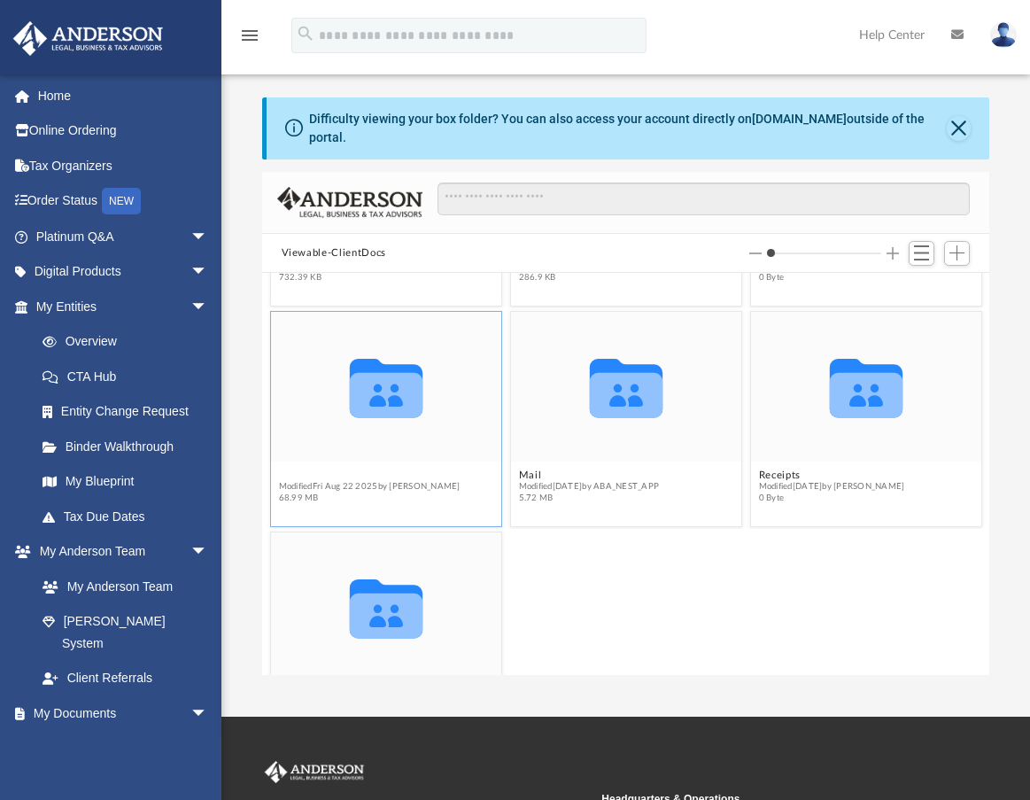
scroll to position [268, 0]
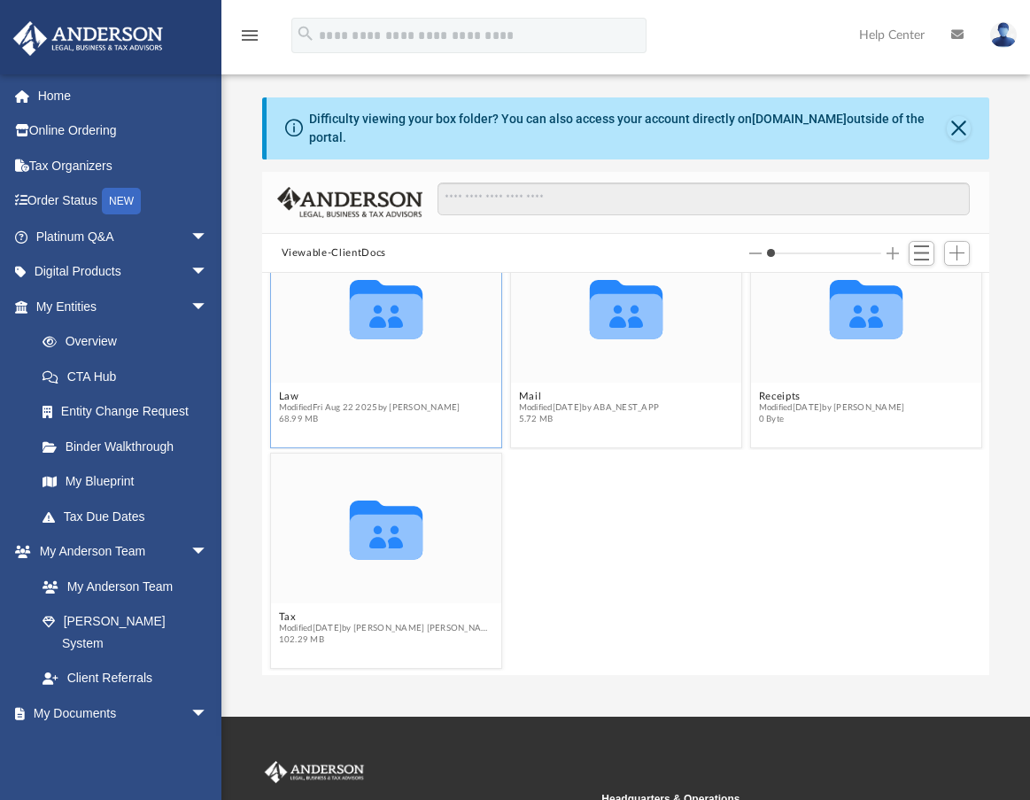
click at [377, 320] on icon "grid" at bounding box center [385, 316] width 73 height 45
click at [282, 391] on button "Law" at bounding box center [369, 397] width 182 height 12
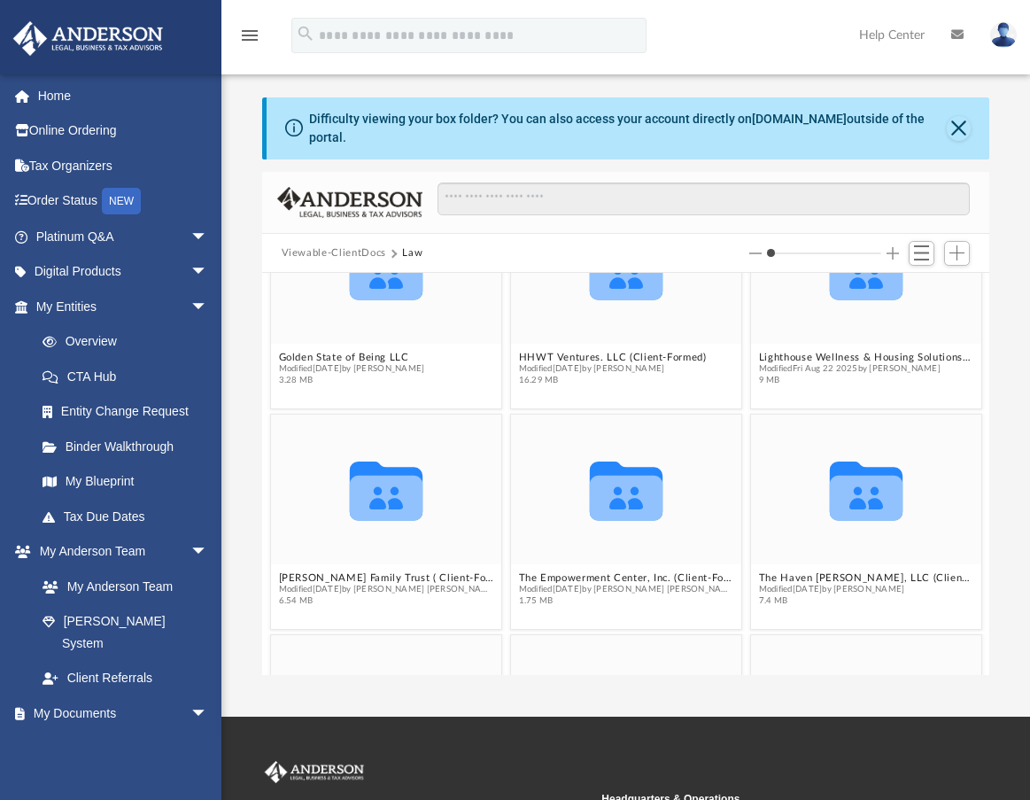
scroll to position [89, 0]
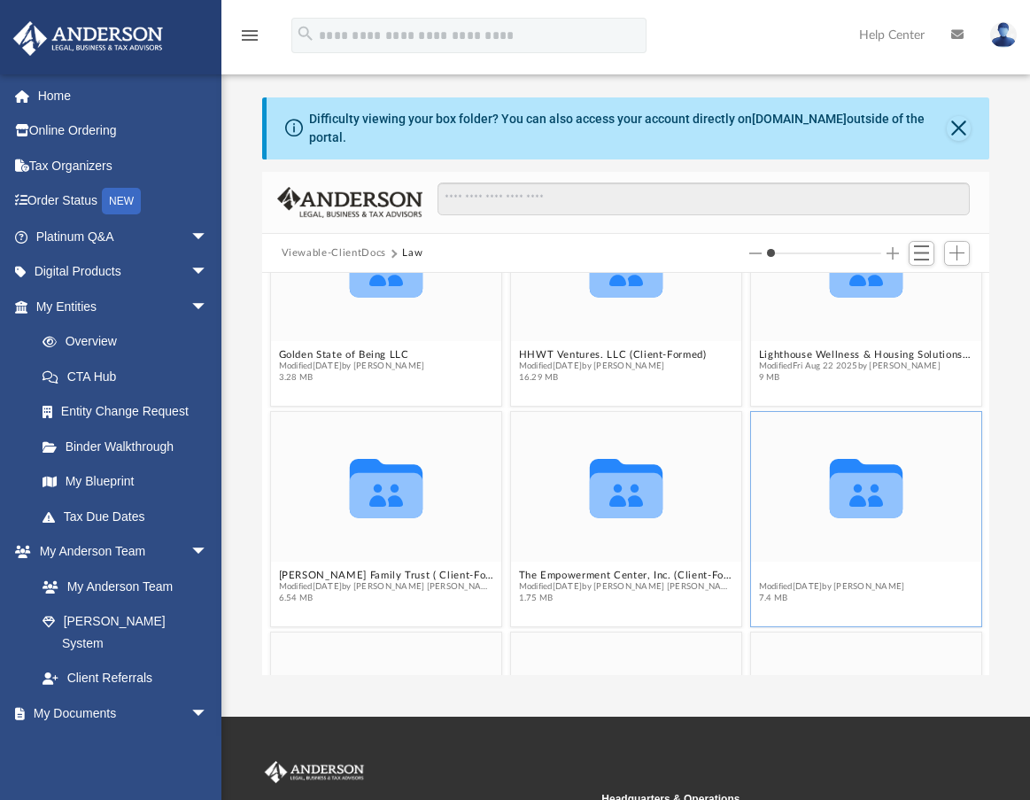
click at [797, 570] on button "The Haven [PERSON_NAME], LLC (Client-Formed)" at bounding box center [865, 576] width 215 height 12
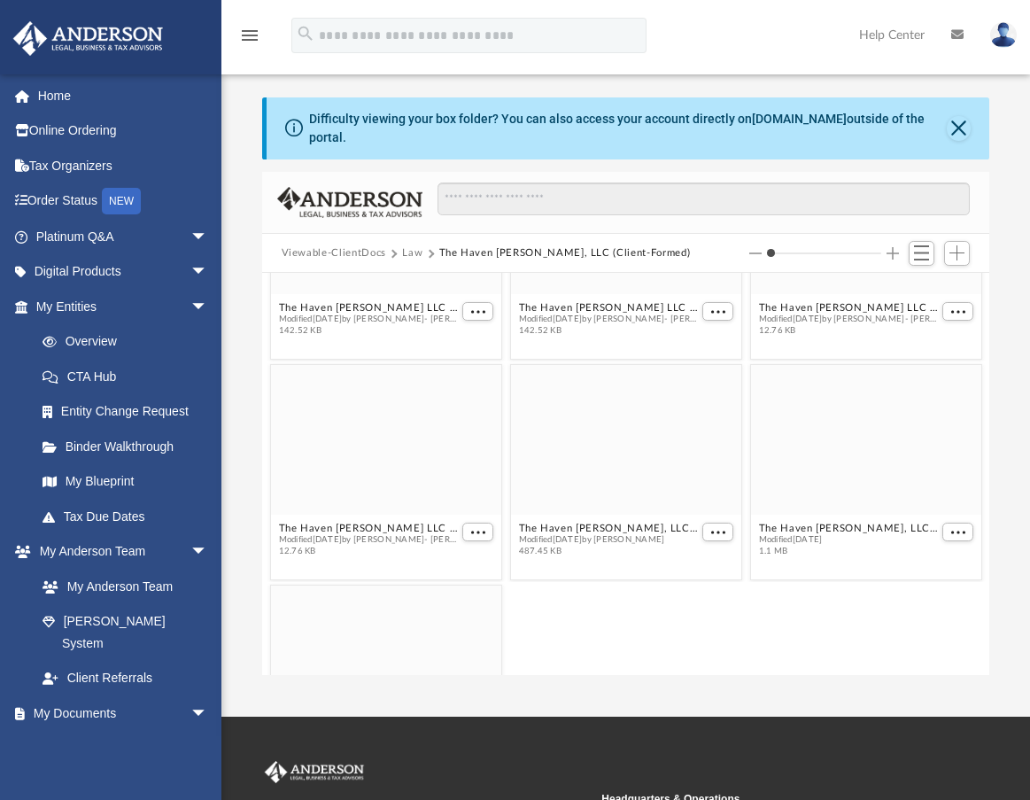
scroll to position [620, 0]
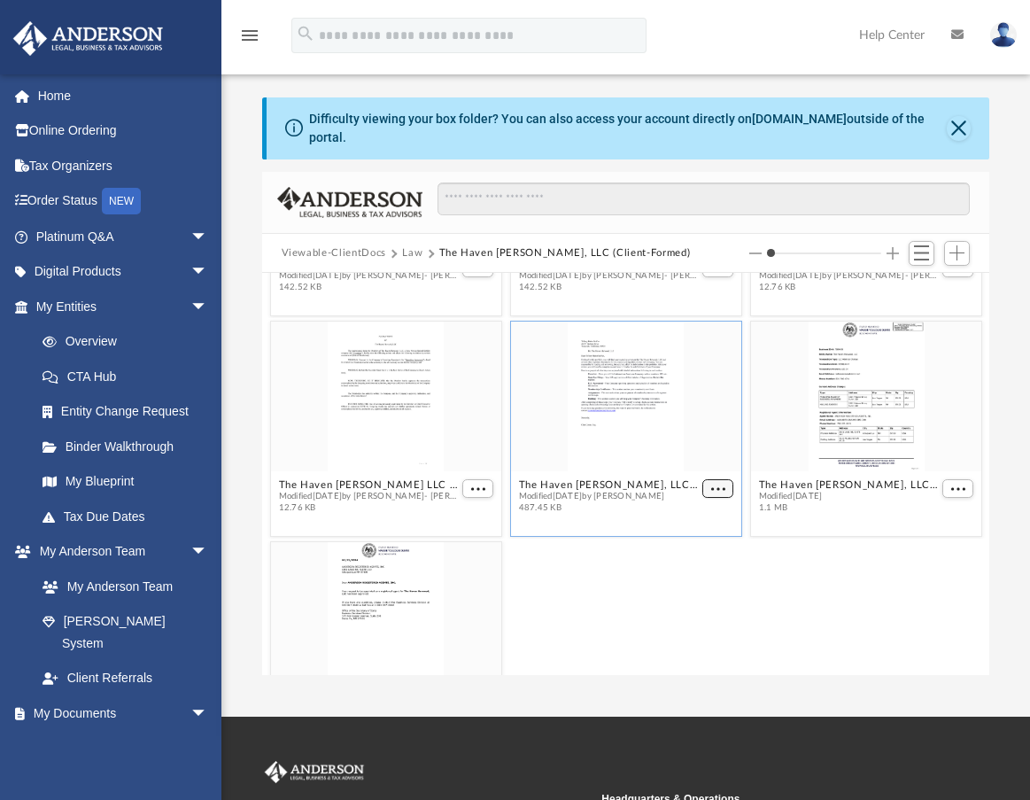
click at [711, 485] on span "More options" at bounding box center [718, 489] width 14 height 9
click at [689, 503] on li "Preview" at bounding box center [688, 507] width 51 height 19
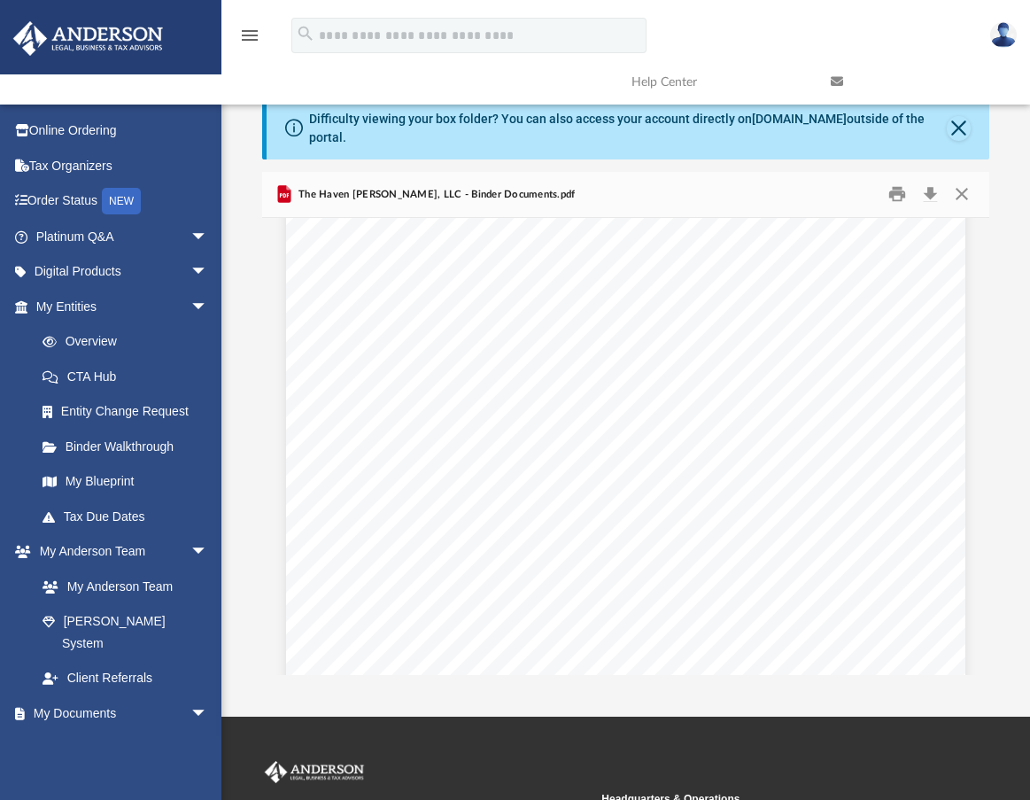
scroll to position [60567, 0]
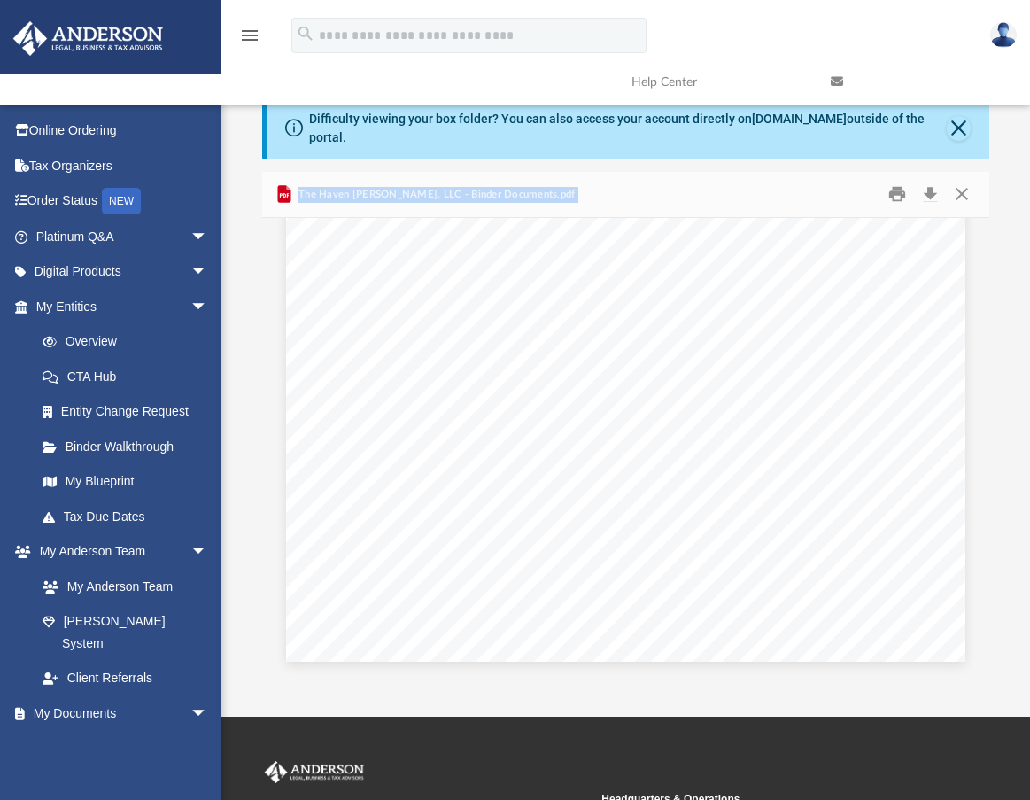
drag, startPoint x: 361, startPoint y: 333, endPoint x: 666, endPoint y: 672, distance: 456.1
drag, startPoint x: 634, startPoint y: 531, endPoint x: 440, endPoint y: 184, distance: 397.1
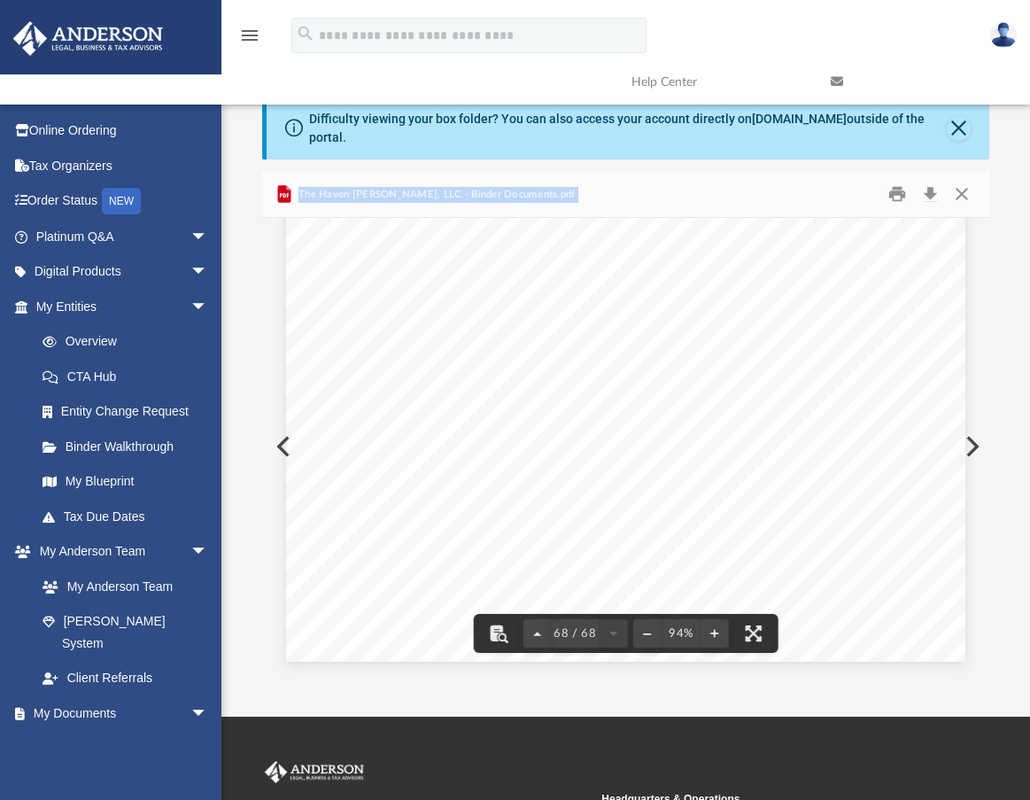
click at [618, 339] on div "State/Tax Filings SS - 4 Form and EIN Letter This section holds a copy of IRS F…" at bounding box center [626, 222] width 680 height 880
click at [928, 183] on button "Download" at bounding box center [930, 194] width 32 height 27
